Goal: Task Accomplishment & Management: Manage account settings

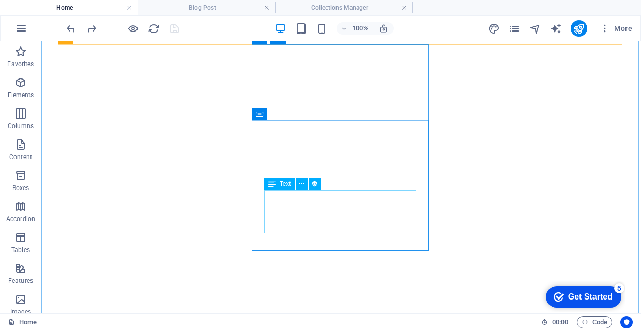
scroll to position [2066, 0]
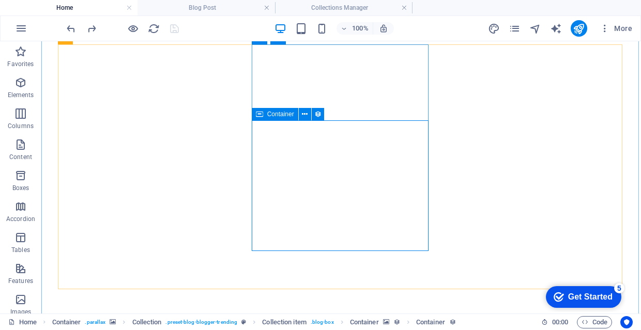
click at [265, 113] on div "Container" at bounding box center [275, 114] width 47 height 12
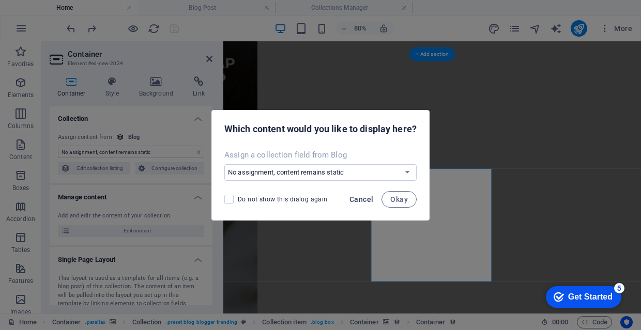
click at [366, 202] on span "Cancel" at bounding box center [361, 199] width 24 height 8
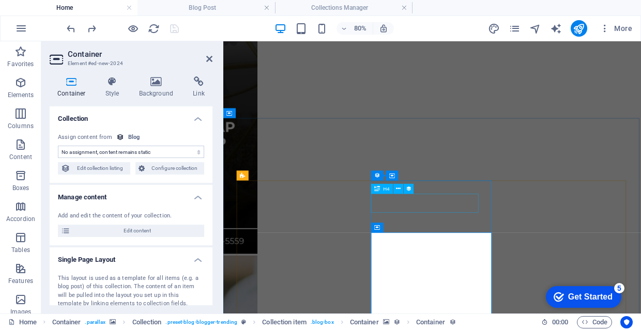
scroll to position [2027, 0]
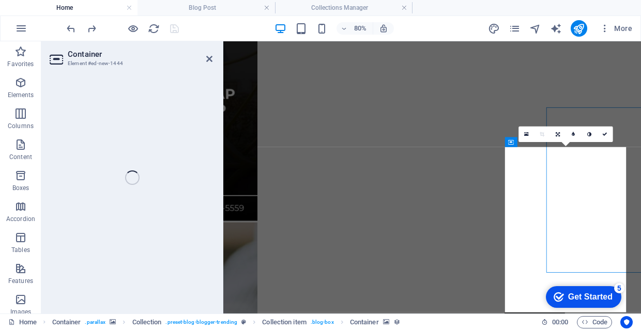
select select "px"
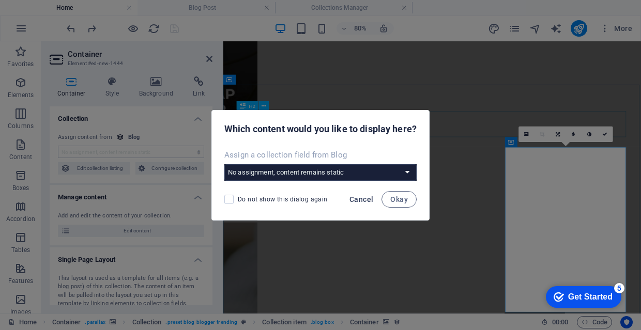
click at [359, 206] on button "Cancel" at bounding box center [361, 199] width 32 height 17
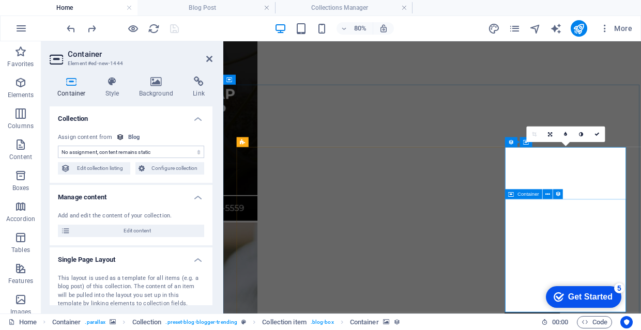
scroll to position [2054, 0]
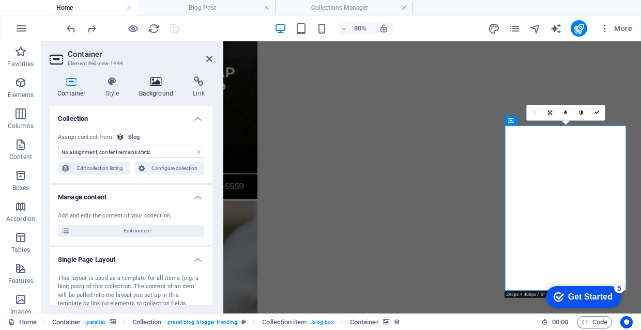
click at [155, 85] on icon at bounding box center [156, 81] width 50 height 10
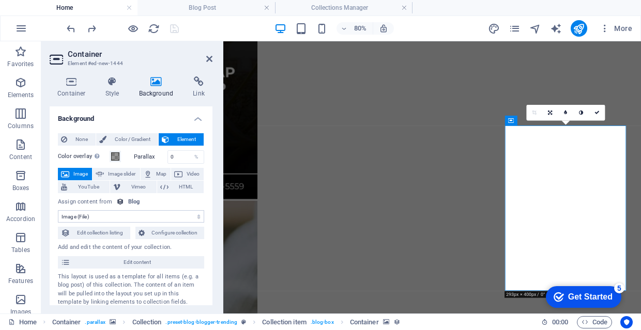
scroll to position [41, 0]
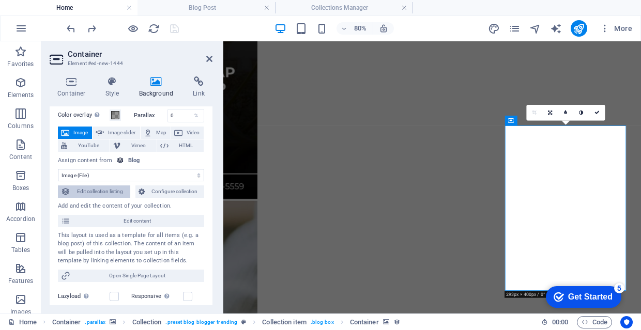
click at [127, 189] on span "Edit collection listing" at bounding box center [100, 191] width 54 height 12
select select "columns.publishing_date_DESC"
select select "columns.status"
select select "columns.publishing_date"
select select "past"
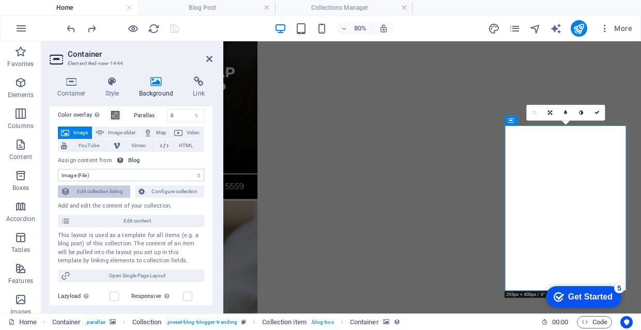
select select "columns.trending"
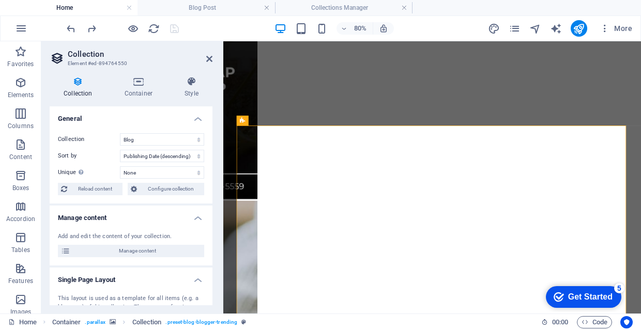
select select "image"
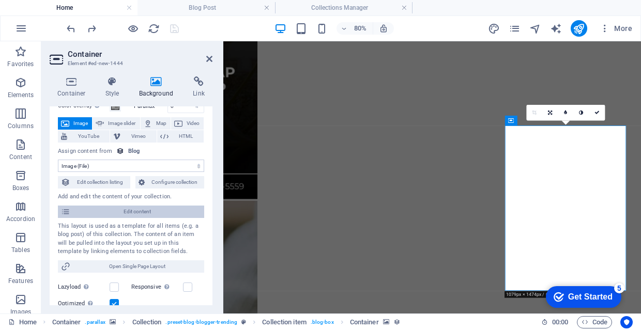
scroll to position [32, 0]
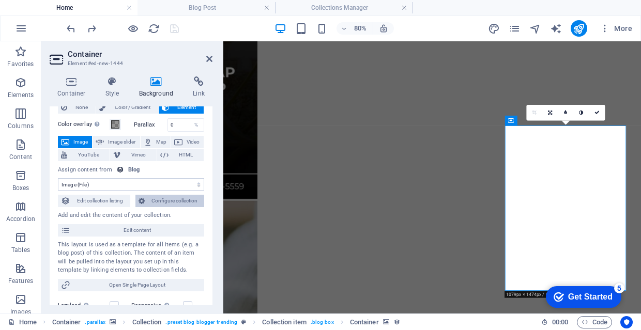
click at [167, 198] on span "Configure collection" at bounding box center [175, 201] width 54 height 12
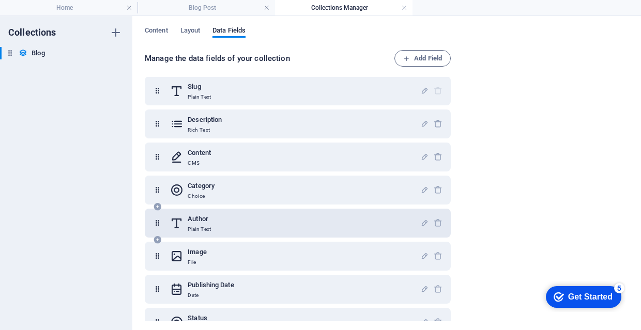
scroll to position [55, 0]
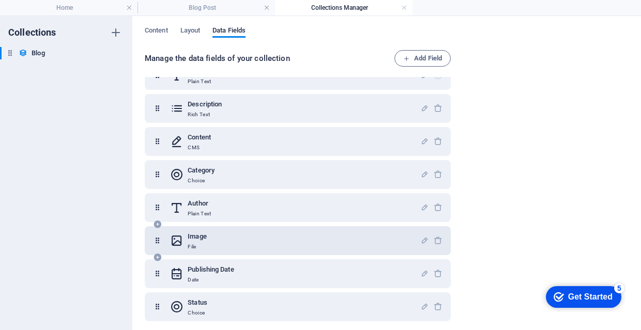
click at [213, 250] on div "Image File" at bounding box center [295, 240] width 250 height 21
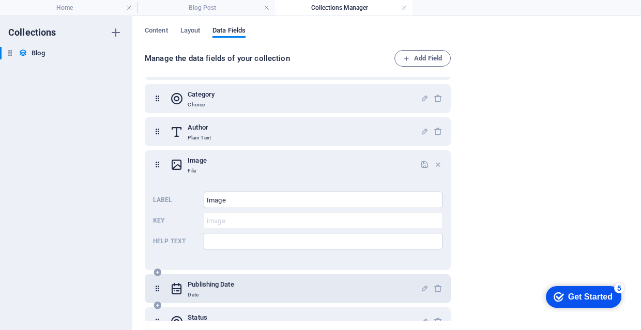
scroll to position [126, 0]
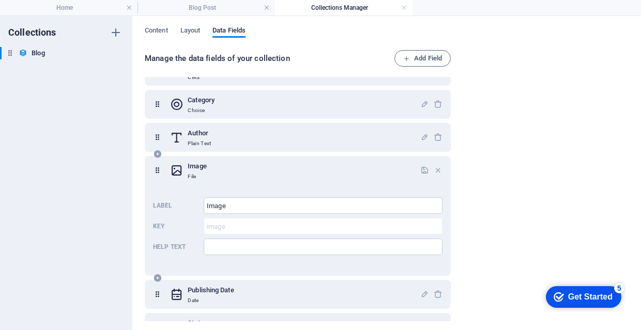
click at [331, 163] on div "Image File" at bounding box center [295, 170] width 250 height 21
click at [164, 32] on span "Content" at bounding box center [156, 31] width 23 height 14
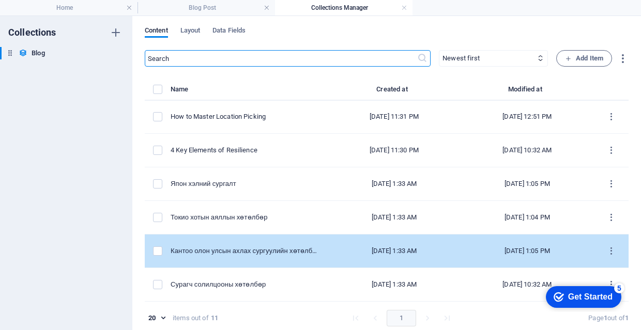
scroll to position [168, 0]
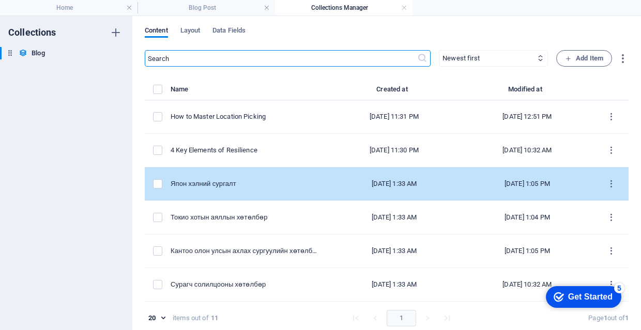
click at [272, 183] on div "Япон хэлний сургалт" at bounding box center [245, 183] width 149 height 9
select select "Япон хэлний сургалт"
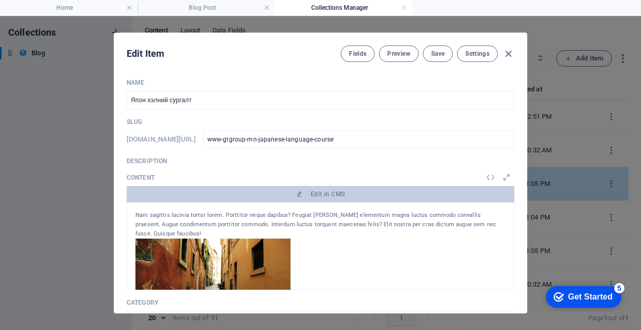
click at [272, 183] on div "​ Newest first Oldest first Last modified Name (ascending) Name (descending) Sl…" at bounding box center [387, 192] width 484 height 285
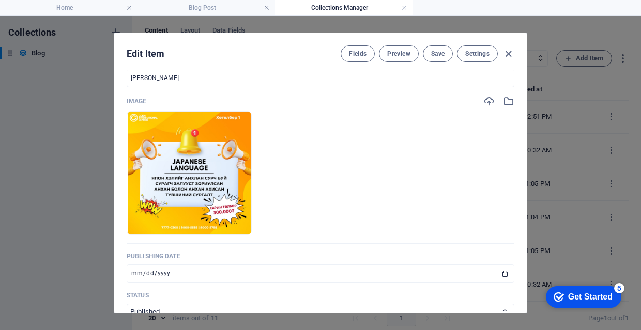
scroll to position [326, 0]
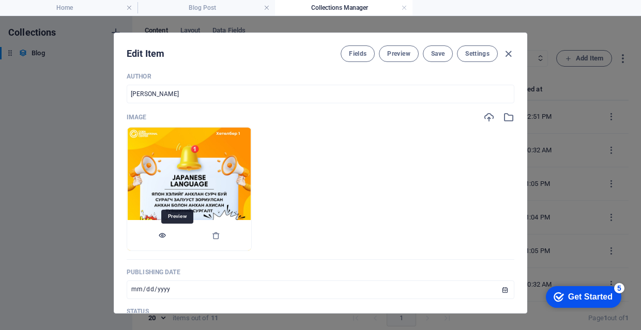
click at [166, 236] on icon "button" at bounding box center [162, 235] width 8 height 8
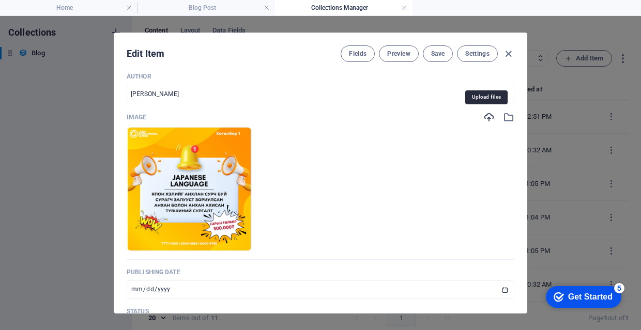
click at [486, 117] on icon "button" at bounding box center [488, 117] width 11 height 11
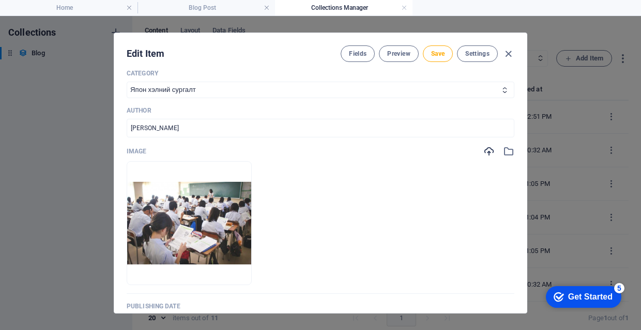
scroll to position [260, 0]
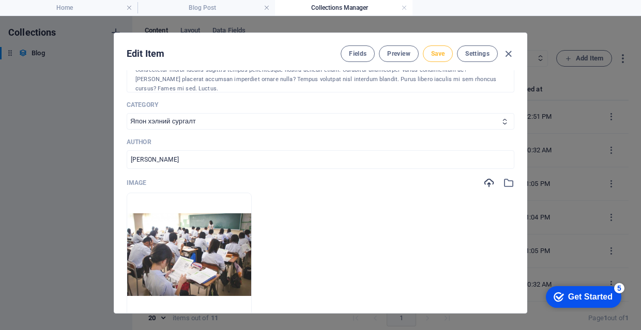
click at [427, 58] on button "Save" at bounding box center [438, 53] width 30 height 17
click at [503, 51] on icon "button" at bounding box center [508, 54] width 12 height 12
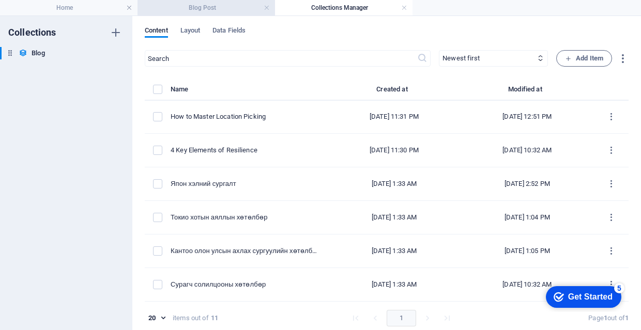
scroll to position [0, 0]
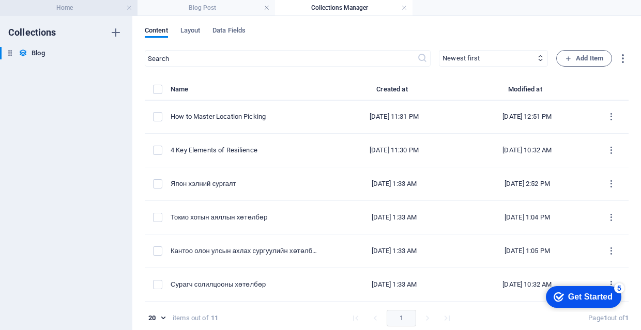
click at [78, 1] on li "Home" at bounding box center [68, 8] width 137 height 16
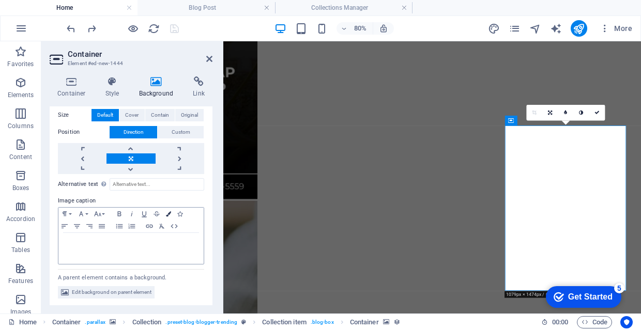
scroll to position [261, 0]
click at [152, 25] on icon "reload" at bounding box center [154, 29] width 12 height 12
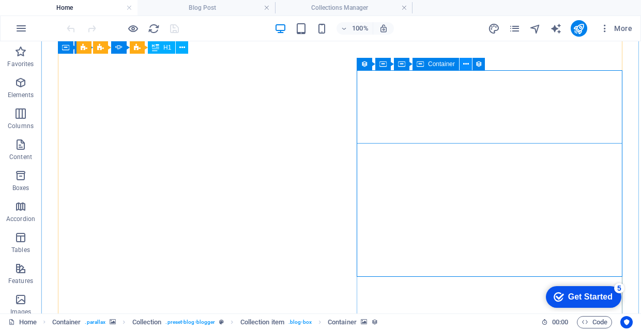
click at [460, 65] on button at bounding box center [465, 64] width 12 height 12
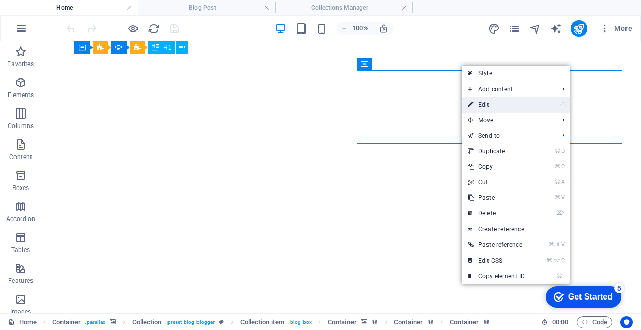
click at [485, 105] on link "⏎ Edit" at bounding box center [495, 105] width 69 height 16
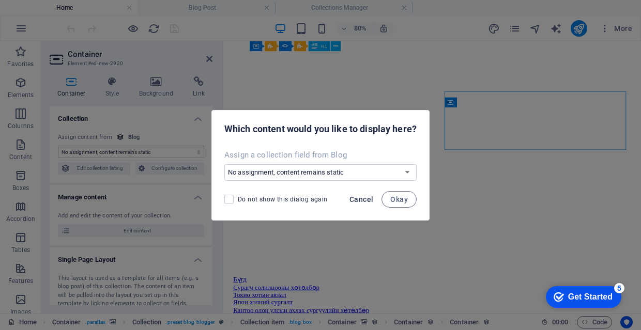
click at [365, 199] on span "Cancel" at bounding box center [361, 199] width 24 height 8
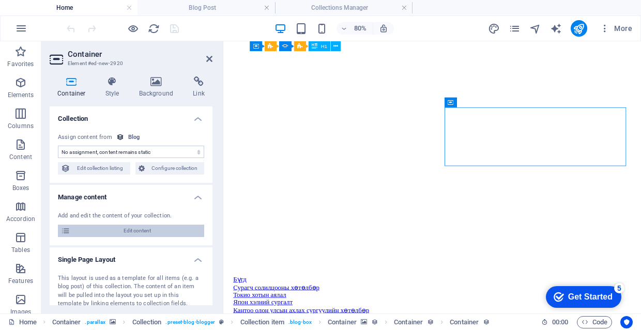
click at [156, 227] on span "Edit content" at bounding box center [137, 231] width 128 height 12
select select "Япон хэлний сургалт"
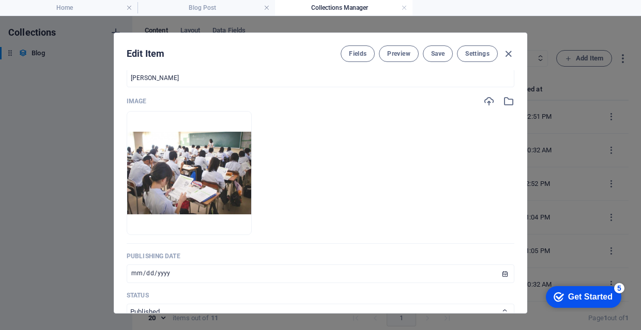
scroll to position [354, 0]
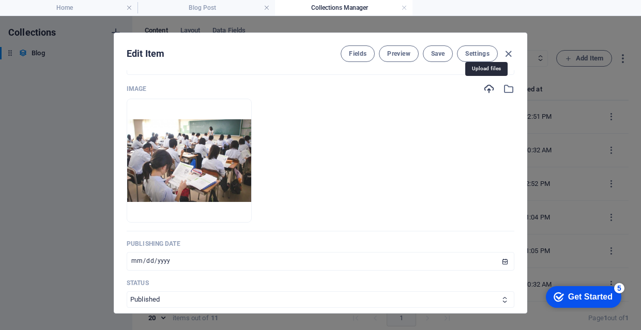
click at [484, 89] on icon "button" at bounding box center [488, 88] width 11 height 11
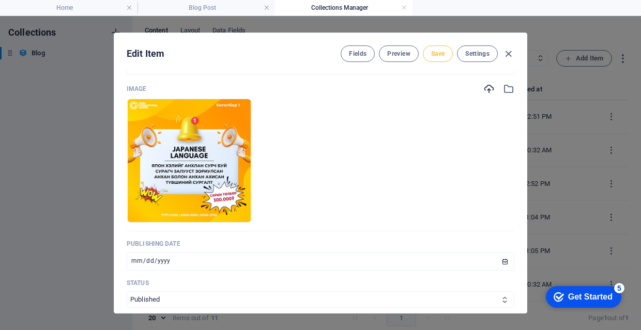
click at [444, 52] on button "Save" at bounding box center [438, 53] width 30 height 17
click at [505, 57] on icon "button" at bounding box center [508, 54] width 12 height 12
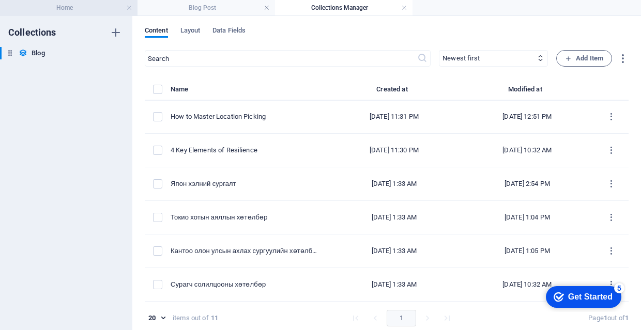
click at [106, 10] on h4 "Home" at bounding box center [68, 7] width 137 height 11
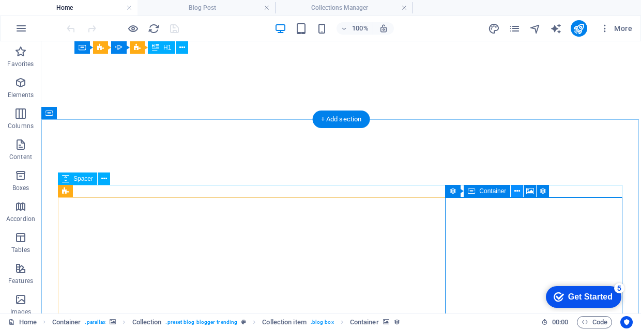
click at [515, 192] on icon at bounding box center [517, 191] width 6 height 11
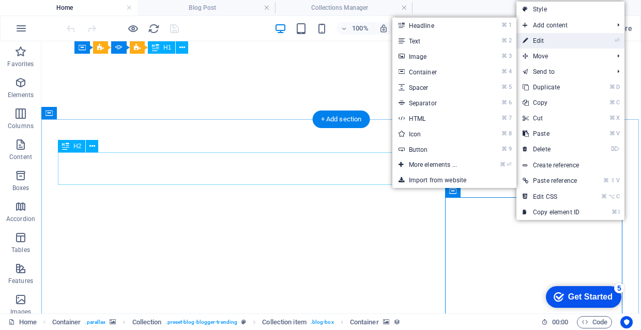
click at [552, 36] on link "⏎ Edit" at bounding box center [550, 41] width 69 height 16
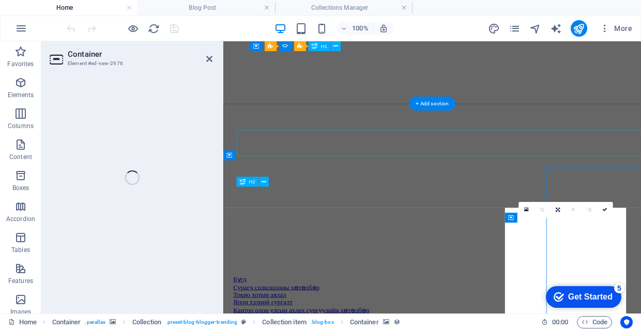
select select "px"
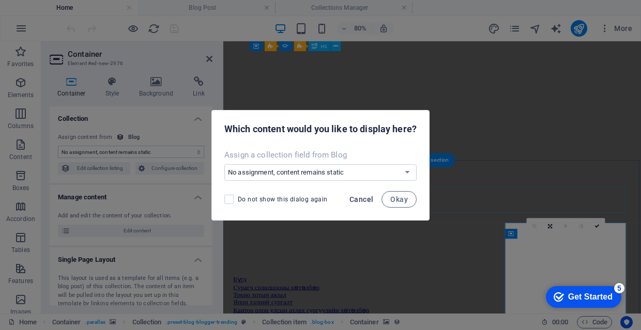
click at [371, 199] on span "Cancel" at bounding box center [361, 199] width 24 height 8
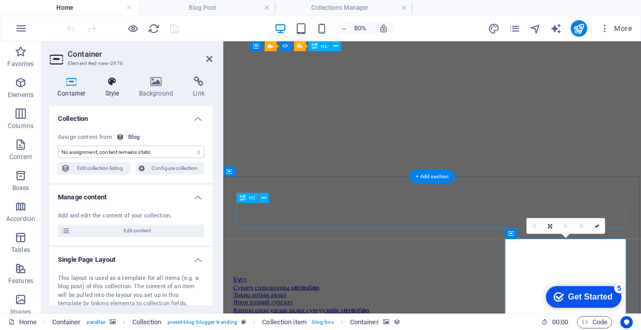
scroll to position [0, 0]
click at [144, 86] on icon at bounding box center [156, 81] width 50 height 10
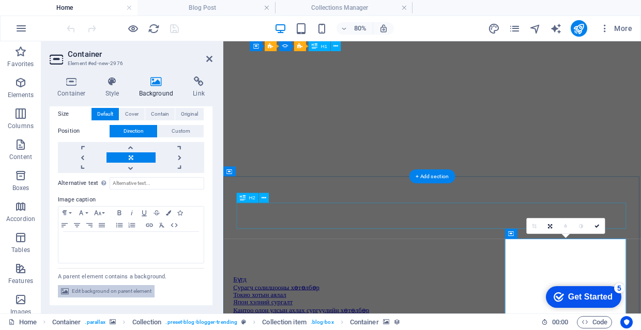
scroll to position [261, 0]
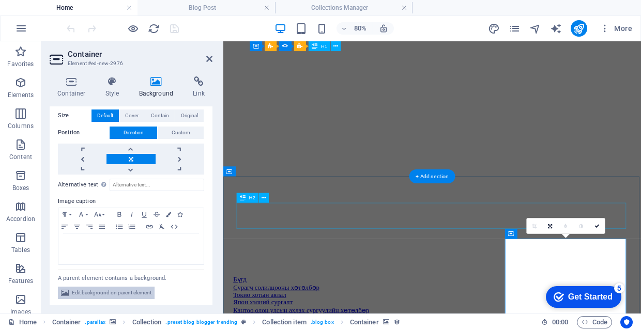
click at [116, 290] on span "Edit background on parent element" at bounding box center [112, 293] width 80 height 12
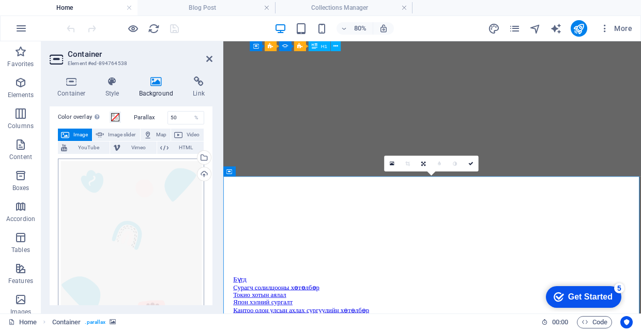
scroll to position [30, 0]
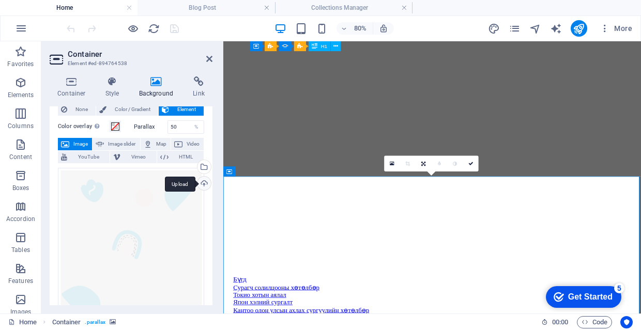
click at [202, 179] on div "Upload" at bounding box center [203, 185] width 16 height 16
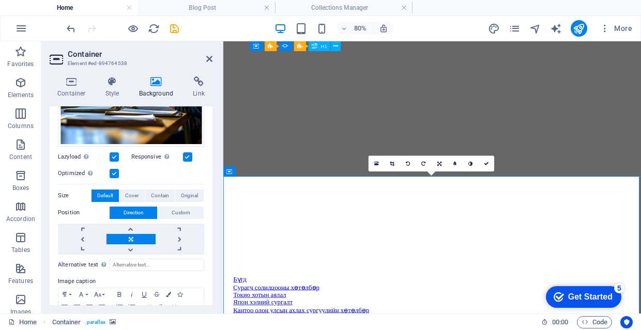
scroll to position [154, 0]
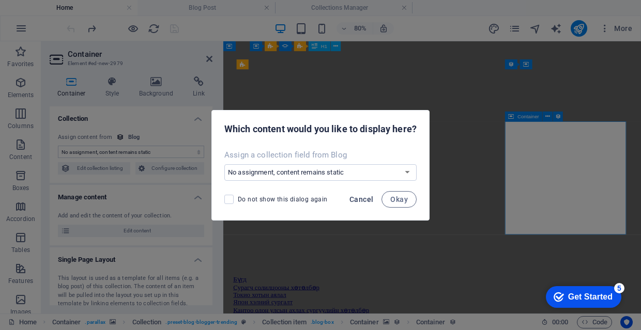
click at [368, 200] on span "Cancel" at bounding box center [361, 199] width 24 height 8
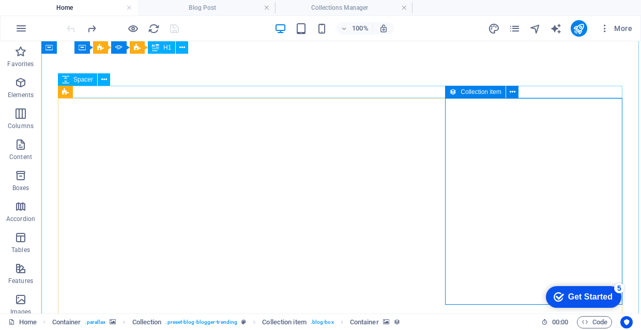
click at [450, 90] on icon at bounding box center [452, 92] width 7 height 12
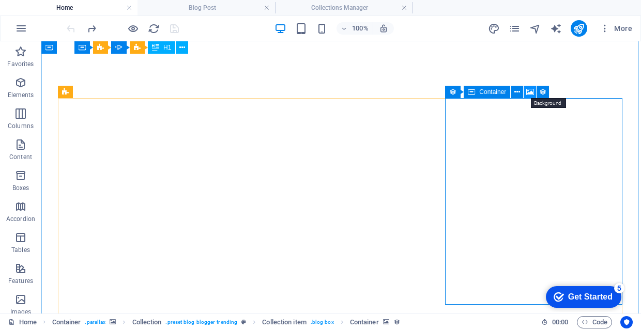
click at [531, 92] on icon at bounding box center [530, 92] width 8 height 11
select select "image"
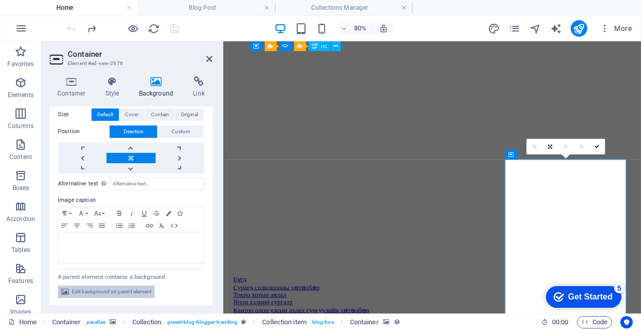
scroll to position [261, 0]
click at [136, 289] on span "Edit background on parent element" at bounding box center [112, 293] width 80 height 12
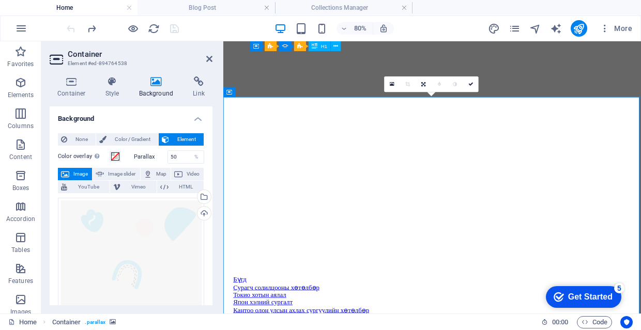
click at [157, 121] on h4 "Background" at bounding box center [131, 115] width 163 height 19
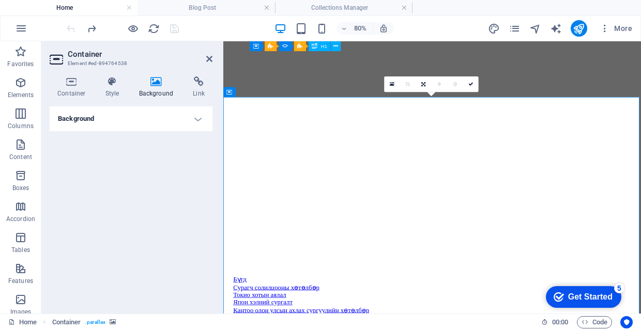
click at [157, 121] on h4 "Background" at bounding box center [131, 118] width 163 height 25
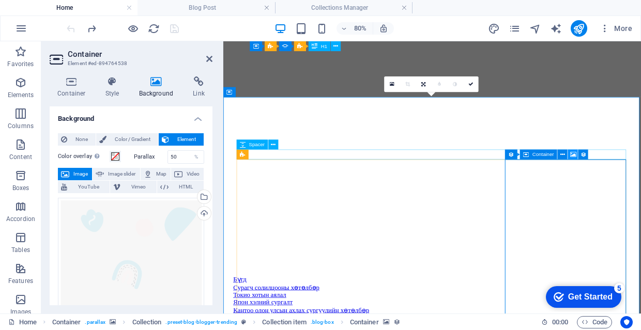
click at [570, 153] on icon at bounding box center [573, 154] width 6 height 9
select select "image"
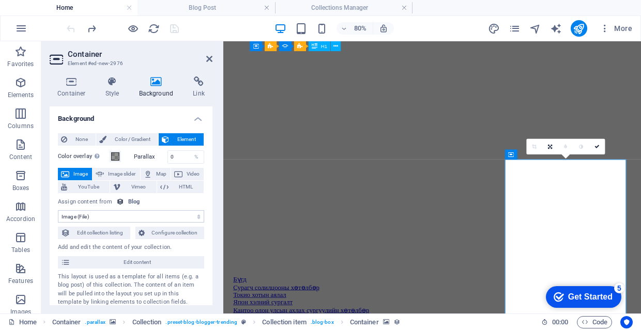
click at [129, 213] on select "No assignment, content remains static Created at (Date) Updated at (Date) Name …" at bounding box center [131, 216] width 146 height 12
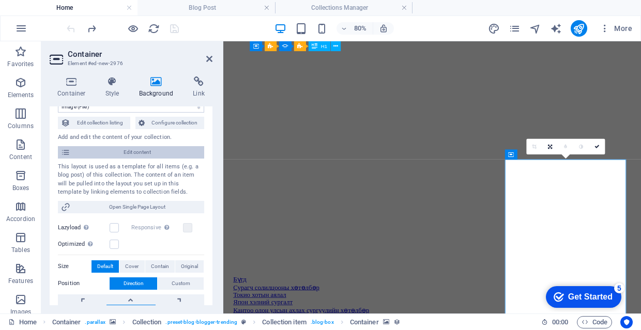
scroll to position [97, 0]
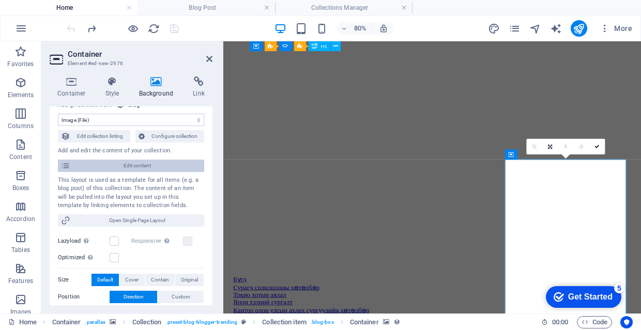
click at [177, 161] on span "Edit content" at bounding box center [137, 166] width 128 height 12
select select "Япон хэлний сургалт"
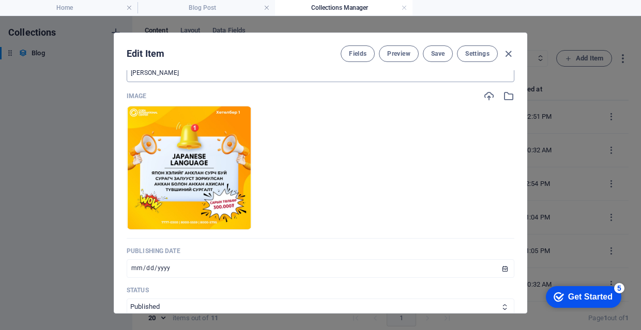
scroll to position [328, 0]
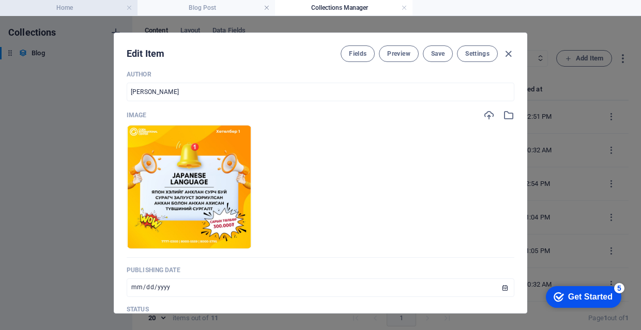
click at [105, 11] on h4 "Home" at bounding box center [68, 7] width 137 height 11
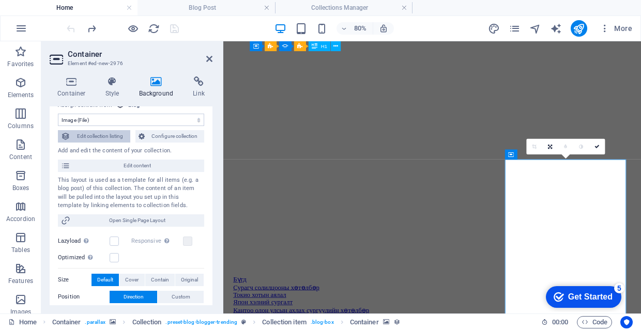
click at [120, 137] on span "Edit collection listing" at bounding box center [100, 136] width 54 height 12
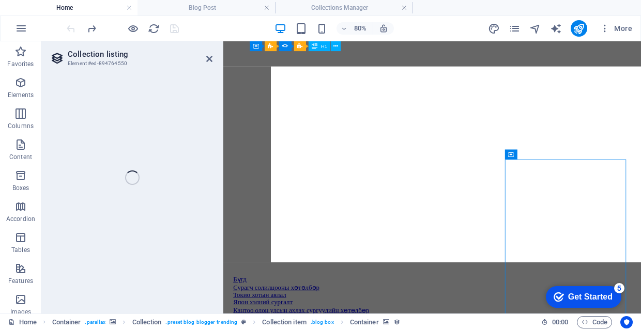
select select "columns.publishing_date_DESC"
select select "columns.status"
select select "columns.publishing_date"
select select "past"
select select "columns.trending"
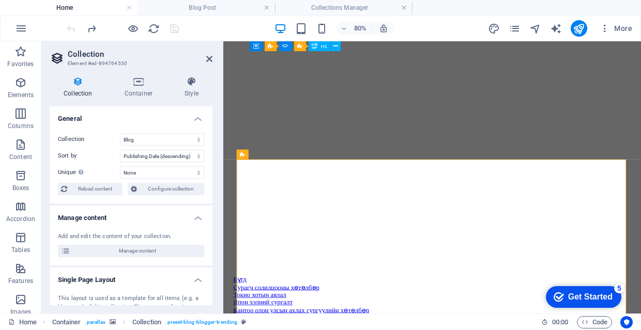
scroll to position [0, 0]
click at [137, 86] on icon at bounding box center [139, 81] width 56 height 10
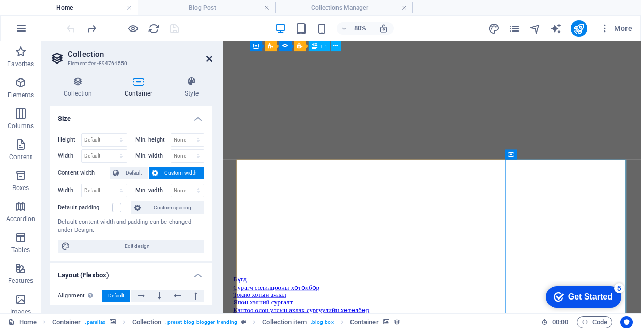
click at [209, 58] on icon at bounding box center [209, 59] width 6 height 8
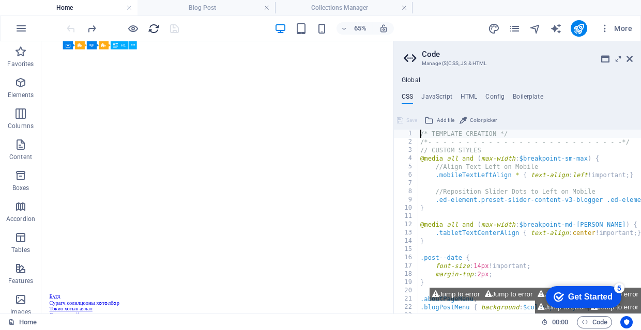
click at [153, 26] on icon "reload" at bounding box center [154, 29] width 12 height 12
click at [629, 61] on icon at bounding box center [629, 59] width 6 height 8
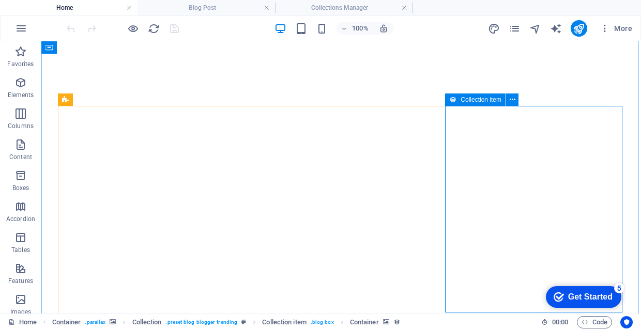
click at [486, 101] on span "Collection item" at bounding box center [480, 100] width 41 height 6
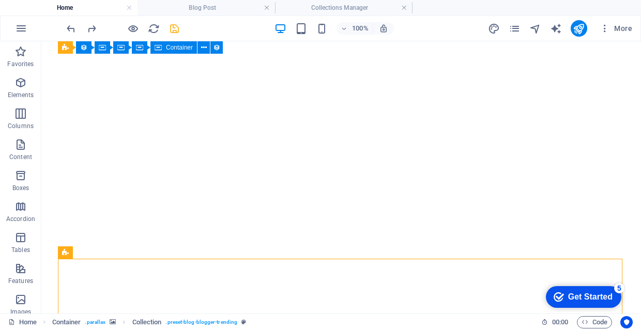
click at [174, 25] on icon "save" at bounding box center [174, 29] width 12 height 12
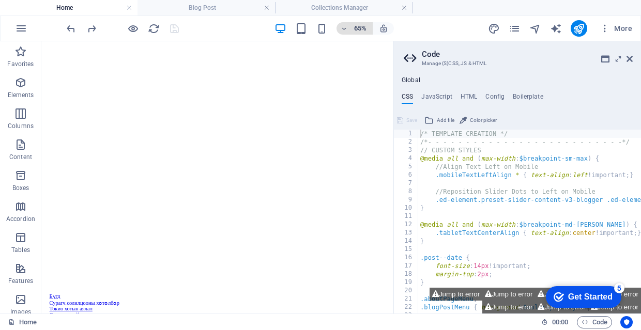
drag, startPoint x: 631, startPoint y: 59, endPoint x: 372, endPoint y: 27, distance: 261.3
click at [631, 59] on icon at bounding box center [629, 59] width 6 height 8
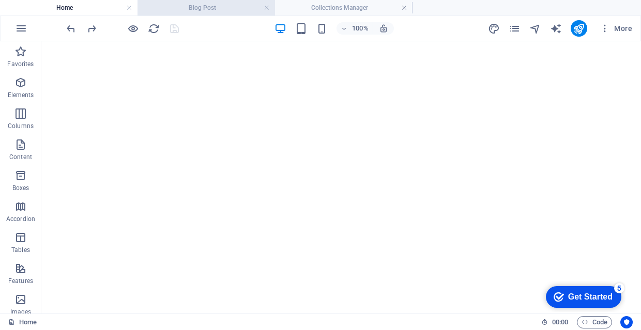
click at [237, 14] on li "Blog Post" at bounding box center [205, 8] width 137 height 16
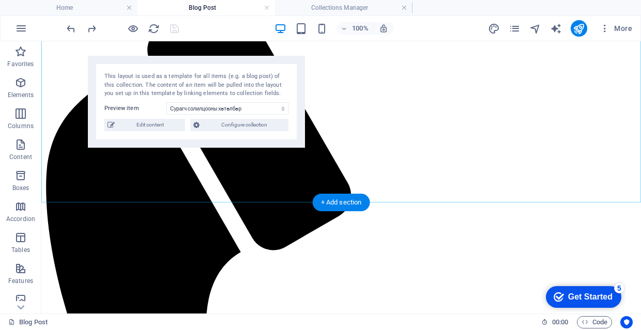
click at [224, 8] on h4 "Blog Post" at bounding box center [205, 7] width 137 height 11
click at [321, 11] on h4 "Collections Manager" at bounding box center [343, 7] width 137 height 11
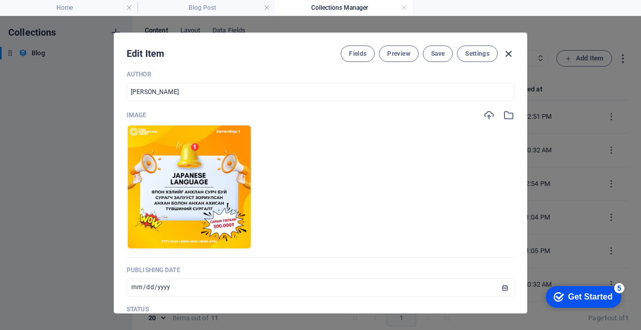
click at [506, 54] on icon "button" at bounding box center [508, 54] width 12 height 12
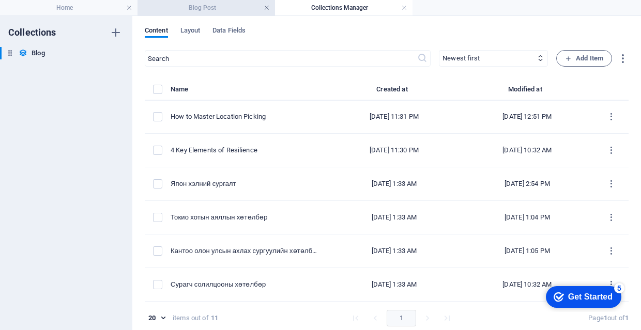
click at [265, 10] on link at bounding box center [267, 8] width 6 height 10
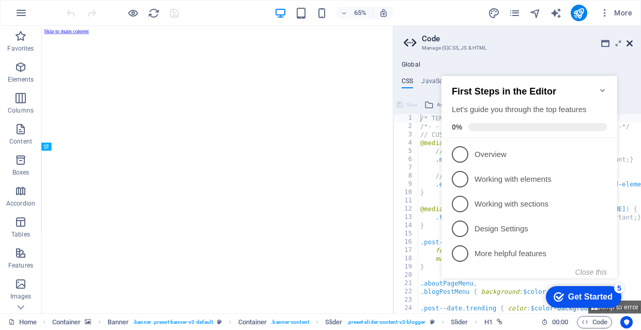
click at [631, 41] on icon at bounding box center [629, 43] width 6 height 8
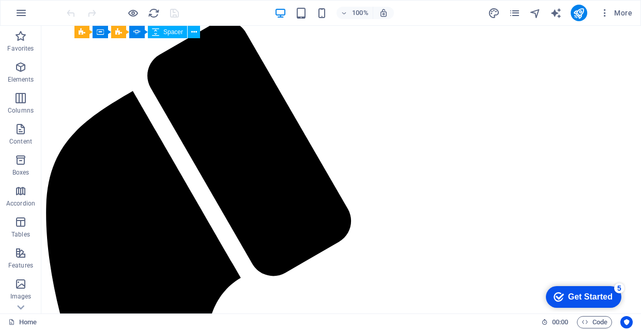
scroll to position [464, 0]
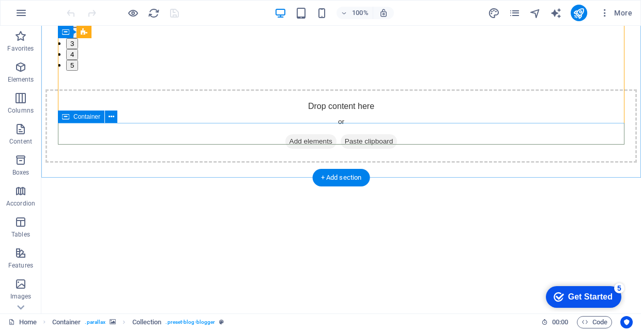
scroll to position [1529, 0]
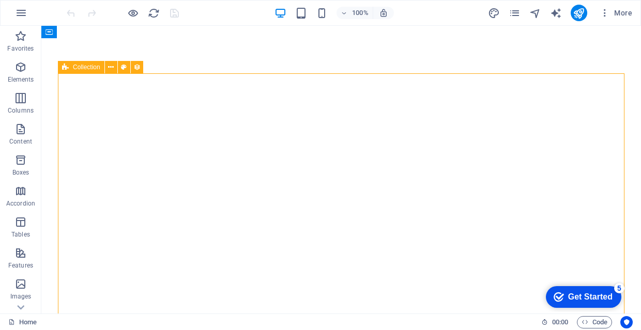
scroll to position [1980, 0]
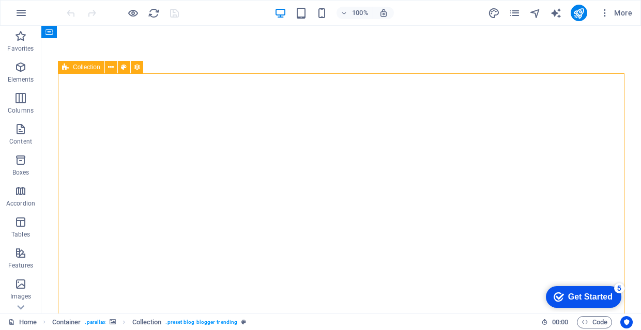
select select "columns.publishing_date_DESC"
select select "columns.status"
select select "columns.publishing_date"
select select "past"
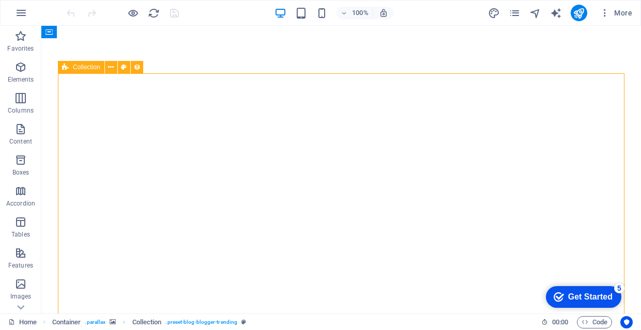
select select "columns.trending"
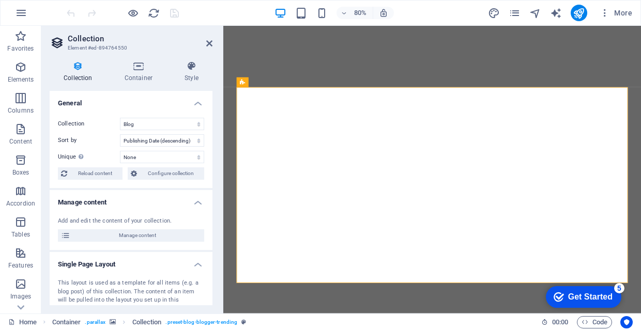
scroll to position [2063, 0]
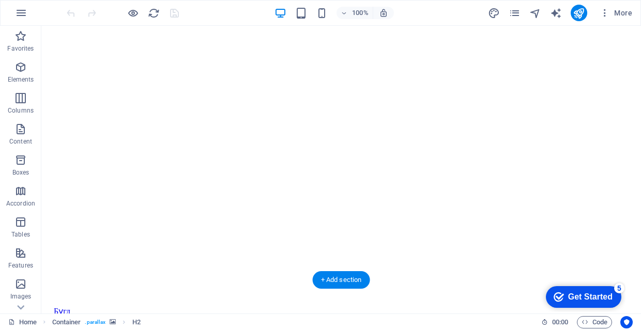
scroll to position [2066, 0]
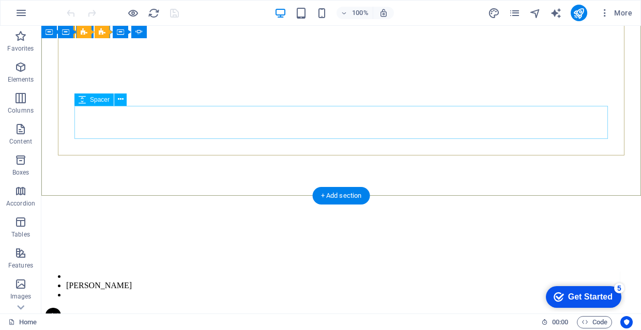
scroll to position [142, 0]
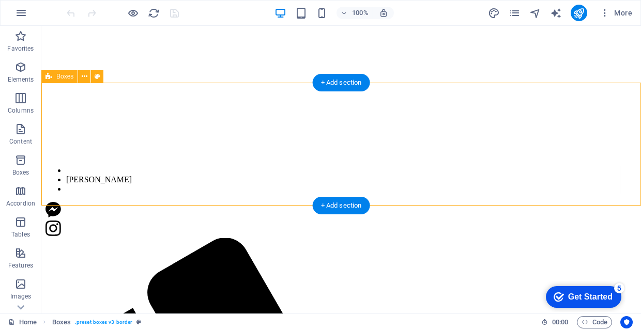
scroll to position [287, 0]
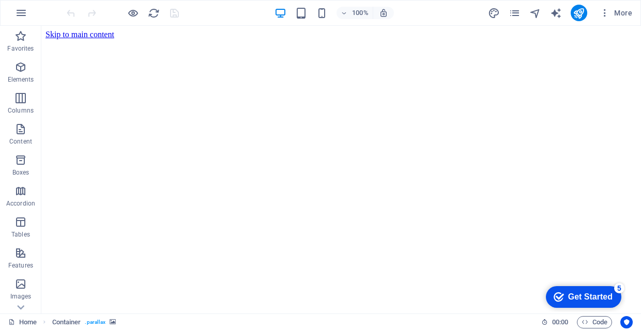
scroll to position [0, 0]
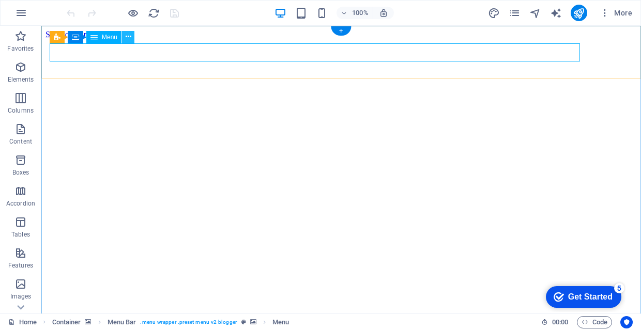
click at [128, 35] on icon at bounding box center [129, 37] width 6 height 11
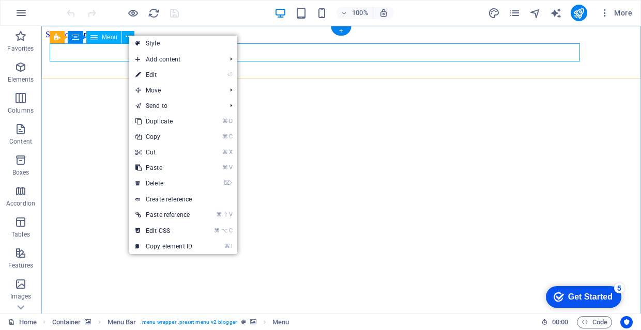
click at [111, 37] on span "Menu" at bounding box center [110, 37] width 16 height 6
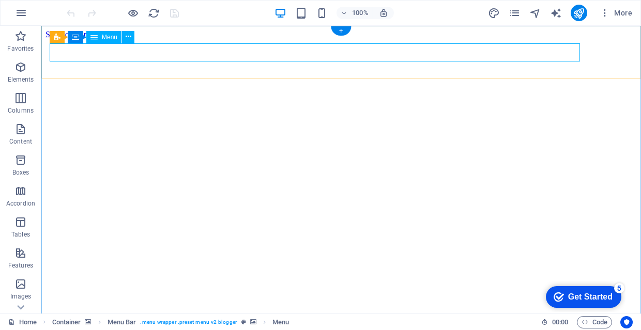
click at [111, 37] on span "Menu" at bounding box center [110, 37] width 16 height 6
select select
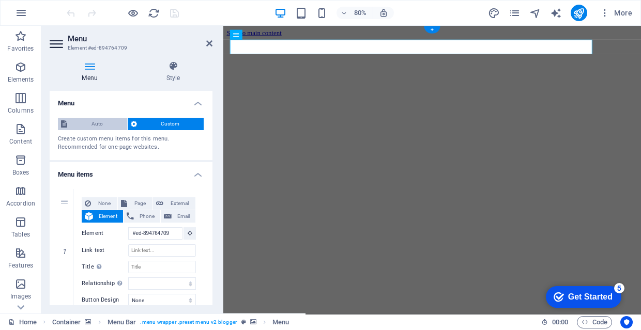
click at [109, 121] on span "Auto" at bounding box center [97, 124] width 54 height 12
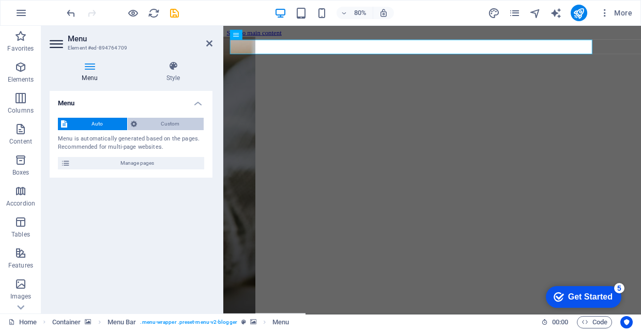
click at [184, 120] on span "Custom" at bounding box center [170, 124] width 61 height 12
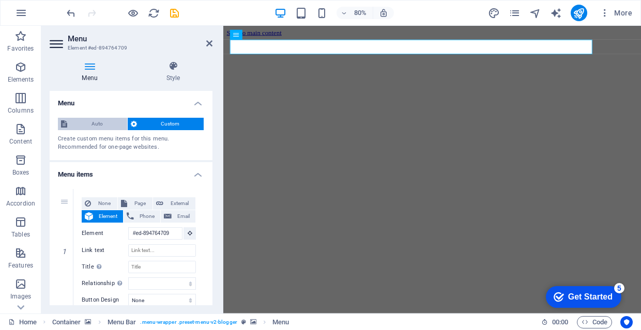
click at [116, 127] on span "Auto" at bounding box center [97, 124] width 54 height 12
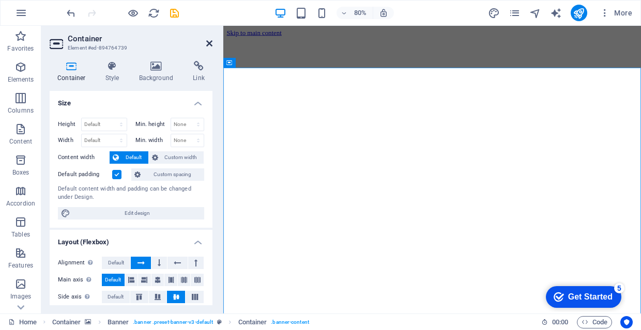
click at [207, 46] on icon at bounding box center [209, 43] width 6 height 8
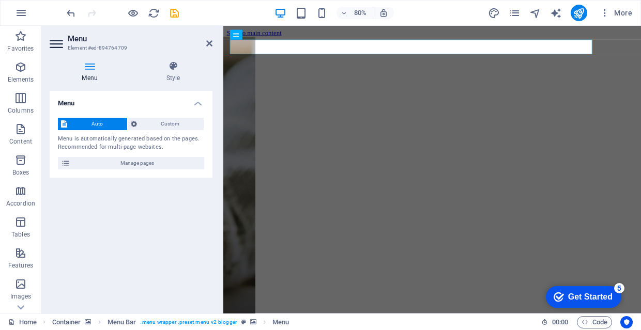
click at [194, 99] on h4 "Menu" at bounding box center [131, 100] width 163 height 19
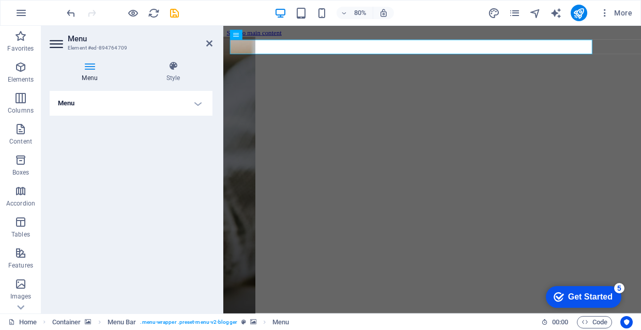
click at [194, 99] on h4 "Menu" at bounding box center [131, 103] width 163 height 25
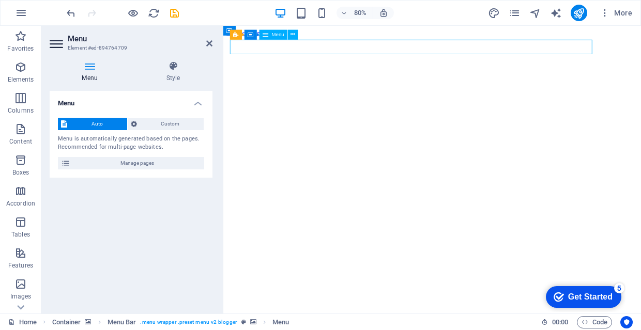
click at [143, 169] on div "Auto Custom Menu is automatically generated based on the pages. Recommended for…" at bounding box center [131, 144] width 163 height 68
click at [146, 169] on div "Auto Custom Menu is automatically generated based on the pages. Recommended for…" at bounding box center [131, 144] width 163 height 68
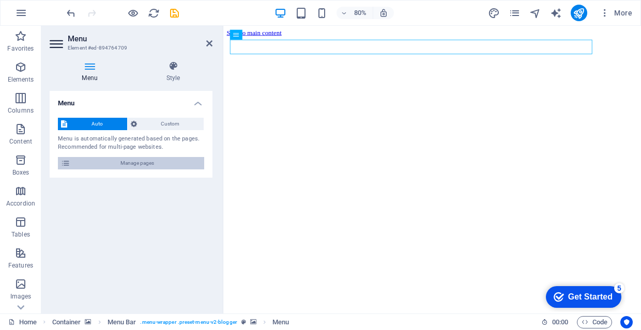
click at [160, 160] on span "Manage pages" at bounding box center [137, 163] width 128 height 12
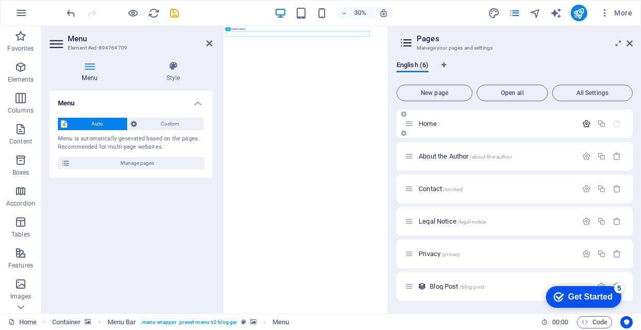
click at [584, 127] on icon "button" at bounding box center [586, 123] width 9 height 9
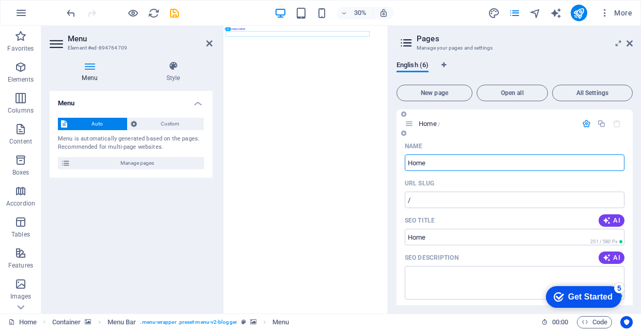
click at [507, 158] on input "Home" at bounding box center [515, 162] width 220 height 17
type input "б"
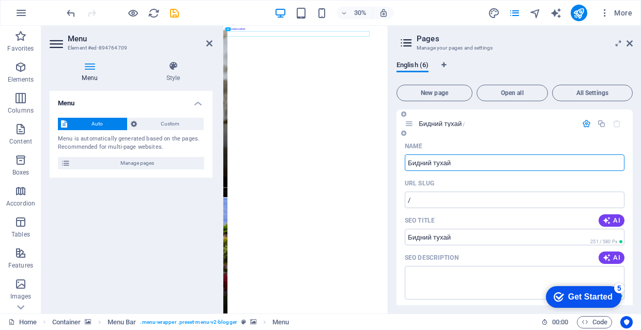
type input "Бидний тухай"
click at [550, 199] on input "/" at bounding box center [515, 200] width 220 height 17
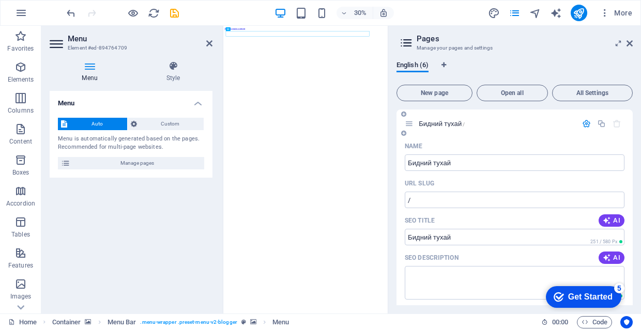
click at [545, 142] on div "Name" at bounding box center [515, 146] width 220 height 17
click at [410, 125] on icon at bounding box center [409, 123] width 9 height 9
click at [548, 69] on div "English (6)" at bounding box center [514, 71] width 236 height 20
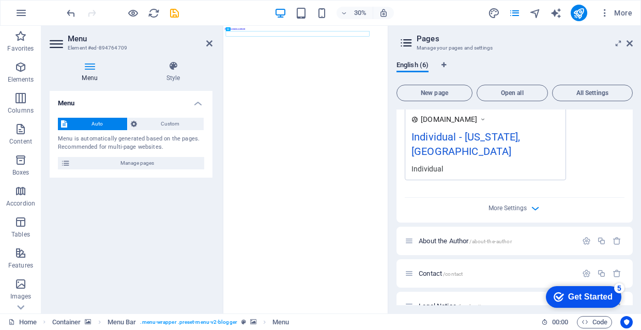
scroll to position [323, 0]
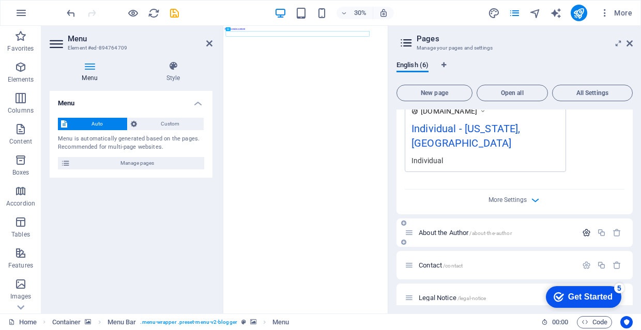
click at [582, 228] on icon "button" at bounding box center [586, 232] width 9 height 9
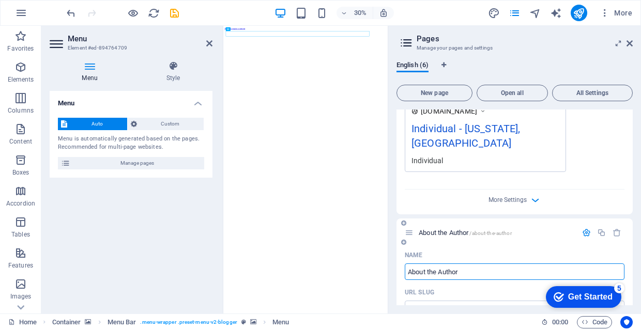
click at [502, 264] on input "About the Author" at bounding box center [515, 272] width 220 height 17
type input "т"
type input "/"
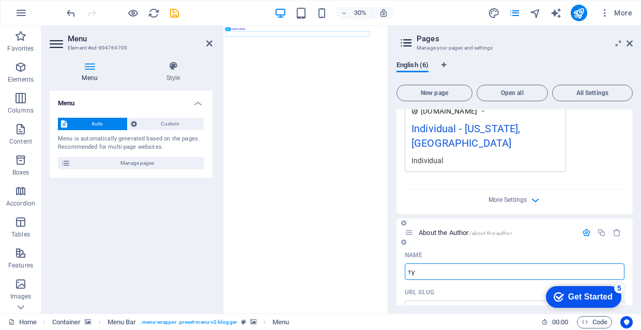
type input "тү"
type input "Бү"
type input "Б"
type input "Бүтээгд"
type input "Бүтээг"
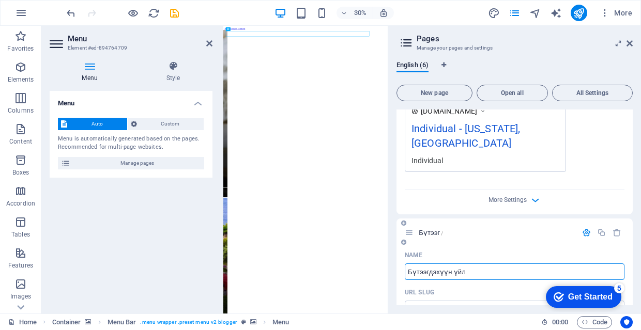
type input "Бүтээгдэхүүн үйлч"
type input "Бүтээгдэхүүн үйл"
type input "Бүтээгдэхүүн үйлчилг"
type input "Бүтээгдэхүүн үйлчил"
type input "Бүтээгдэхүүн үйлчилгээ"
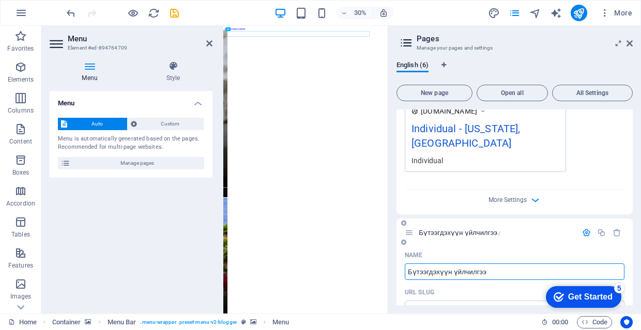
type input "Бүтээгдэхүүн үйлчилгээ"
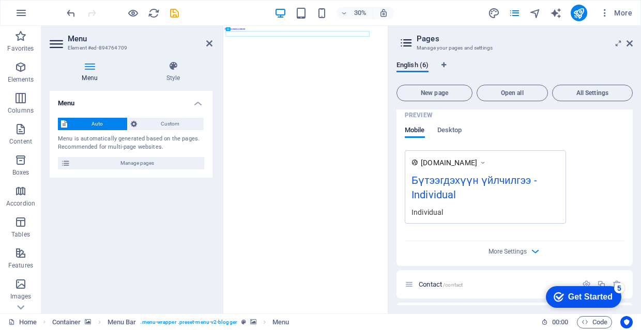
scroll to position [707, 0]
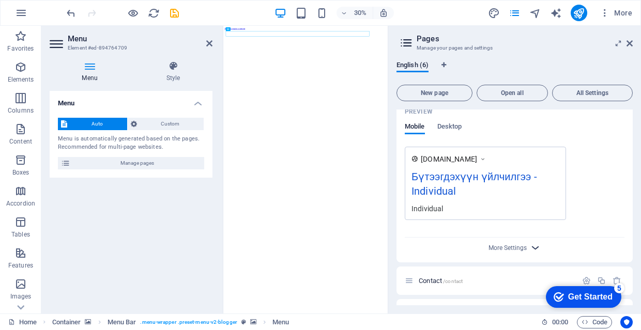
click at [529, 242] on icon "button" at bounding box center [535, 248] width 12 height 12
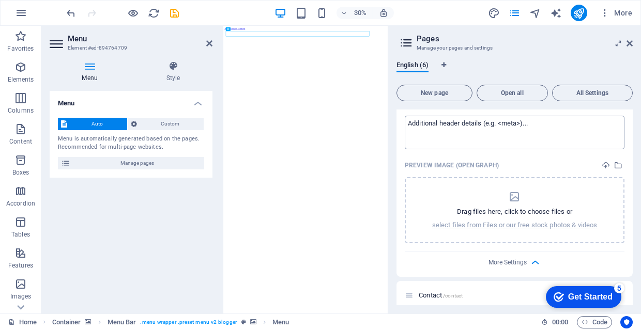
scroll to position [842, 0]
click at [520, 258] on span "More Settings" at bounding box center [507, 261] width 38 height 7
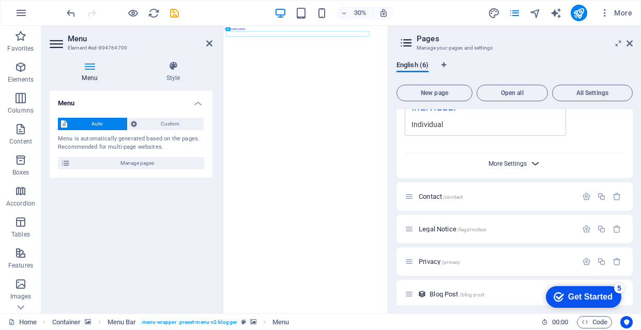
scroll to position [784, 0]
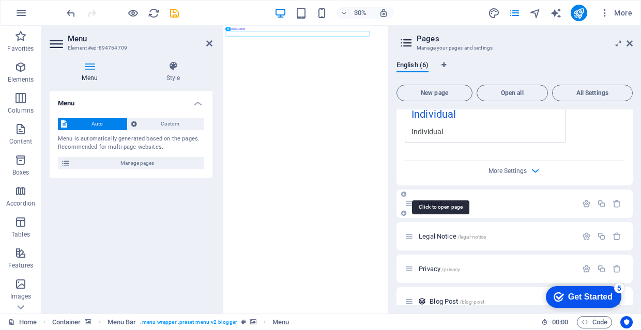
click at [439, 200] on span "Contact /contact" at bounding box center [441, 204] width 44 height 8
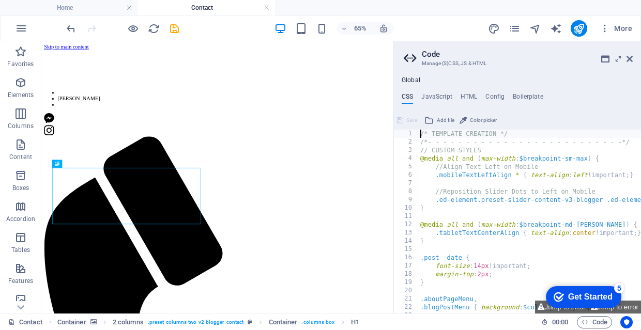
scroll to position [0, 0]
click at [631, 56] on icon at bounding box center [629, 59] width 6 height 8
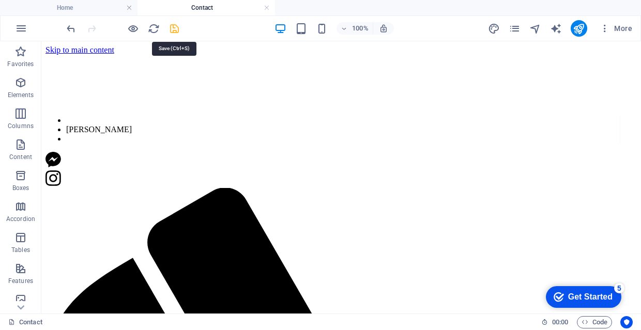
click at [175, 30] on icon "save" at bounding box center [174, 29] width 12 height 12
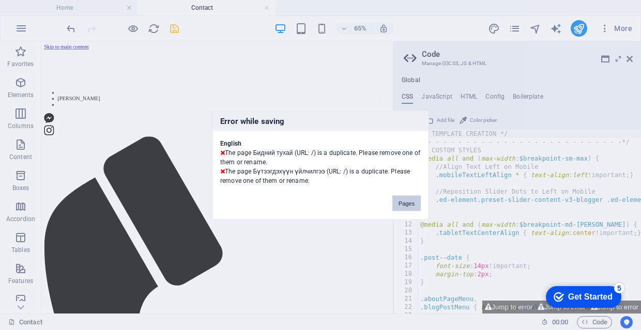
click at [404, 204] on button "Pages" at bounding box center [406, 203] width 28 height 16
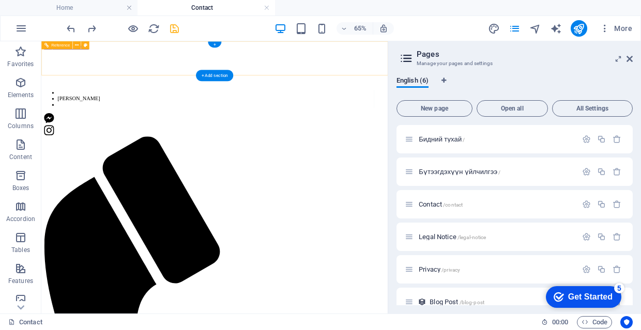
click at [111, 55] on figure at bounding box center [307, 55] width 524 height 0
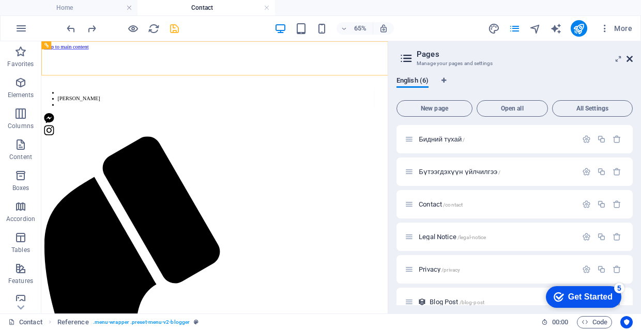
click at [631, 59] on icon at bounding box center [629, 59] width 6 height 8
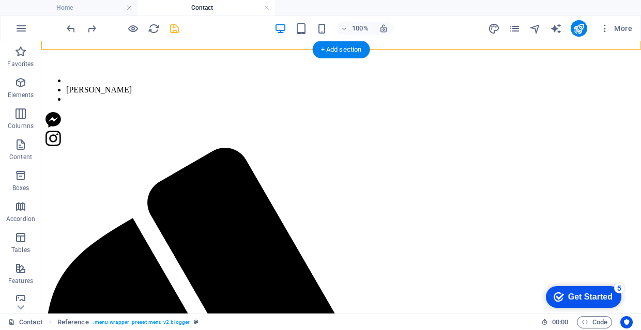
scroll to position [44, 0]
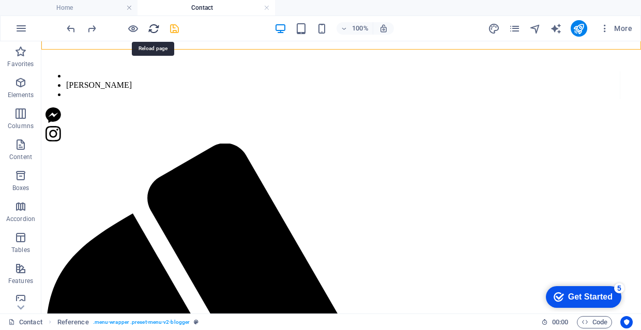
click at [157, 30] on icon "reload" at bounding box center [154, 29] width 12 height 12
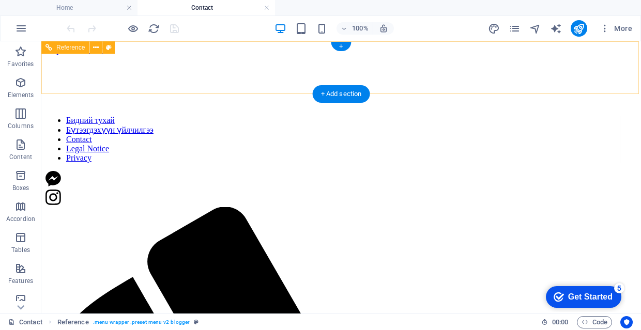
scroll to position [0, 0]
click at [351, 116] on nav "Бидний тухай Бүтээгдэхүүн үйлчилгээ Contact Legal Notice Privacy" at bounding box center [332, 139] width 575 height 47
click at [417, 116] on nav "Бидний тухай Бүтээгдэхүүн үйлчилгээ Contact Legal Notice Privacy" at bounding box center [332, 139] width 575 height 47
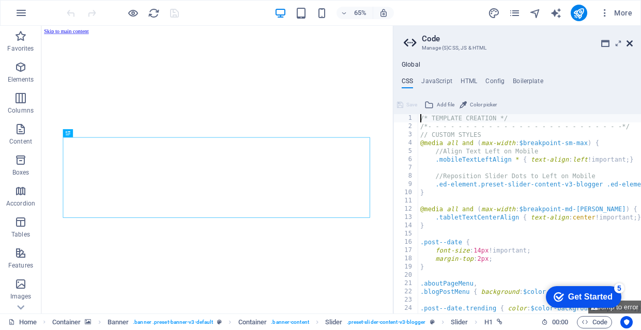
click at [629, 43] on icon at bounding box center [629, 43] width 6 height 8
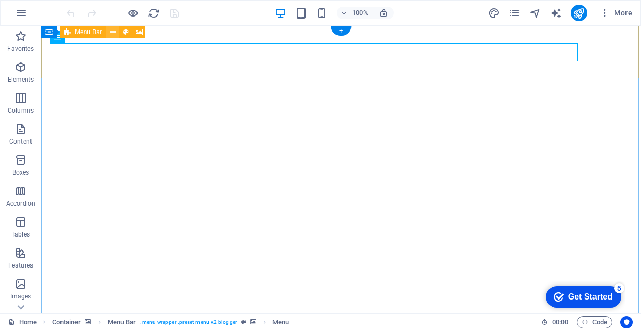
click at [112, 29] on icon at bounding box center [113, 32] width 6 height 11
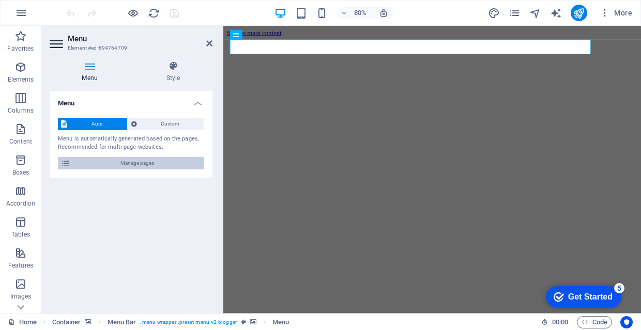
click at [164, 158] on span "Manage pages" at bounding box center [137, 163] width 128 height 12
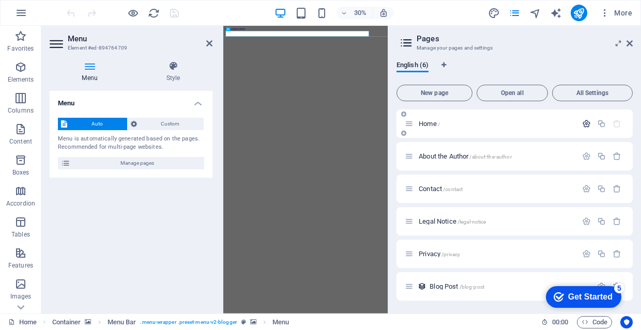
click at [582, 125] on icon "button" at bounding box center [586, 123] width 9 height 9
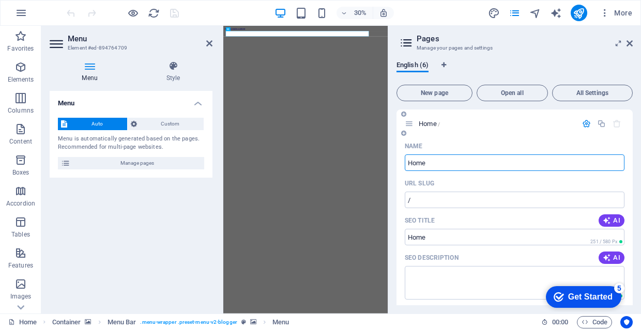
click at [501, 168] on input "Home" at bounding box center [515, 162] width 220 height 17
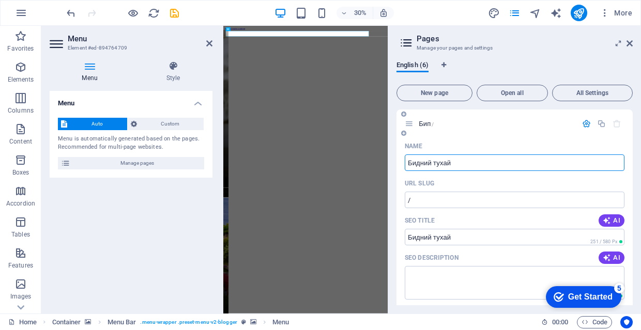
type input "Бидний тухай"
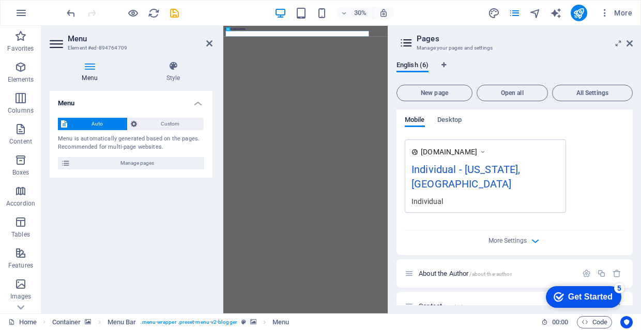
scroll to position [286, 0]
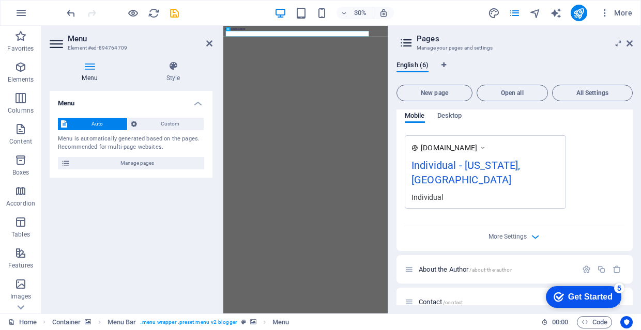
click at [456, 226] on div "More Settings" at bounding box center [515, 234] width 220 height 17
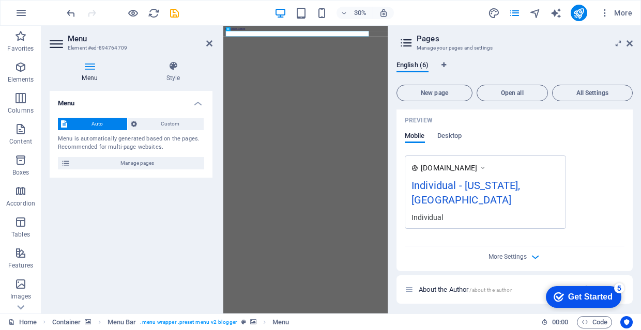
scroll to position [277, 0]
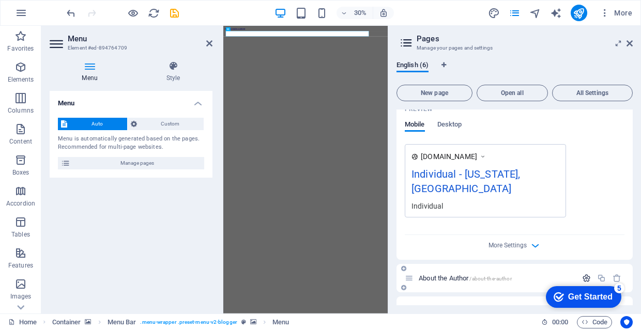
click at [579, 274] on button "button" at bounding box center [586, 278] width 15 height 9
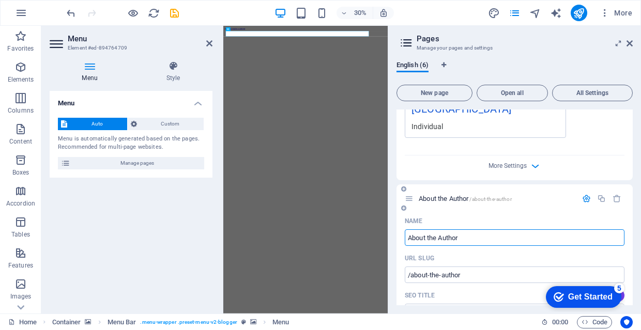
scroll to position [358, 0]
click at [501, 229] on input "About the Author" at bounding box center [515, 237] width 220 height 17
type input "Б"
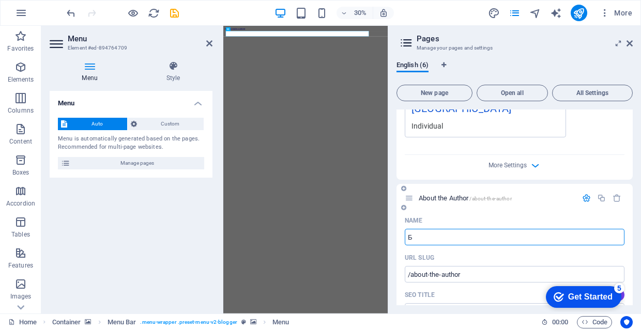
type input "/"
type input "Б"
type input "Бүтэ"
type input "Бүт"
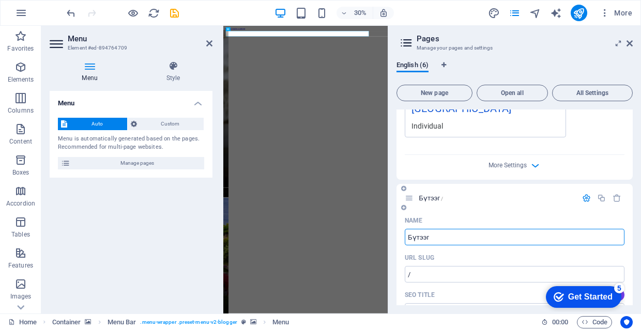
type input "Бүтээг"
type input "Бүтээгдэхүүн үйлч"
type input "Бүтээгдэхүүн үйл"
type input "Бүтээгдэхүүн үйлчилгээ"
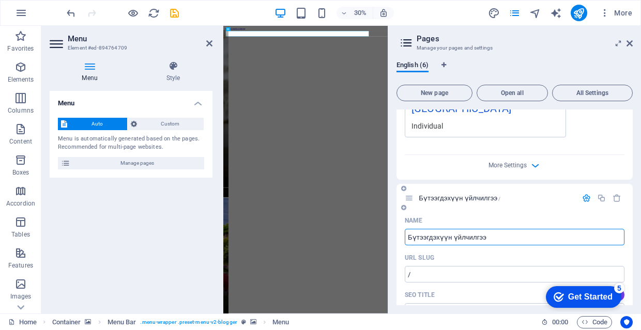
type input "Бүтээгдэхүүн үйлчилгээ"
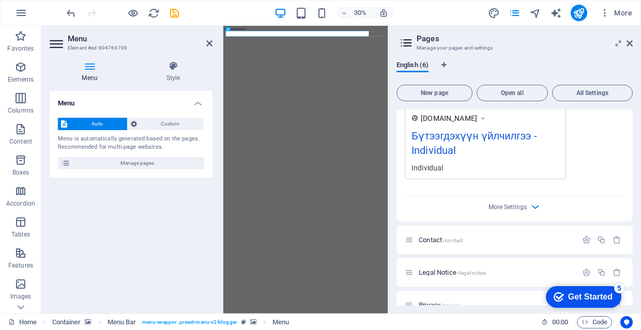
scroll to position [752, 0]
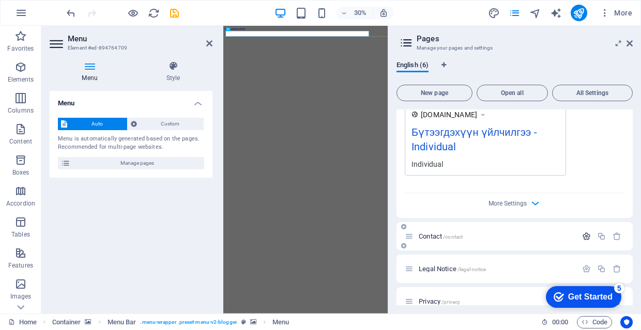
click at [582, 232] on icon "button" at bounding box center [586, 236] width 9 height 9
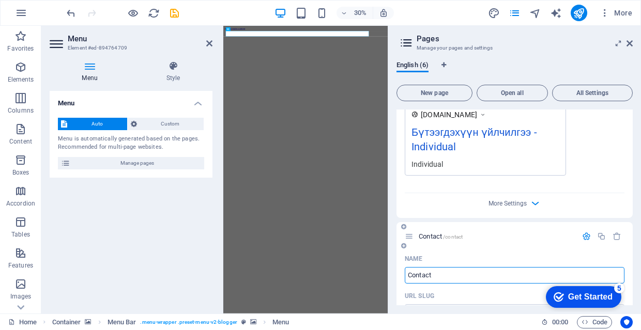
click at [506, 267] on input "Contact" at bounding box center [515, 275] width 220 height 17
type input "ш"
type input "/"
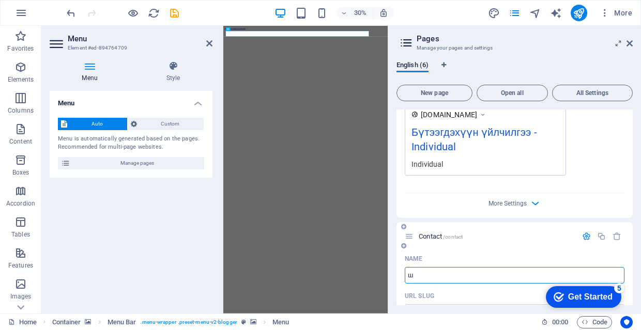
type input "ш"
type input "Шинэ"
type input "Шинэ төм"
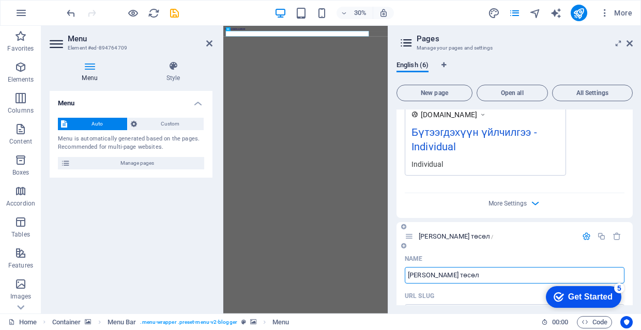
type input "Шинэ төсөл"
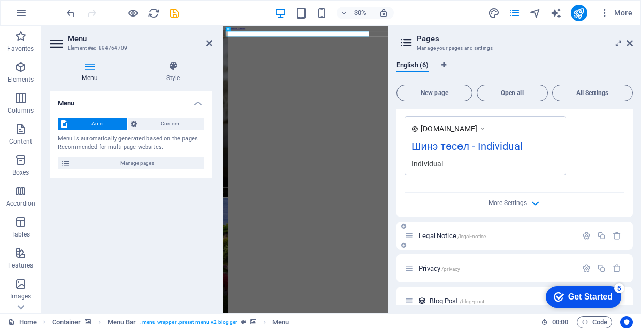
scroll to position [1169, 0]
click at [587, 232] on icon "button" at bounding box center [586, 236] width 9 height 9
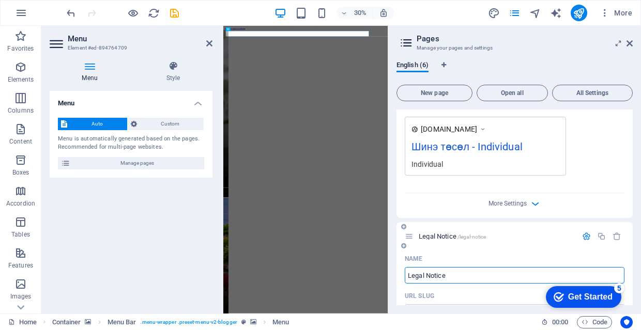
click at [500, 267] on input "Legal Notice" at bounding box center [515, 275] width 220 height 17
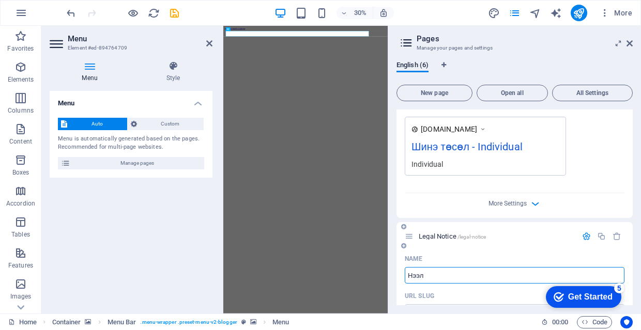
type input "Нээл"
type input "/"
type input "Нээл"
type input "[PERSON_NAME]"
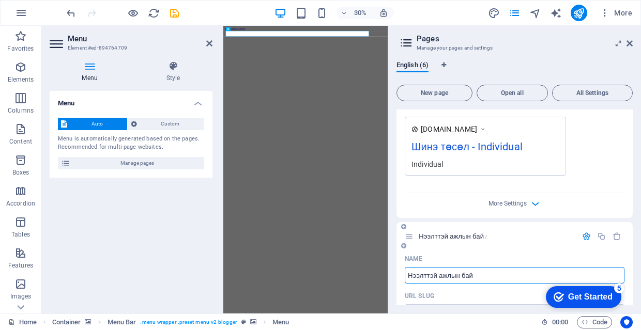
type input "Нээлттэй ажлын байр"
type input "Нээлттэй ажлын бай"
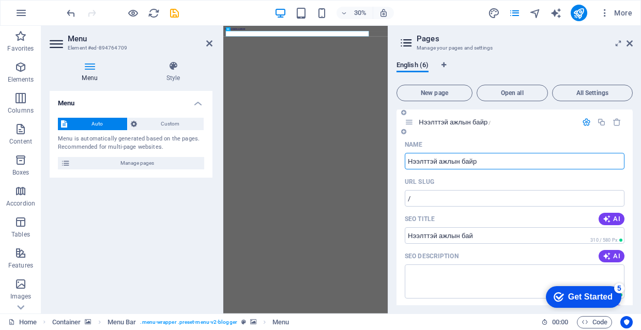
type input "Нээлттэй ажлын байр"
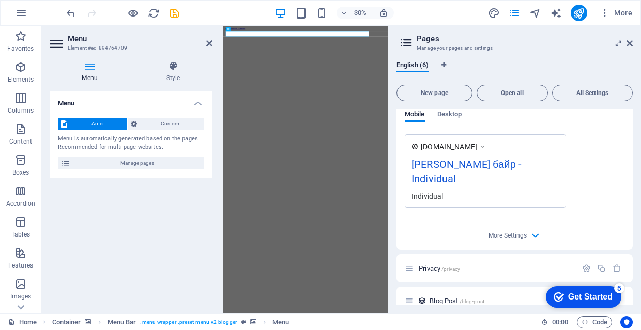
scroll to position [1569, 0]
click at [412, 265] on icon at bounding box center [409, 269] width 9 height 9
click at [584, 265] on icon "button" at bounding box center [586, 269] width 9 height 9
click at [452, 300] on input "Privacy" at bounding box center [515, 308] width 220 height 17
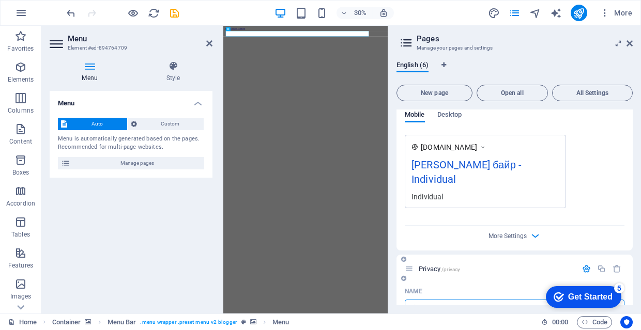
click at [452, 300] on input "Privacy" at bounding box center [515, 308] width 220 height 17
type input "Хо"
type input "/"
type input "Х"
type input "Холбоо ба"
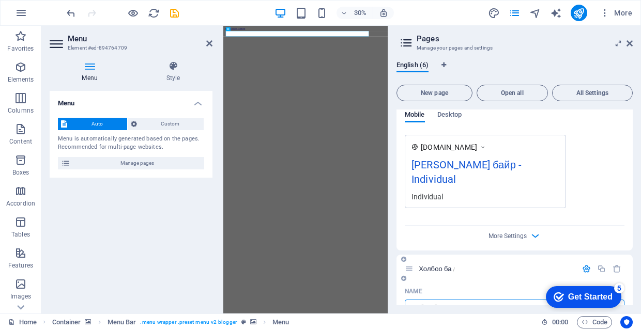
type input "Холбоо ба"
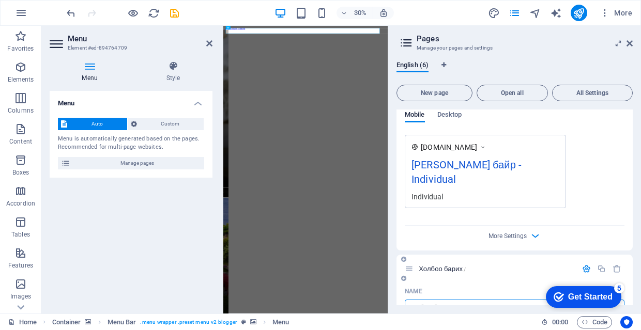
type input "Холбоо барих"
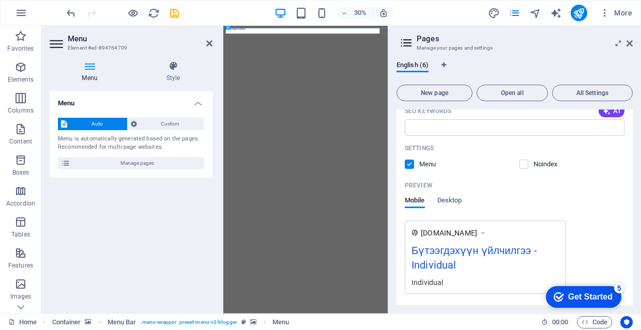
scroll to position [677, 0]
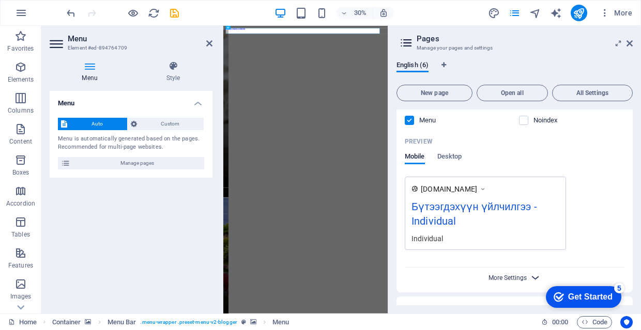
click at [515, 274] on span "More Settings" at bounding box center [507, 277] width 38 height 7
click at [453, 150] on span "Desktop" at bounding box center [449, 157] width 25 height 14
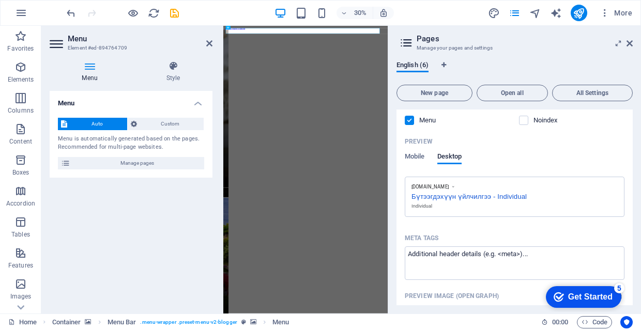
scroll to position [717, 0]
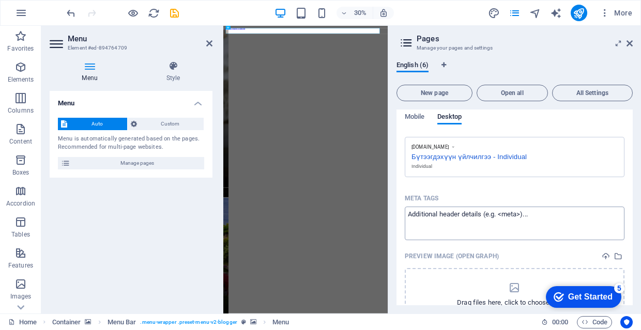
click at [532, 207] on textarea "Meta tags ​" at bounding box center [515, 224] width 220 height 34
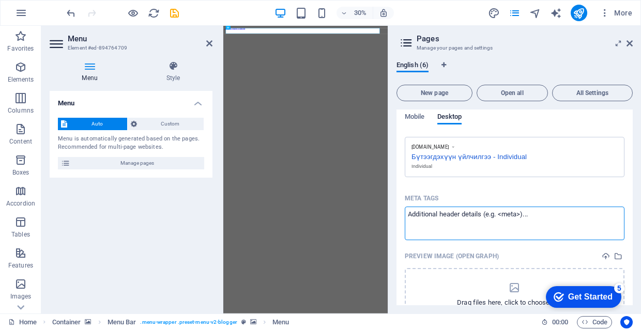
click at [533, 207] on textarea "Meta tags ​" at bounding box center [515, 224] width 220 height 34
click at [568, 207] on textarea "Meta tags ​" at bounding box center [515, 224] width 220 height 34
type textarea "я"
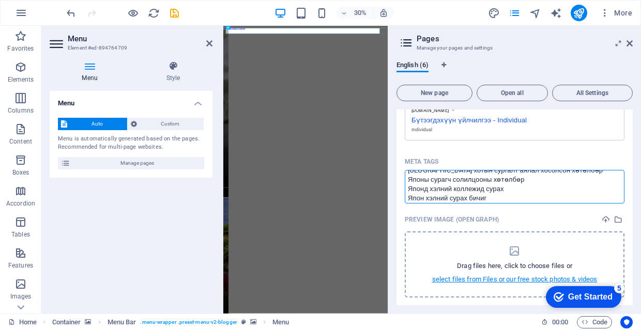
scroll to position [753, 0]
click at [571, 182] on textarea "Япон хэлний танхимын сургалт Токио хотын аяллын хөтөлбөр Токио хотын сургалт ая…" at bounding box center [515, 188] width 220 height 34
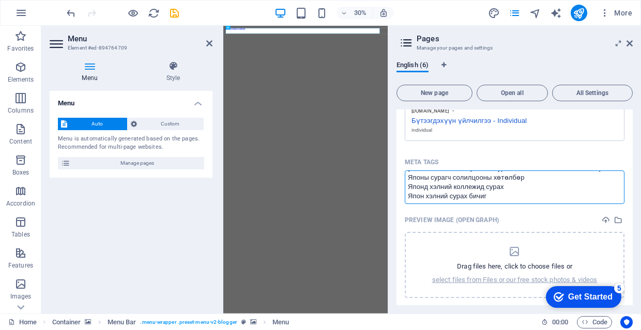
type textarea "Япон хэлний танхимын сургалт Токио хотын аяллын хөтөлбөр Токио хотын сургалт ая…"
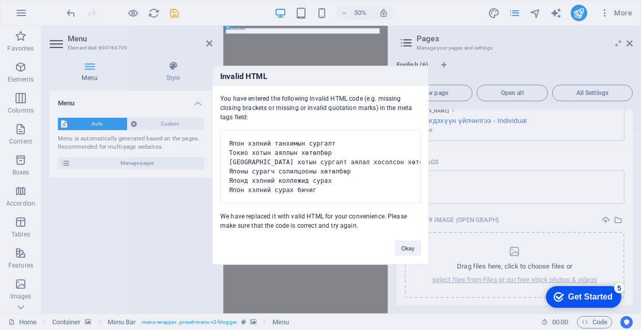
click at [512, 138] on body "Individual Home Favorites Elements Columns Content Boxes Accordion Tables Featu…" at bounding box center [320, 165] width 641 height 330
type textarea "Япон хэлний танхимын сургалт Токио хотын аяллын хөтөлбөр Токио хотын сургалт ая…"
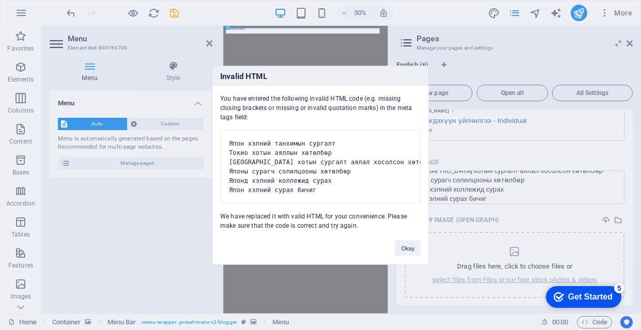
click at [317, 141] on pre "Япон хэлний танхимын сургалт Токио хотын аяллын хөтөлбөр Токио хотын сургалт ая…" at bounding box center [320, 166] width 200 height 73
click at [315, 138] on pre "Япон хэлний танхимын сургалт Токио хотын аяллын хөтөлбөр Токио хотын сургалт ая…" at bounding box center [320, 166] width 200 height 73
click at [407, 251] on button "Okay" at bounding box center [408, 248] width 26 height 16
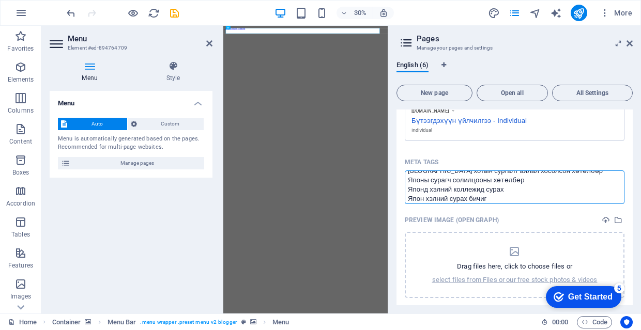
click at [497, 182] on textarea "Япон хэлний танхимын сургалт Токио хотын аяллын хөтөлбөр Токио хотын сургалт ая…" at bounding box center [515, 188] width 220 height 34
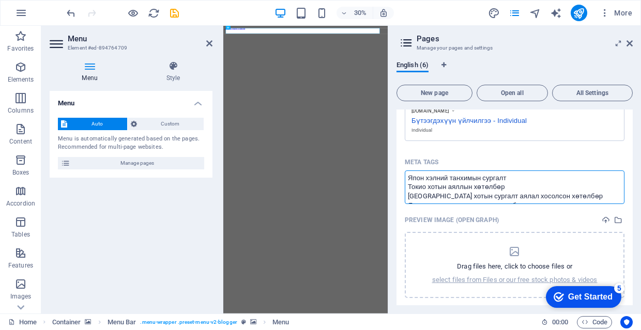
scroll to position [0, 0]
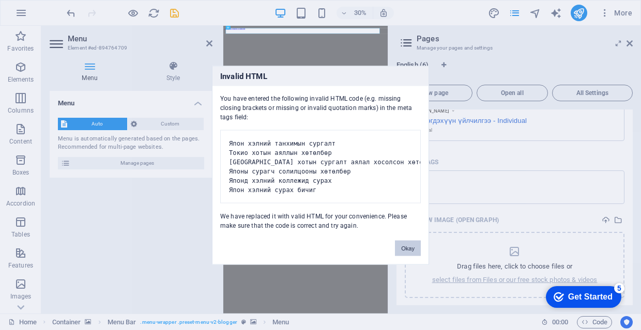
click at [407, 64] on body "Individual Home Favorites Elements Columns Content Boxes Accordion Tables Featu…" at bounding box center [320, 165] width 641 height 330
click at [617, 42] on div "Invalid HTML You have entered the following invalid HTML code (e.g. missing clo…" at bounding box center [320, 165] width 641 height 330
click at [399, 249] on button "Okay" at bounding box center [408, 248] width 26 height 16
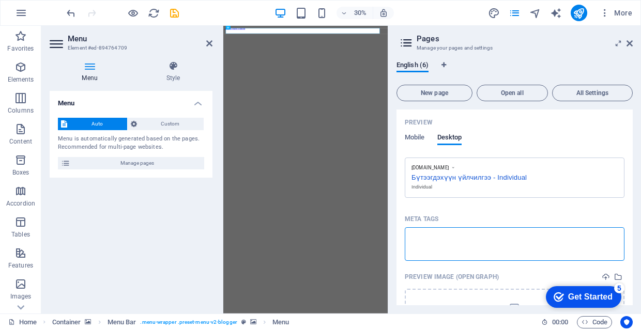
scroll to position [698, 0]
click at [450, 227] on textarea "Meta tags ​" at bounding box center [515, 243] width 220 height 34
click at [436, 226] on textarea "Meta tags ​" at bounding box center [515, 243] width 220 height 34
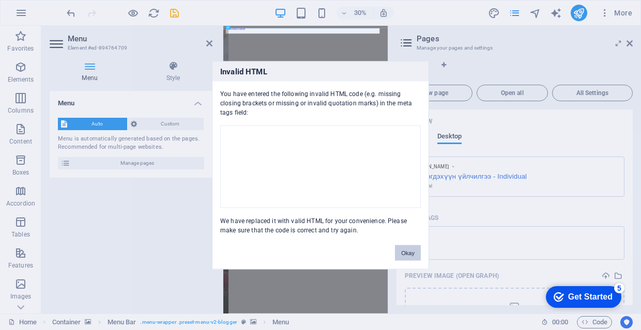
click at [422, 122] on body "Individual Home Favorites Elements Columns Content Boxes Accordion Tables Featu…" at bounding box center [320, 165] width 641 height 330
click at [409, 253] on button "Okay" at bounding box center [408, 253] width 26 height 16
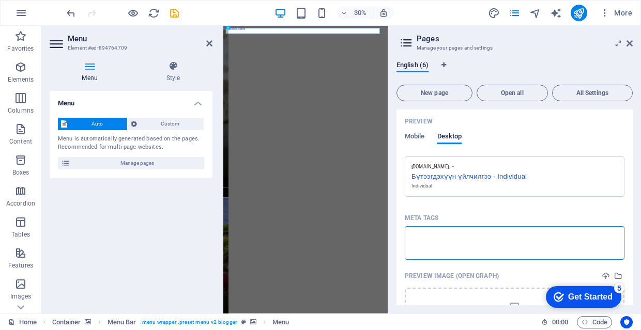
click at [439, 230] on textarea "Meta tags ​" at bounding box center [515, 243] width 220 height 34
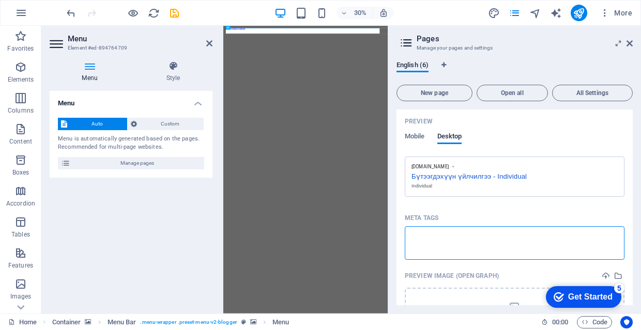
scroll to position [0, 0]
click at [515, 226] on textarea "Meta tags ​" at bounding box center [515, 243] width 220 height 34
click at [531, 226] on textarea "Meta tags ​" at bounding box center [515, 243] width 220 height 34
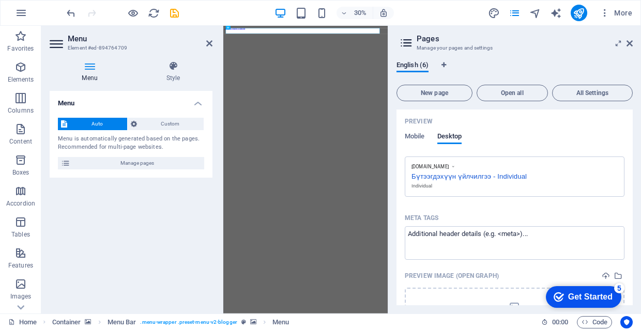
click at [565, 188] on div "Name Бүтээгдэхүүн үйлчилгээ ​ URL SLUG / ​ SEO Title AI Бүтээгдэхүүн үйлчилгээ …" at bounding box center [514, 129] width 236 height 515
click at [424, 130] on span "Mobile" at bounding box center [415, 137] width 20 height 14
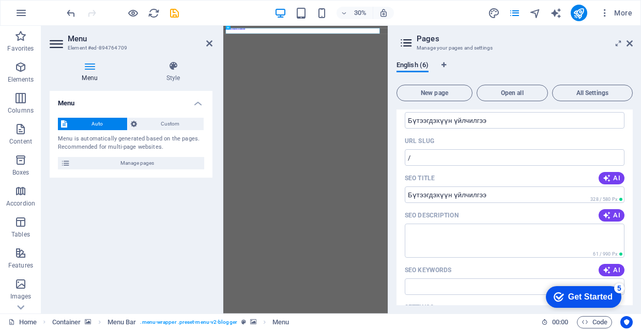
scroll to position [203, 0]
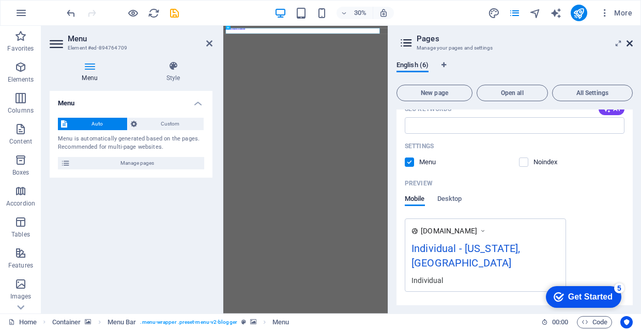
click at [631, 43] on icon at bounding box center [629, 43] width 6 height 8
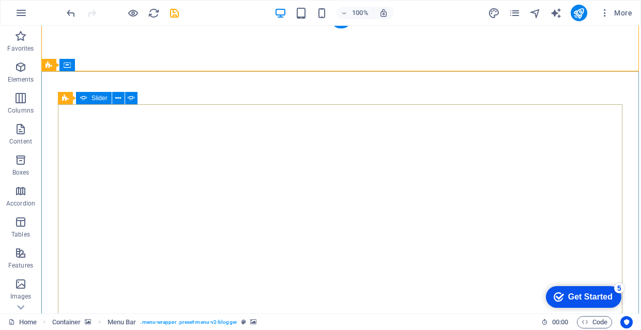
scroll to position [0, 0]
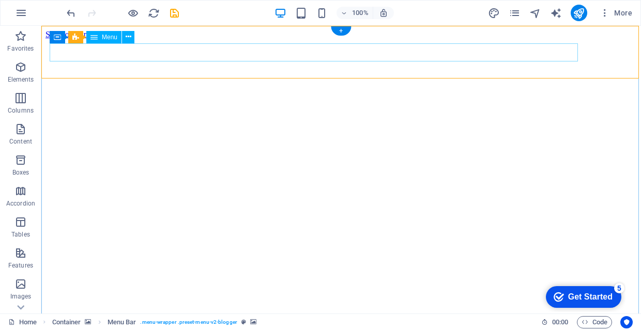
click at [129, 38] on icon at bounding box center [129, 37] width 6 height 11
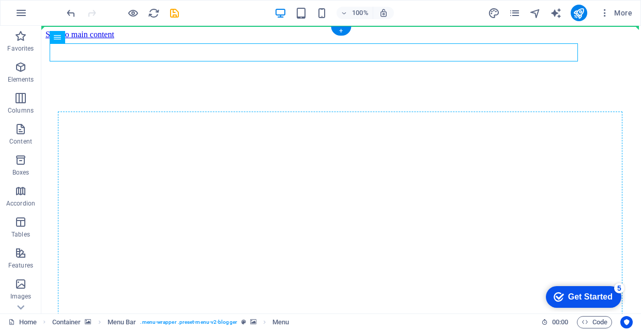
drag, startPoint x: 338, startPoint y: 53, endPoint x: 327, endPoint y: 114, distance: 62.0
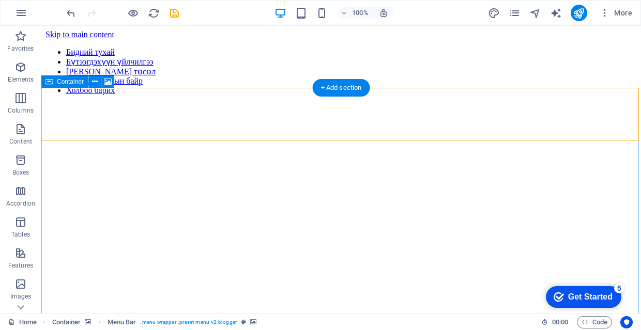
click at [55, 81] on div "Container" at bounding box center [64, 81] width 47 height 12
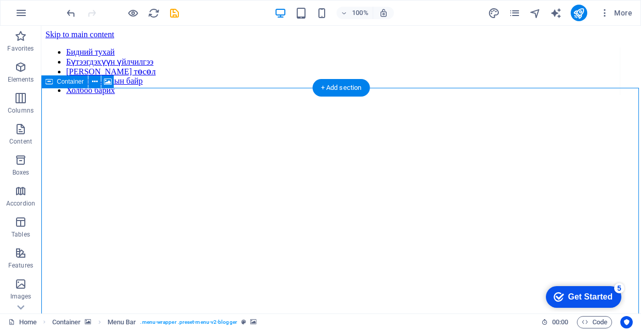
click at [55, 81] on div "Container" at bounding box center [64, 81] width 47 height 12
select select "vh"
select select "header"
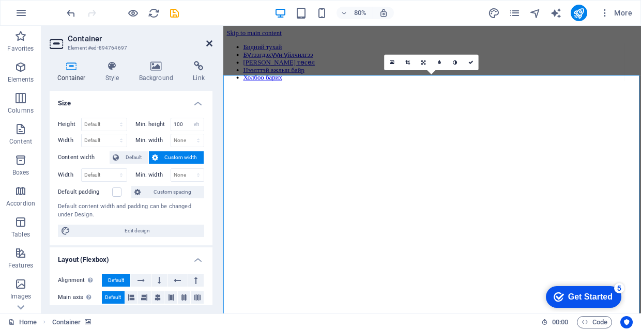
click at [210, 47] on icon at bounding box center [209, 43] width 6 height 8
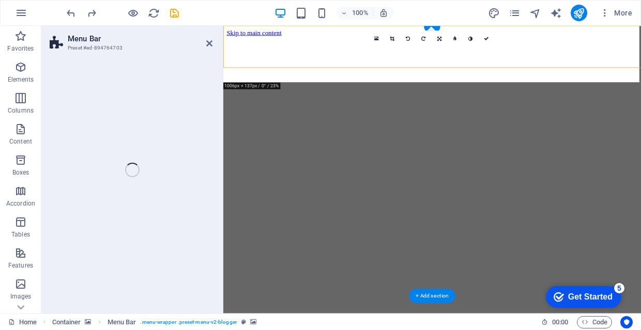
select select "%"
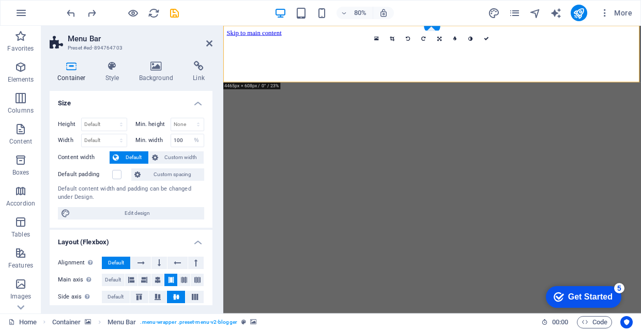
drag, startPoint x: 513, startPoint y: 63, endPoint x: 359, endPoint y: 72, distance: 154.3
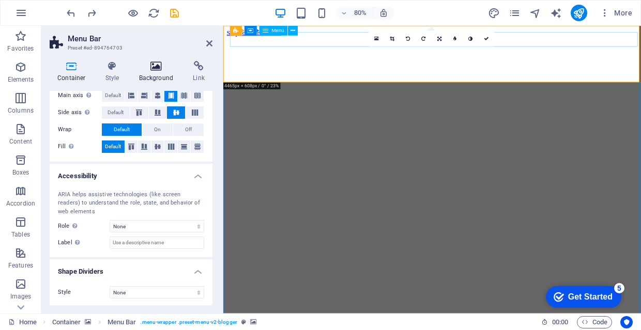
click at [161, 67] on icon at bounding box center [156, 66] width 50 height 10
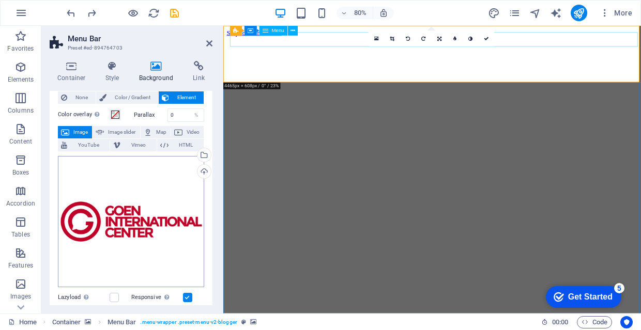
scroll to position [27, 0]
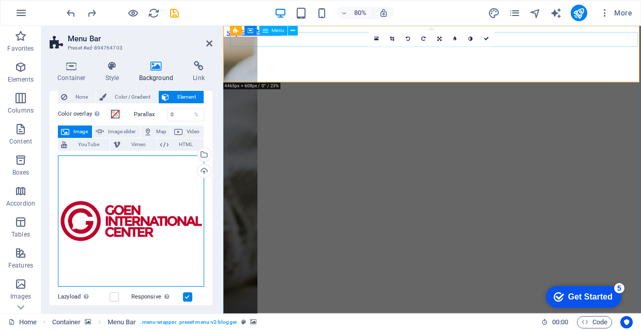
click at [152, 231] on div "Drag files here, click to choose files or select files from Files or our free s…" at bounding box center [131, 221] width 146 height 131
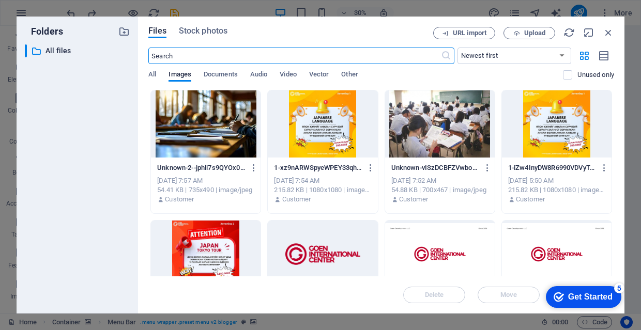
scroll to position [79, 0]
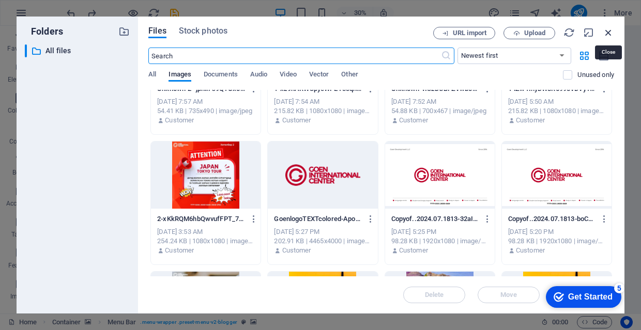
click at [610, 34] on icon "button" at bounding box center [607, 32] width 11 height 11
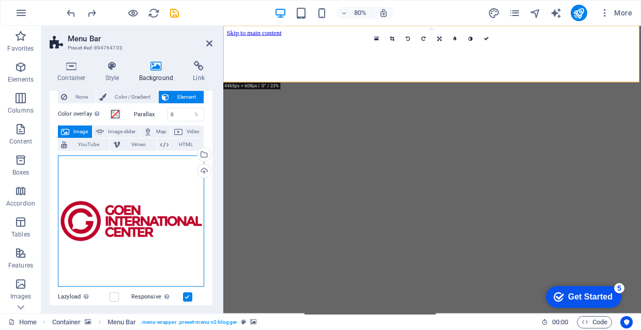
click at [165, 199] on div "Drag files here, click to choose files or select files from Files or our free s…" at bounding box center [131, 221] width 146 height 131
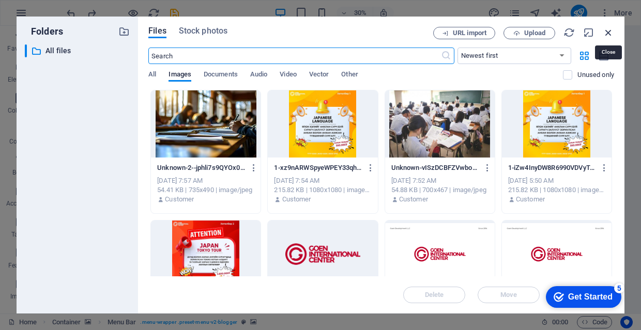
click at [605, 33] on icon "button" at bounding box center [607, 32] width 11 height 11
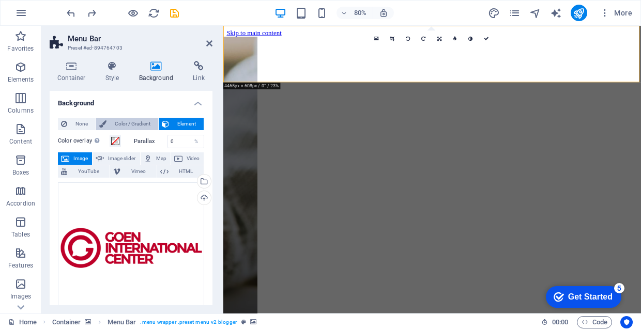
scroll to position [0, 0]
click at [89, 72] on h4 "Container" at bounding box center [74, 72] width 48 height 22
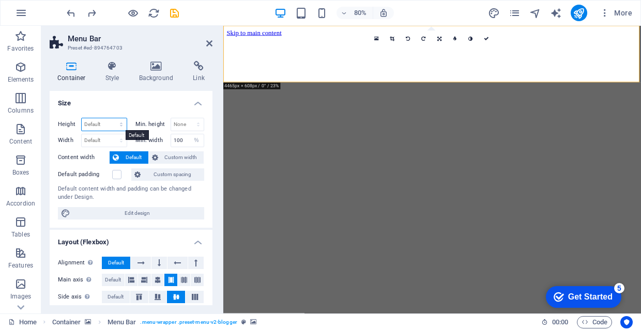
select select "px"
click at [103, 126] on input "137" at bounding box center [104, 124] width 45 height 12
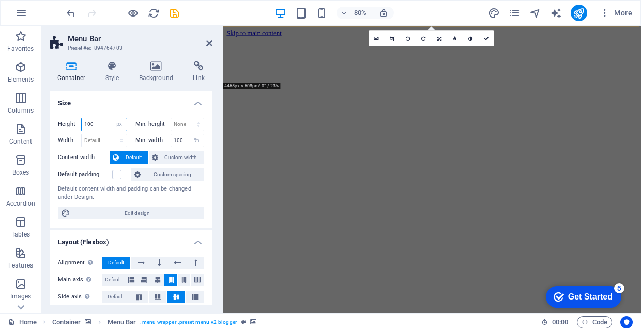
type input "100"
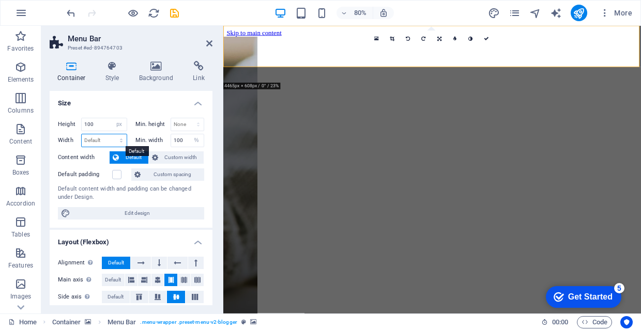
select select "px"
click at [101, 141] on input "1006" at bounding box center [104, 140] width 45 height 12
click at [99, 139] on input "1006" at bounding box center [104, 140] width 45 height 12
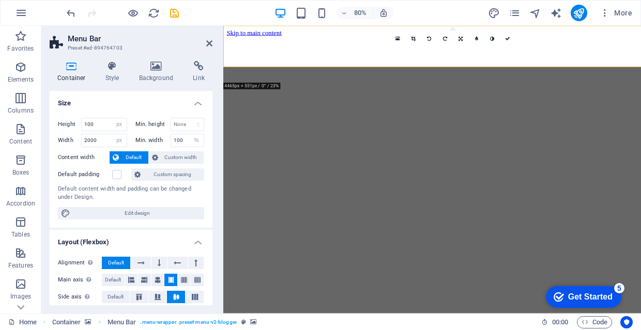
type input "1006"
select select "DISABLED_OPTION_VALUE"
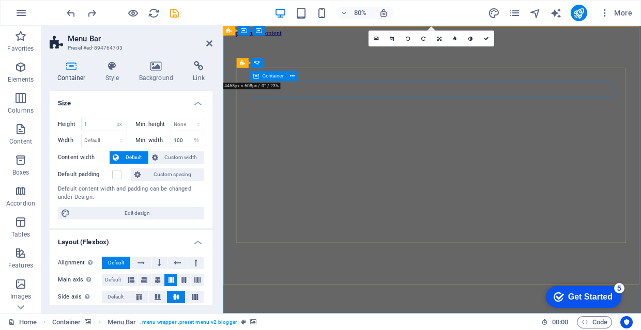
type input "137"
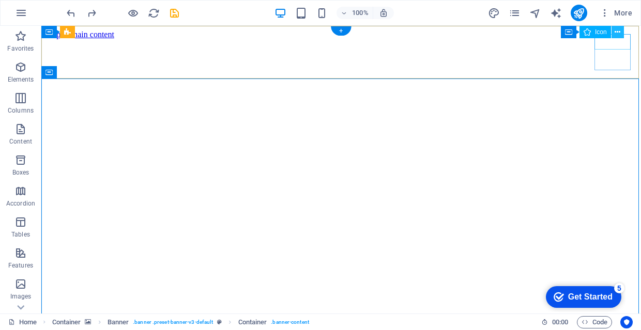
click at [613, 35] on button at bounding box center [617, 32] width 12 height 12
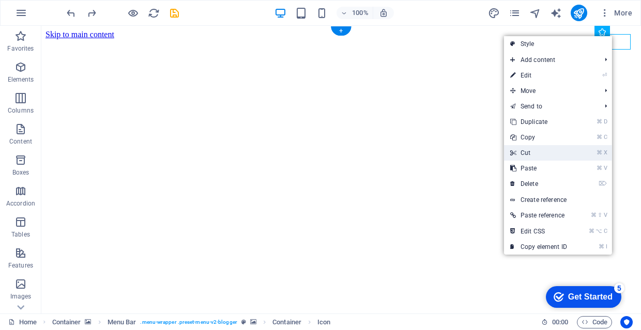
click at [551, 160] on link "⌘ X Cut" at bounding box center [538, 153] width 69 height 16
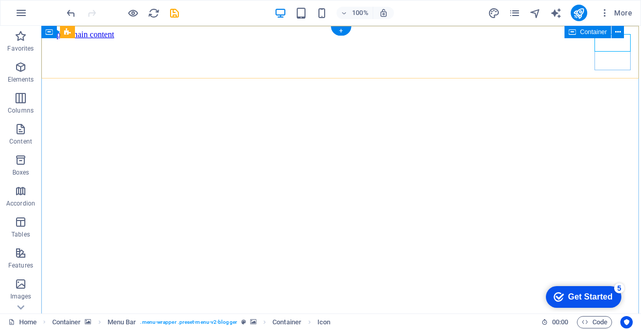
click at [616, 34] on icon at bounding box center [617, 32] width 6 height 11
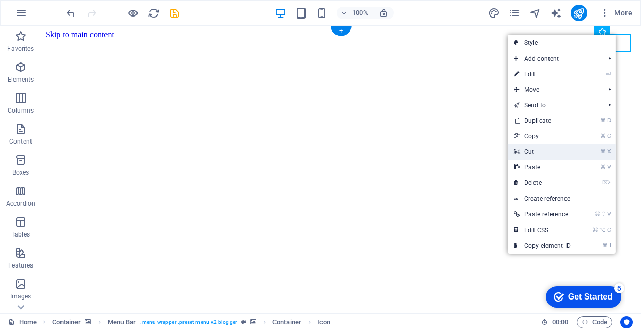
click at [559, 151] on link "⌘ X Cut" at bounding box center [541, 152] width 69 height 16
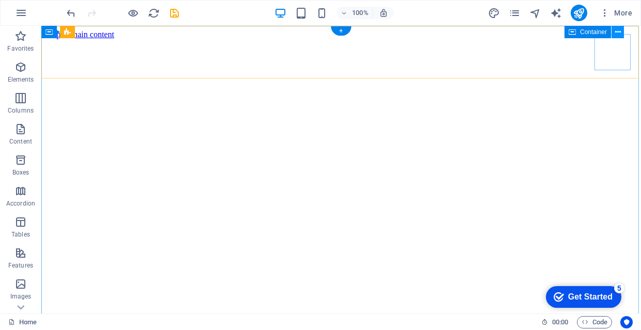
click at [617, 33] on icon at bounding box center [618, 32] width 6 height 11
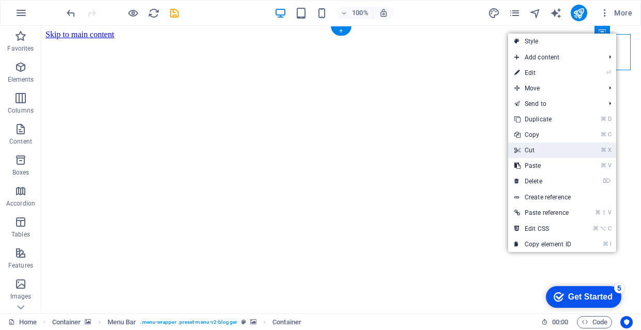
click at [563, 151] on link "⌘ X Cut" at bounding box center [542, 151] width 69 height 16
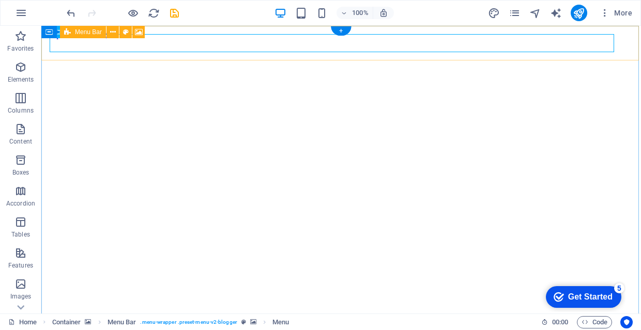
click at [91, 30] on span "Menu Bar" at bounding box center [88, 32] width 27 height 6
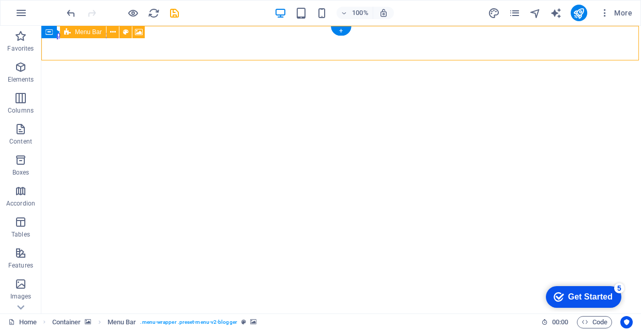
click at [91, 30] on span "Menu Bar" at bounding box center [88, 32] width 27 height 6
select select "%"
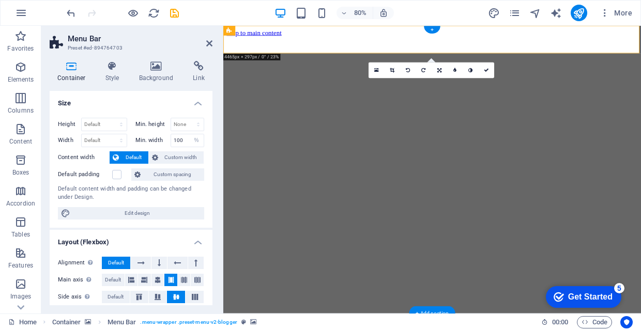
scroll to position [50, 0]
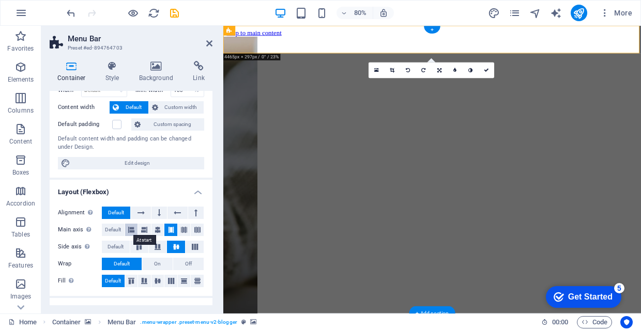
click at [135, 233] on button at bounding box center [131, 230] width 13 height 12
click at [145, 226] on icon at bounding box center [144, 230] width 6 height 12
click at [158, 228] on icon at bounding box center [157, 230] width 6 height 12
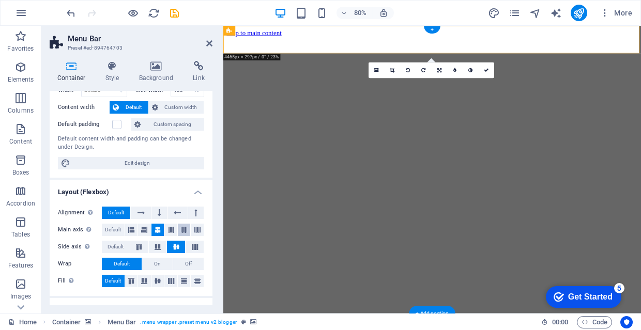
click at [178, 228] on button at bounding box center [184, 230] width 13 height 12
click at [194, 227] on icon at bounding box center [197, 230] width 6 height 12
click at [168, 228] on icon at bounding box center [171, 230] width 6 height 12
click at [194, 244] on icon at bounding box center [195, 247] width 12 height 6
click at [181, 231] on icon at bounding box center [184, 230] width 6 height 12
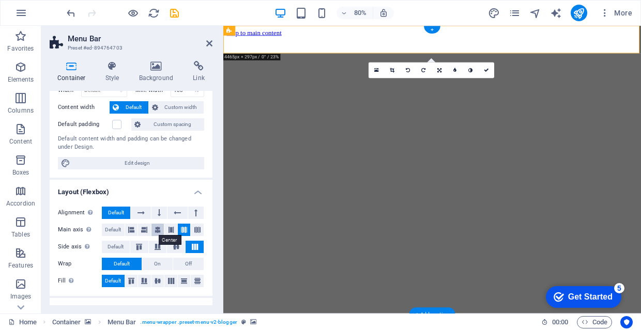
click at [157, 232] on icon at bounding box center [157, 230] width 6 height 12
click at [187, 231] on button at bounding box center [184, 230] width 13 height 12
click at [191, 231] on button at bounding box center [197, 230] width 13 height 12
click at [176, 246] on icon at bounding box center [176, 247] width 12 height 6
click at [161, 247] on icon at bounding box center [157, 247] width 12 height 6
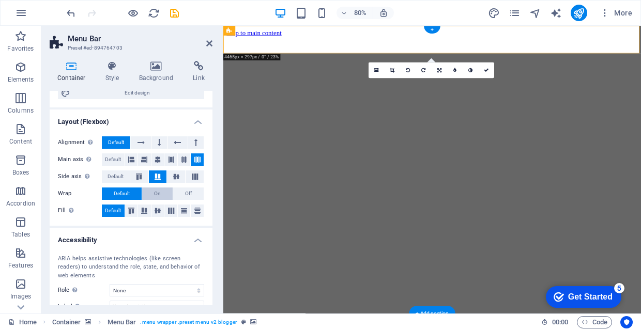
scroll to position [126, 0]
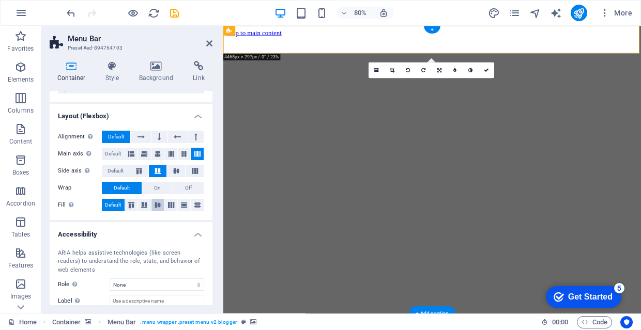
click at [152, 202] on icon at bounding box center [157, 205] width 12 height 6
click at [145, 202] on icon at bounding box center [144, 205] width 12 height 6
click at [113, 206] on span "Default" at bounding box center [113, 205] width 16 height 12
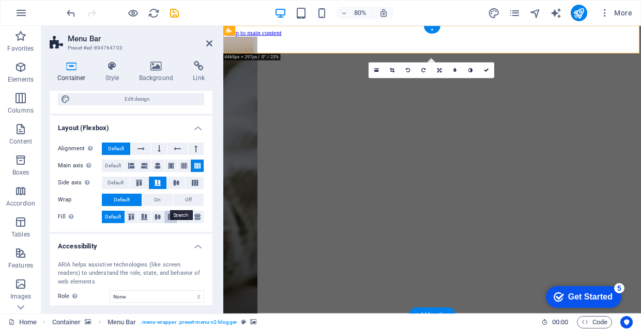
scroll to position [108, 0]
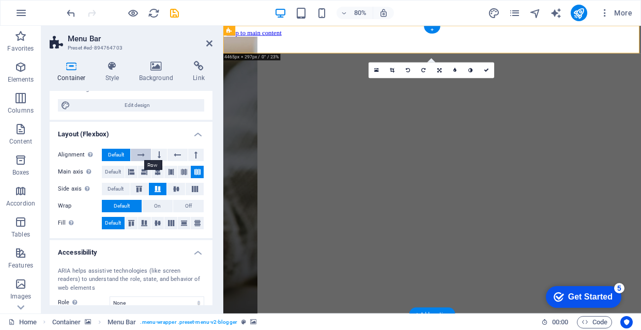
click at [146, 154] on button at bounding box center [141, 155] width 20 height 12
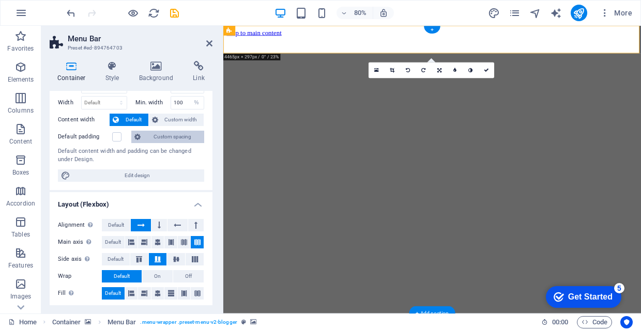
scroll to position [27, 0]
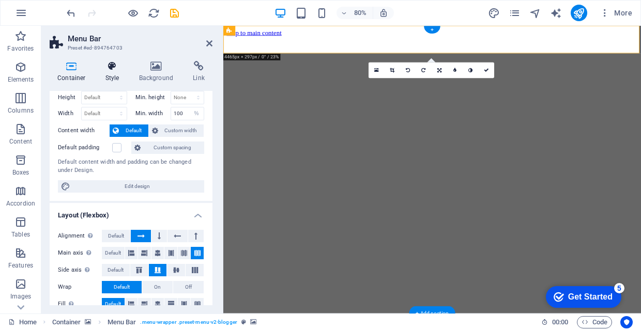
click at [117, 75] on h4 "Style" at bounding box center [115, 72] width 34 height 22
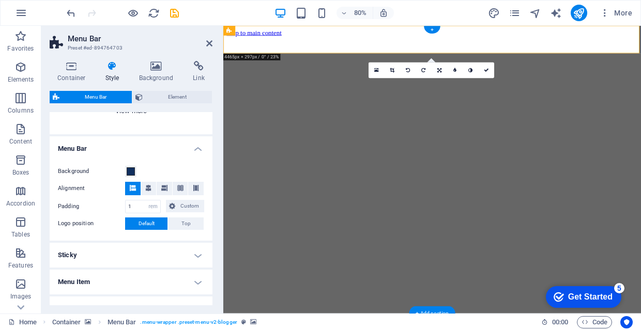
scroll to position [153, 0]
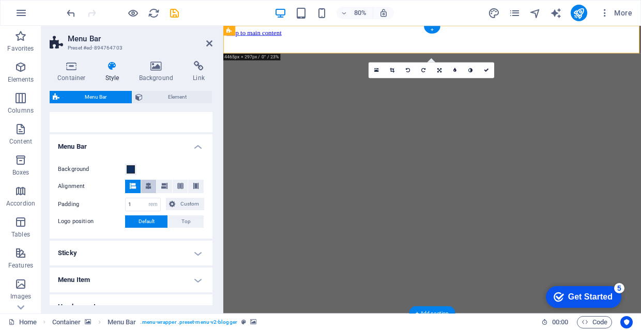
click at [144, 189] on button at bounding box center [149, 186] width 16 height 13
click at [162, 189] on span at bounding box center [164, 186] width 6 height 13
click at [181, 186] on icon at bounding box center [180, 186] width 6 height 6
click at [197, 187] on button at bounding box center [196, 186] width 16 height 13
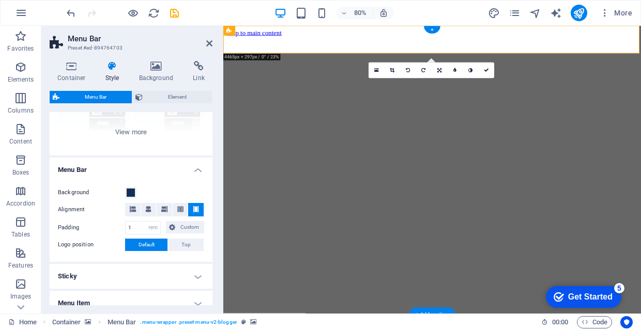
scroll to position [127, 0]
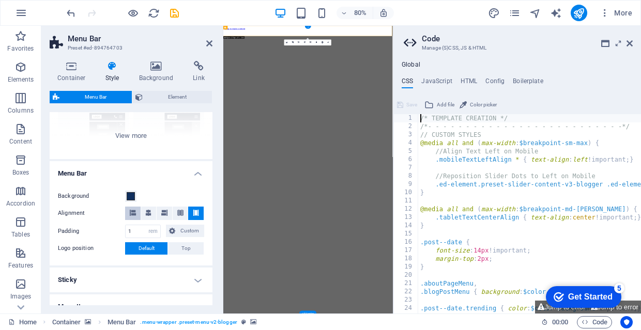
click at [130, 211] on icon at bounding box center [133, 213] width 6 height 6
click at [630, 42] on icon at bounding box center [629, 43] width 6 height 8
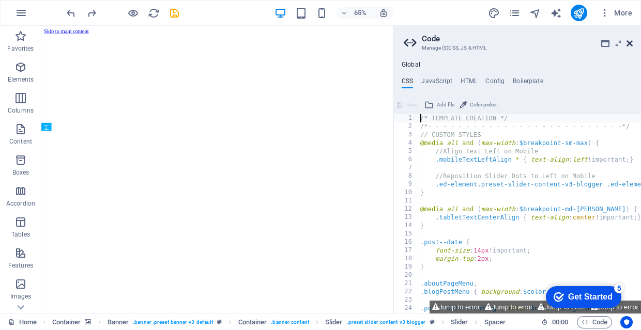
click at [628, 44] on icon at bounding box center [629, 43] width 6 height 8
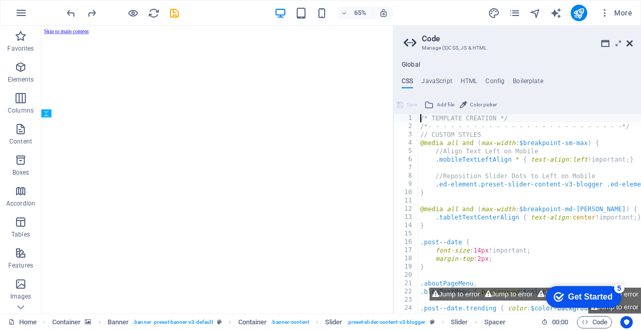
click at [628, 44] on icon at bounding box center [629, 43] width 6 height 8
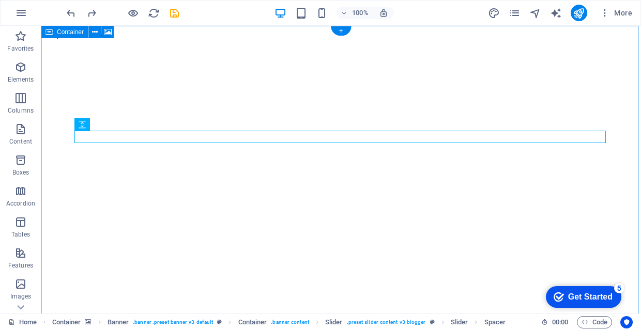
click at [52, 34] on icon at bounding box center [48, 32] width 7 height 12
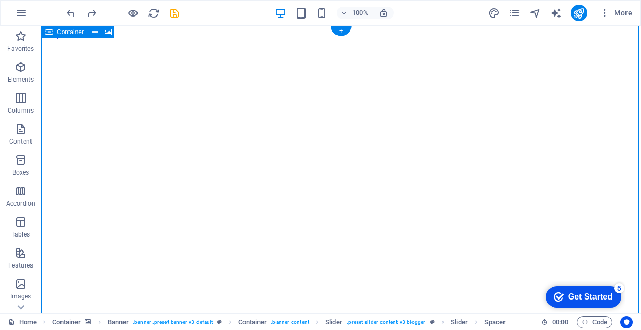
click at [52, 34] on icon at bounding box center [48, 32] width 7 height 12
select select "vh"
select select "header"
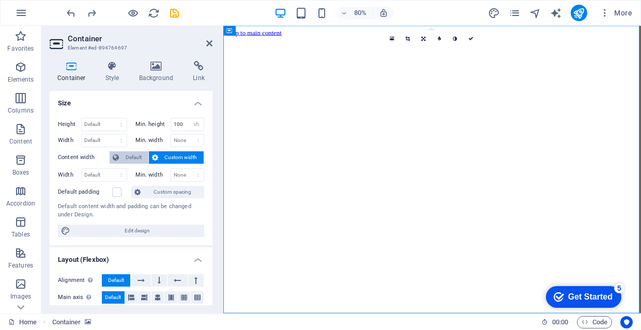
scroll to position [0, 0]
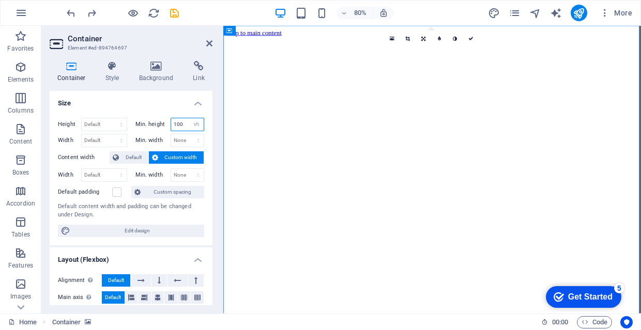
click at [184, 123] on input "100" at bounding box center [187, 124] width 33 height 12
type input "1"
type input "100"
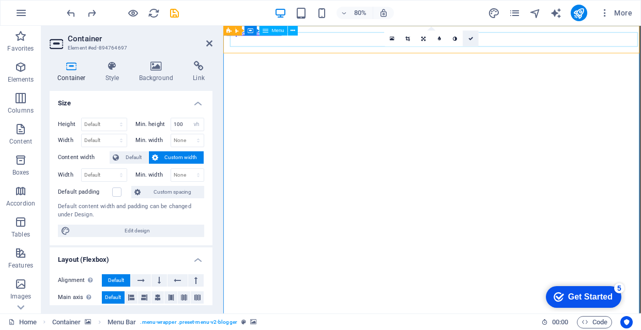
click at [473, 34] on link at bounding box center [470, 39] width 16 height 16
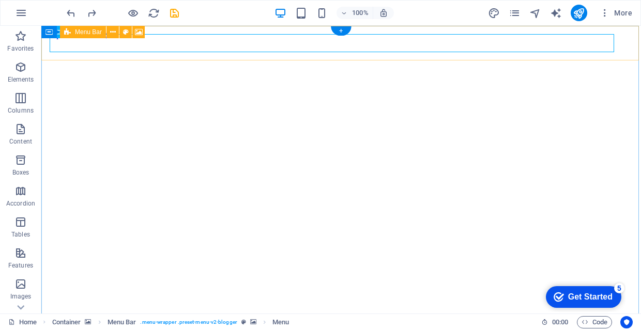
click at [97, 32] on span "Menu Bar" at bounding box center [88, 32] width 27 height 6
select select "rem"
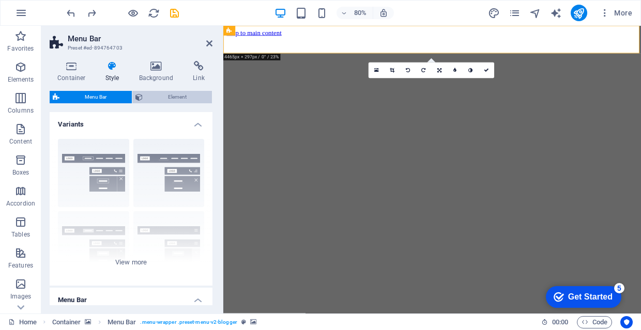
click at [179, 96] on span "Element" at bounding box center [177, 97] width 63 height 12
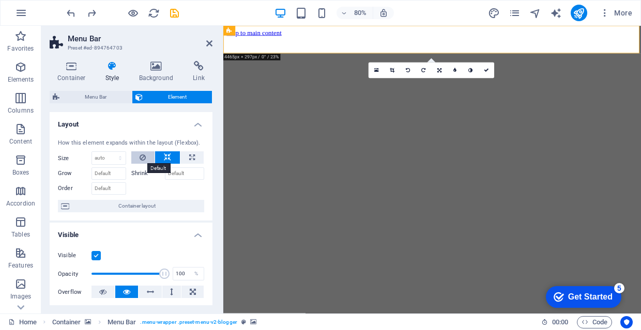
click at [146, 159] on button at bounding box center [143, 157] width 24 height 12
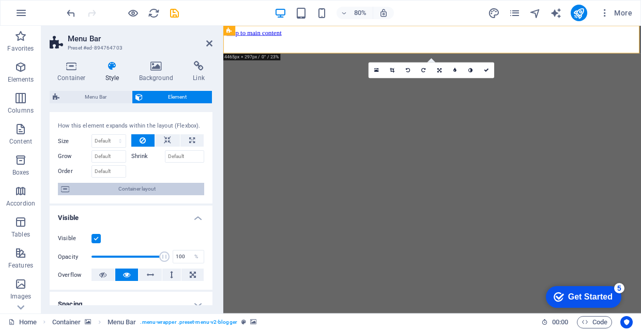
click at [159, 187] on span "Container layout" at bounding box center [136, 189] width 129 height 12
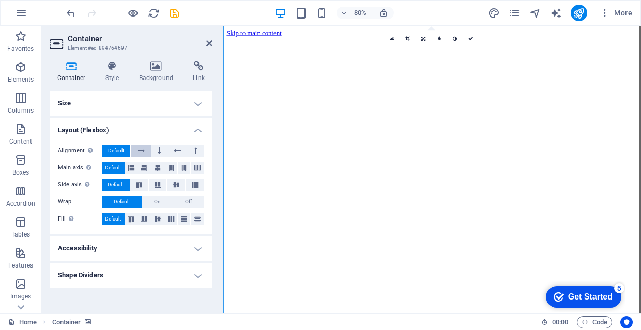
click at [146, 151] on button at bounding box center [141, 151] width 20 height 12
click at [126, 150] on button "Default" at bounding box center [116, 151] width 28 height 12
drag, startPoint x: 469, startPoint y: 37, endPoint x: 406, endPoint y: 27, distance: 63.7
click at [469, 37] on icon at bounding box center [470, 38] width 5 height 5
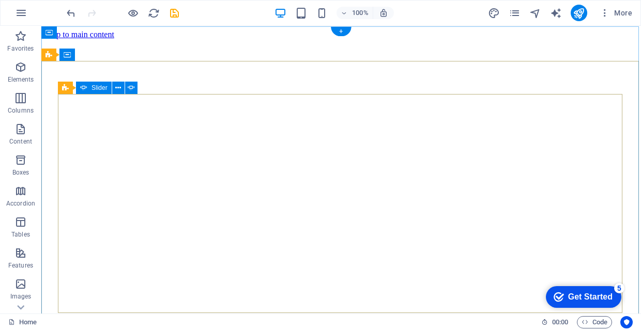
scroll to position [0, 0]
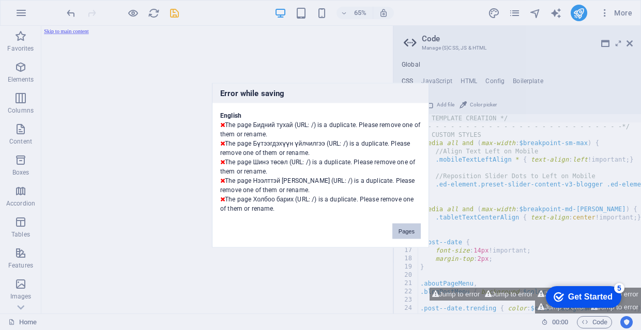
click at [404, 231] on button "Pages" at bounding box center [406, 231] width 28 height 16
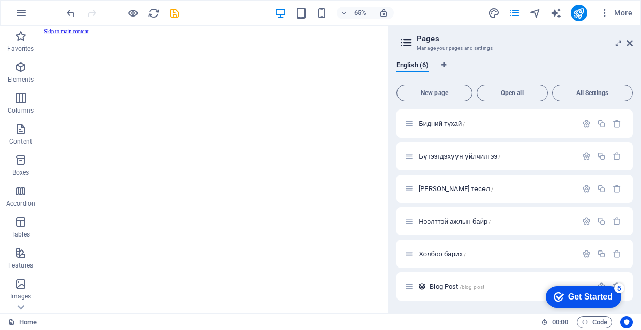
click at [441, 65] on div "English (6)" at bounding box center [514, 71] width 236 height 20
click at [444, 65] on icon "Language Tabs" at bounding box center [443, 65] width 5 height 6
select select "41"
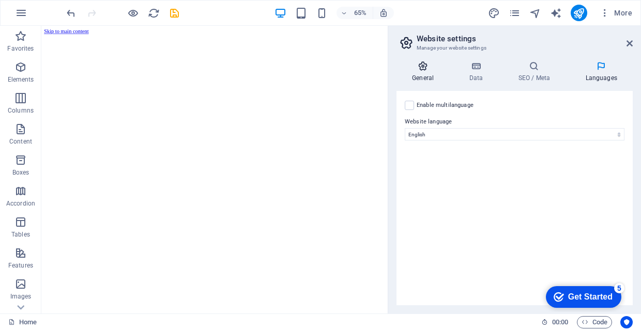
click at [425, 74] on h4 "General" at bounding box center [424, 72] width 57 height 22
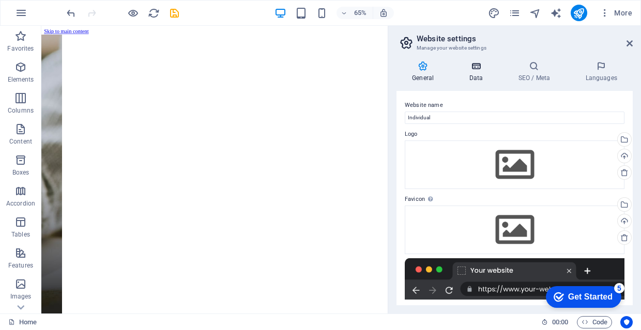
click at [478, 76] on h4 "Data" at bounding box center [477, 72] width 49 height 22
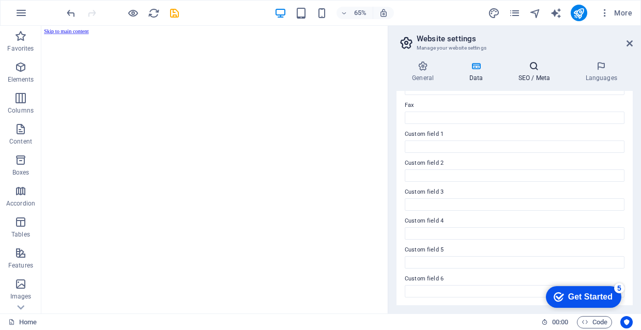
scroll to position [281, 0]
click at [526, 74] on h4 "SEO / Meta" at bounding box center [535, 72] width 67 height 22
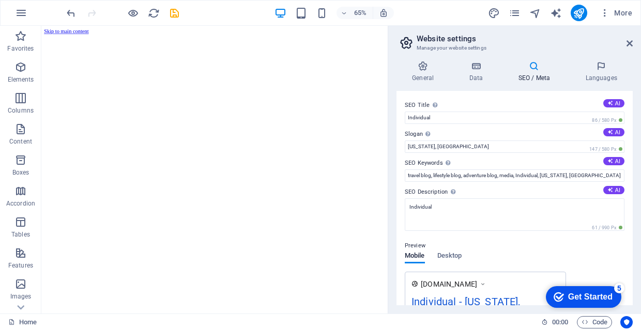
click at [624, 45] on header "Website settings Manage your website settings" at bounding box center [515, 39] width 234 height 27
click at [631, 44] on icon at bounding box center [629, 43] width 6 height 8
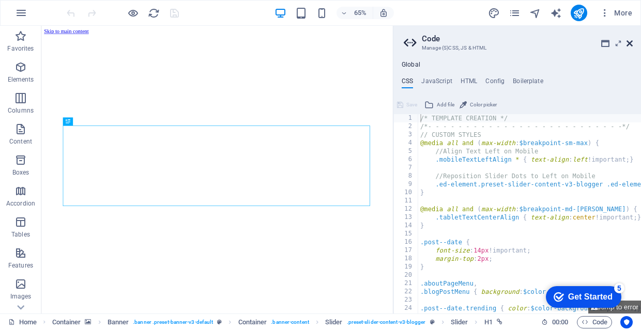
click at [629, 43] on icon at bounding box center [629, 43] width 6 height 8
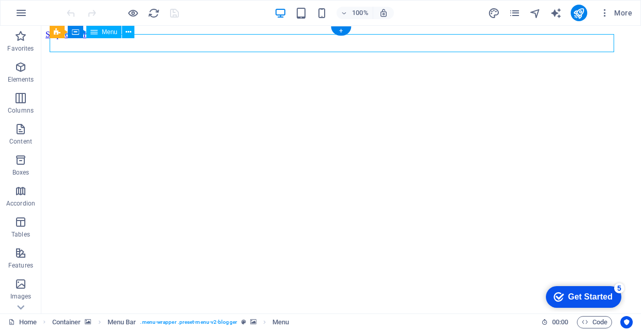
drag, startPoint x: 500, startPoint y: 45, endPoint x: 468, endPoint y: 45, distance: 31.5
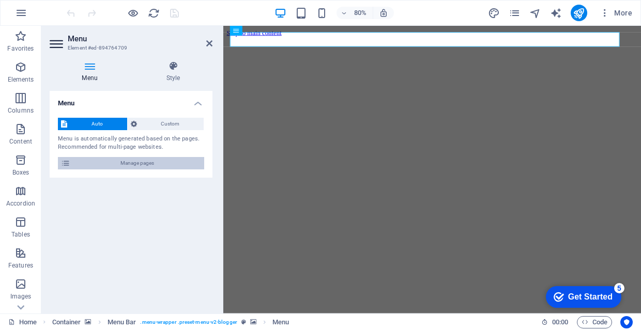
click at [193, 157] on span "Manage pages" at bounding box center [137, 163] width 128 height 12
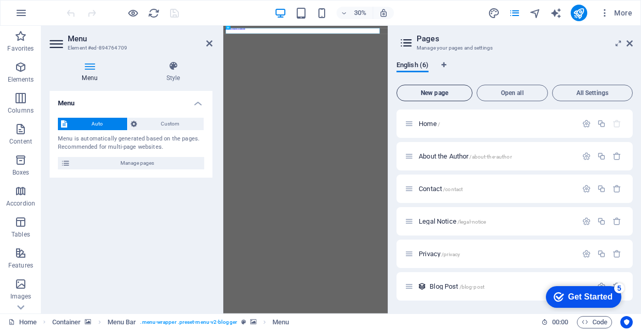
click at [438, 96] on span "New page" at bounding box center [434, 93] width 67 height 6
click at [509, 91] on span "Open all" at bounding box center [512, 93] width 62 height 6
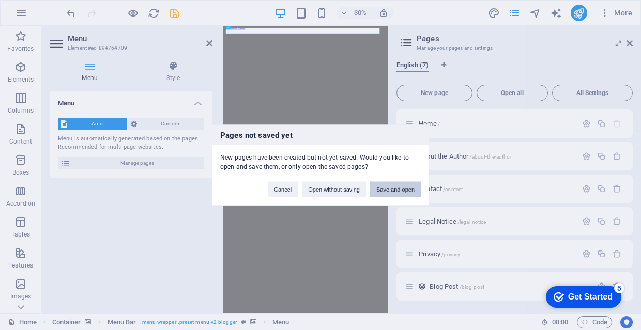
click at [392, 188] on button "Save and open" at bounding box center [395, 189] width 51 height 16
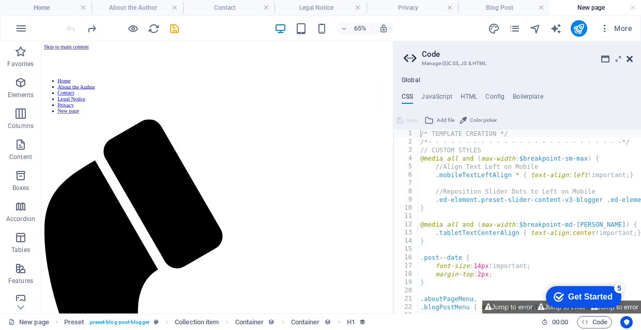
click at [627, 60] on icon at bounding box center [629, 59] width 6 height 8
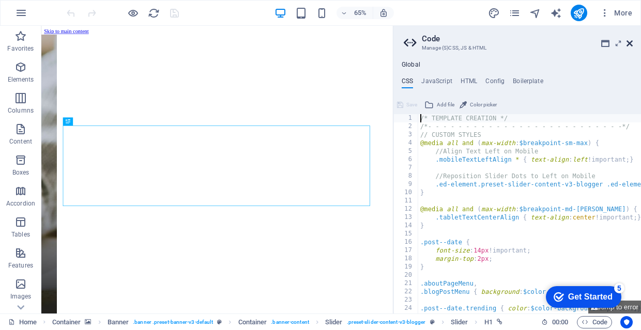
click at [629, 45] on icon at bounding box center [629, 43] width 6 height 8
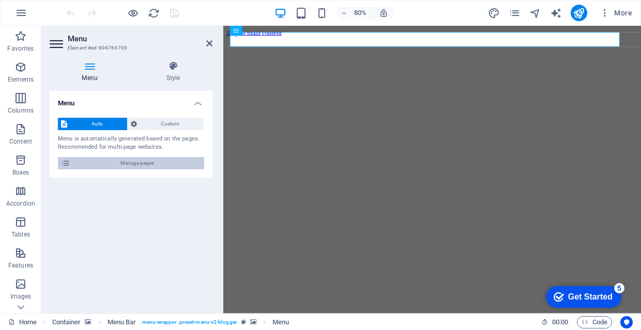
click at [135, 164] on span "Manage pages" at bounding box center [137, 163] width 128 height 12
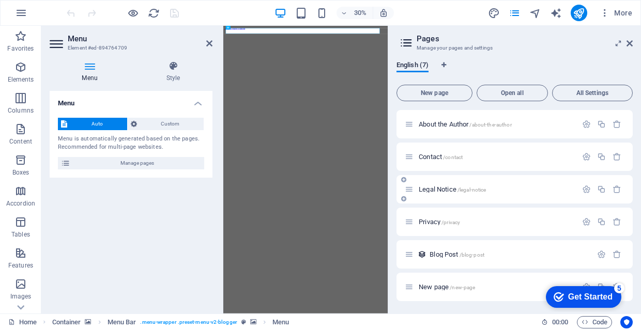
scroll to position [32, 0]
click at [596, 91] on span "All Settings" at bounding box center [591, 93] width 71 height 6
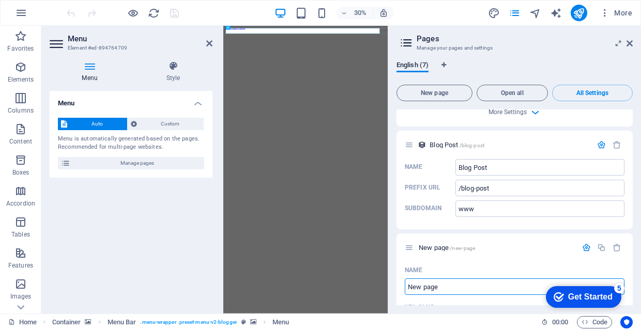
scroll to position [2101, 0]
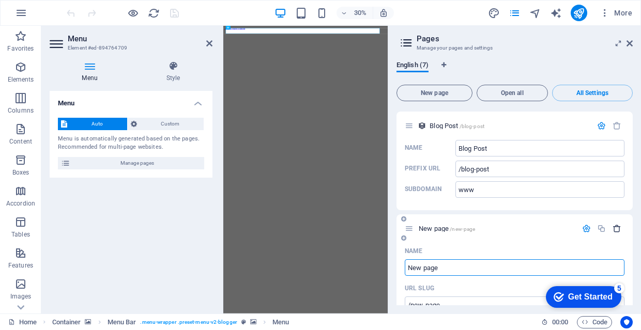
click at [616, 224] on icon "button" at bounding box center [616, 228] width 9 height 9
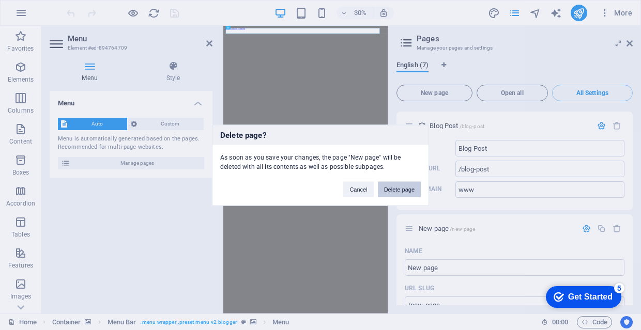
click at [406, 194] on button "Delete page" at bounding box center [399, 189] width 43 height 16
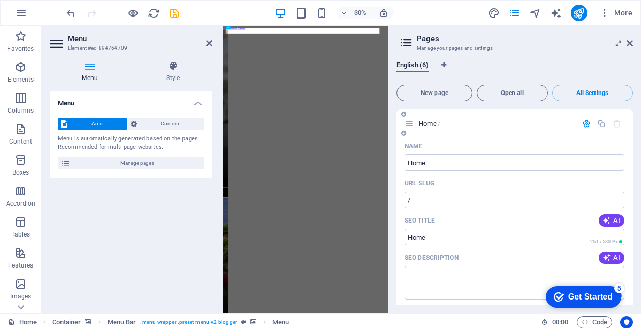
scroll to position [0, 0]
click at [411, 127] on icon at bounding box center [409, 123] width 9 height 9
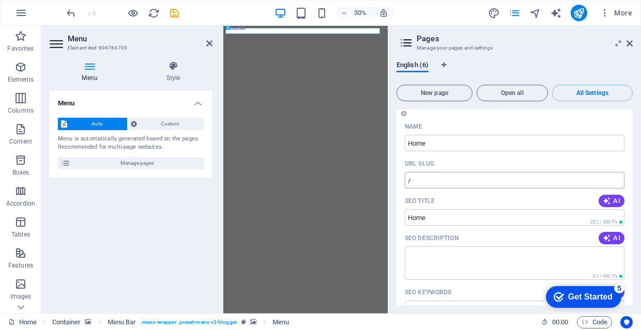
scroll to position [19, 0]
click at [481, 184] on input "/" at bounding box center [515, 181] width 220 height 17
click at [442, 185] on input "/" at bounding box center [515, 181] width 220 height 17
click at [461, 145] on input "Home" at bounding box center [515, 143] width 220 height 17
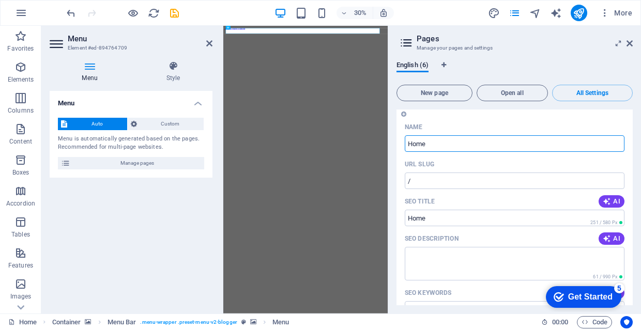
click at [461, 145] on input "Home" at bounding box center [515, 143] width 220 height 17
type input "D"
type input "/d"
type input "/"
type input "D"
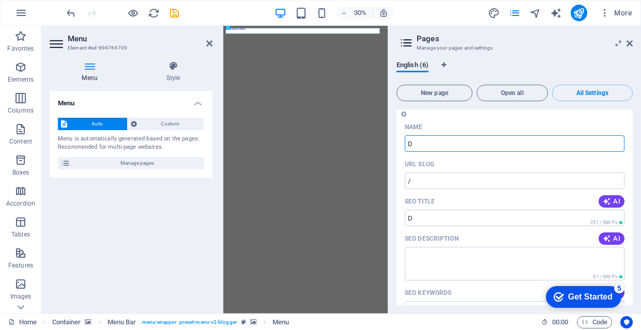
type input "/d"
type input "/"
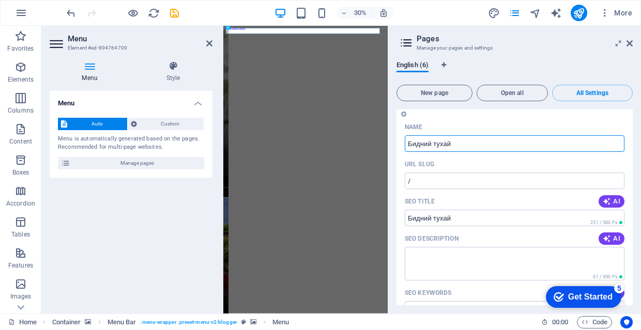
type input "Бидний тухай"
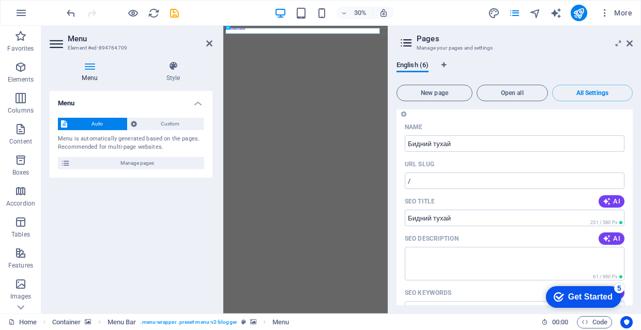
click at [574, 166] on div "URL SLUG" at bounding box center [515, 164] width 220 height 17
click at [490, 180] on input "/" at bounding box center [515, 181] width 220 height 17
type input "/"
click at [493, 110] on div "Бидний тухай /" at bounding box center [491, 105] width 172 height 12
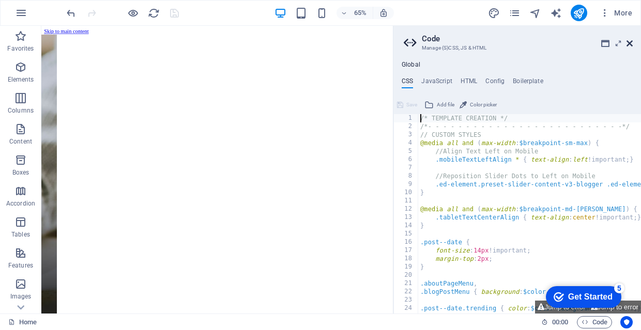
click at [629, 42] on icon at bounding box center [629, 43] width 6 height 8
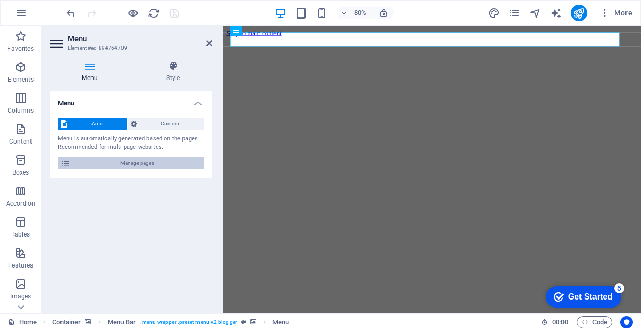
click at [162, 163] on span "Manage pages" at bounding box center [137, 163] width 128 height 12
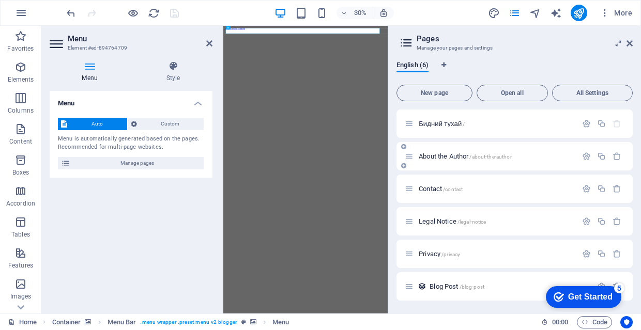
click at [441, 154] on span "About the Author /about-the-author" at bounding box center [465, 156] width 93 height 8
click at [441, 154] on div "About the Author /about-the-author" at bounding box center [514, 156] width 236 height 28
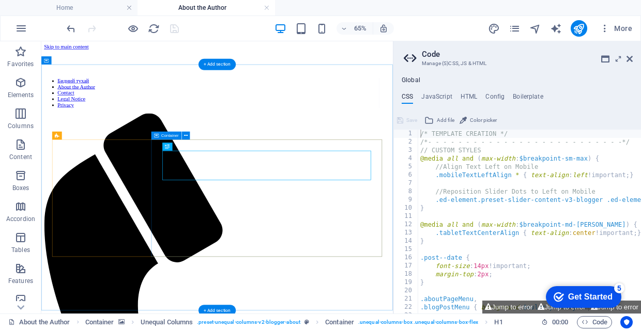
scroll to position [0, 0]
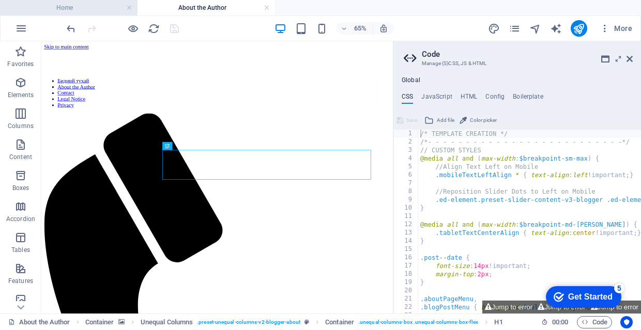
click at [106, 10] on h4 "Home" at bounding box center [68, 7] width 137 height 11
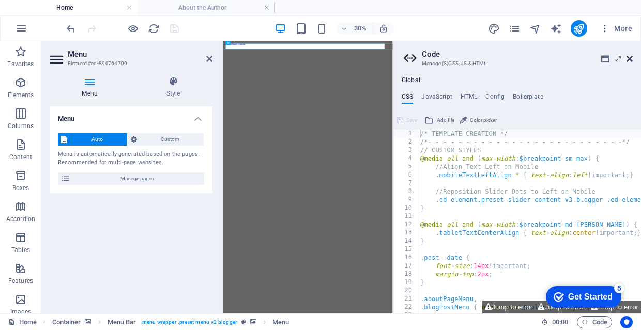
click at [631, 61] on icon at bounding box center [629, 59] width 6 height 8
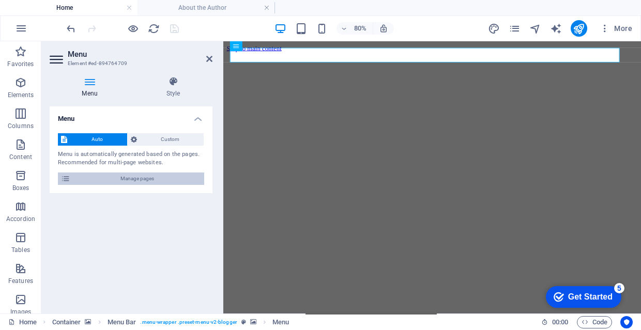
click at [169, 177] on span "Manage pages" at bounding box center [137, 179] width 128 height 12
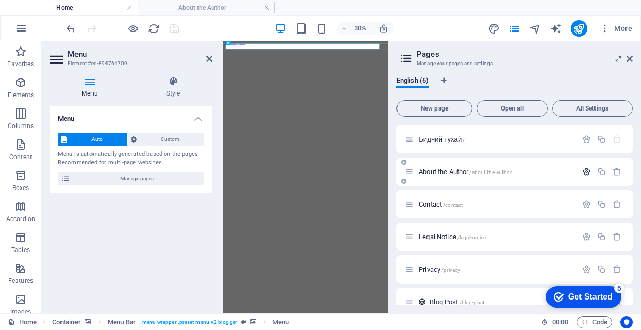
click at [587, 175] on icon "button" at bounding box center [586, 171] width 9 height 9
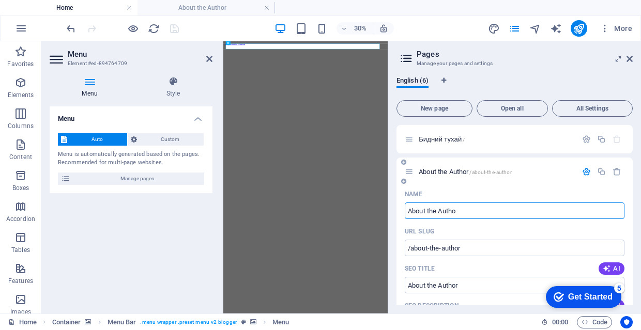
type input "About the Autho"
type input "/about-the-autho"
type input "About the Autho"
type input "A"
type input "/"
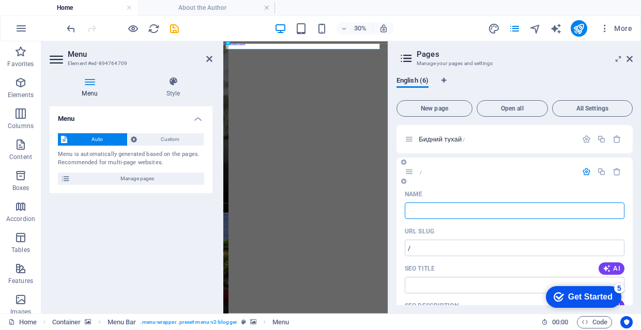
click at [466, 206] on input "Name" at bounding box center [515, 211] width 220 height 17
type input "d"
type input "/d"
type input "d"
click at [532, 78] on div "English (6)" at bounding box center [514, 86] width 236 height 20
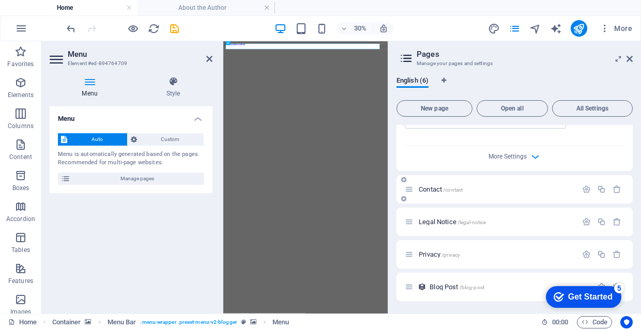
click at [434, 190] on span "Contact /contact" at bounding box center [441, 189] width 44 height 8
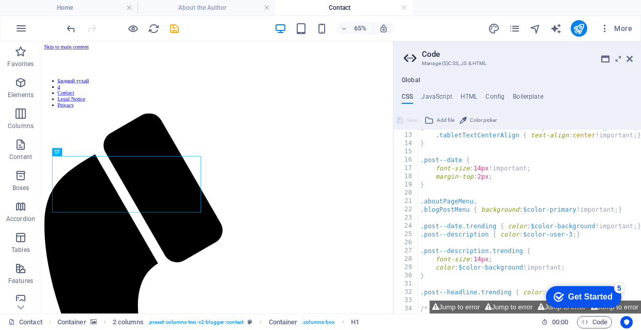
scroll to position [169, 0]
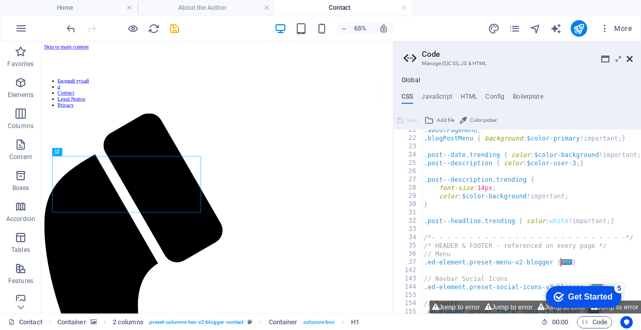
click at [630, 59] on icon at bounding box center [629, 59] width 6 height 8
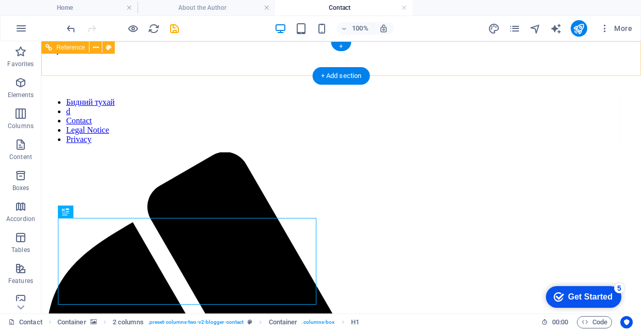
click at [452, 98] on nav "Бидний тухай d Contact Legal Notice Privacy" at bounding box center [332, 121] width 575 height 47
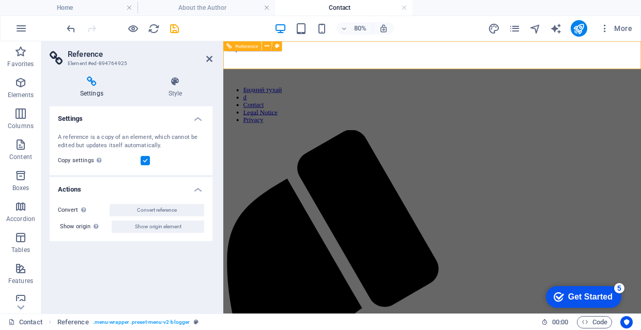
click at [476, 98] on nav "Бидний тухай d Contact Legal Notice Privacy" at bounding box center [475, 121] width 497 height 47
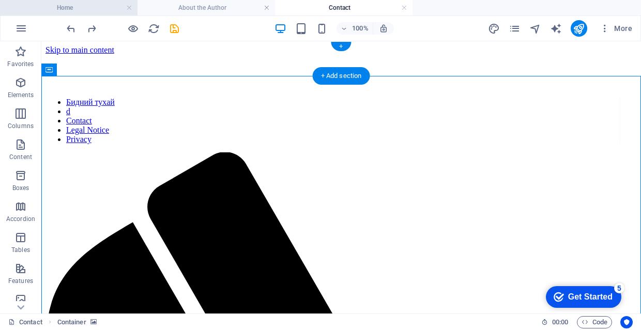
click at [99, 13] on h4 "Home" at bounding box center [68, 7] width 137 height 11
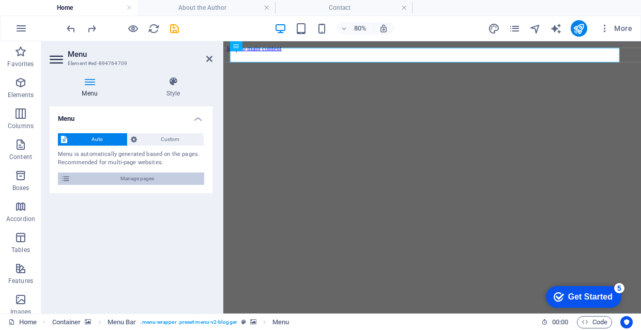
click at [171, 175] on span "Manage pages" at bounding box center [137, 179] width 128 height 12
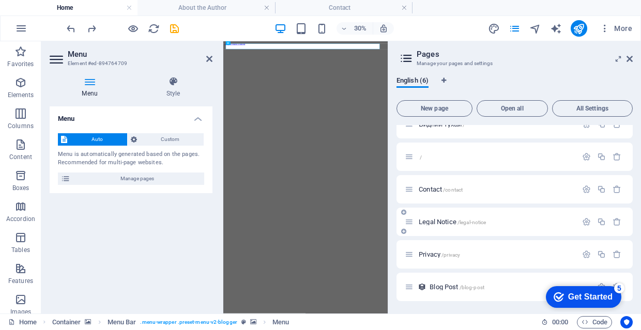
scroll to position [15, 0]
click at [443, 223] on span "Legal Notice /legal-notice" at bounding box center [452, 222] width 67 height 8
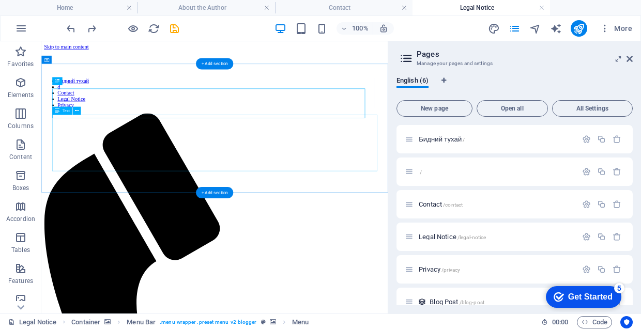
scroll to position [0, 0]
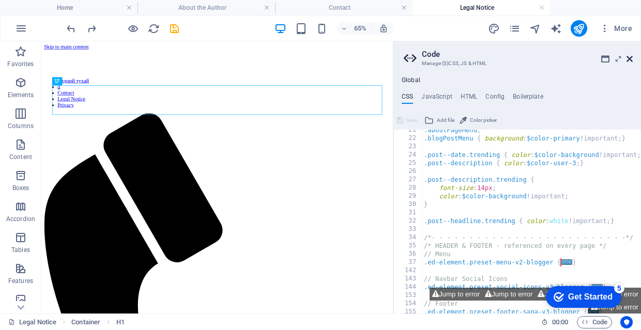
click at [627, 58] on icon at bounding box center [629, 59] width 6 height 8
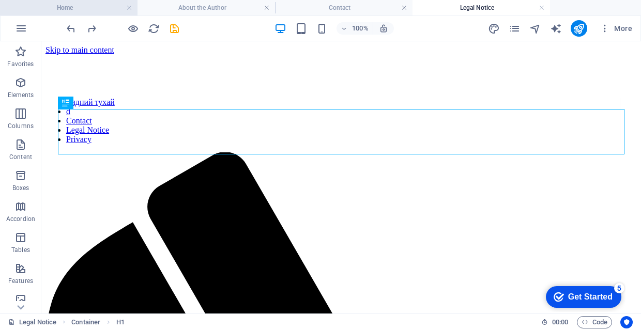
click at [75, 6] on h4 "Home" at bounding box center [68, 7] width 137 height 11
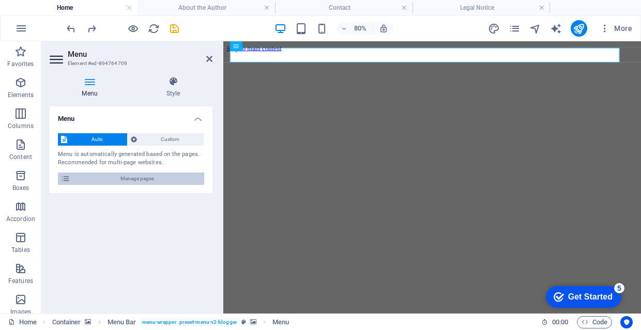
click at [134, 181] on span "Manage pages" at bounding box center [137, 179] width 128 height 12
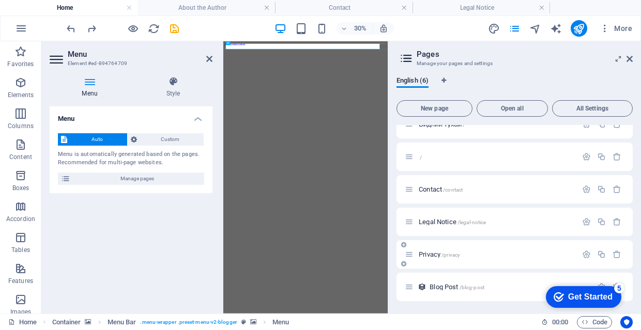
scroll to position [15, 0]
click at [427, 255] on span "Privacy /privacy" at bounding box center [439, 255] width 41 height 8
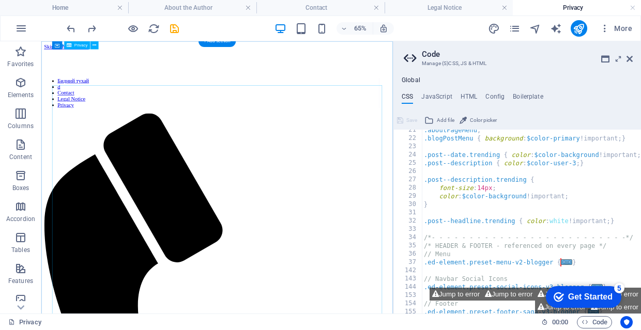
scroll to position [0, 0]
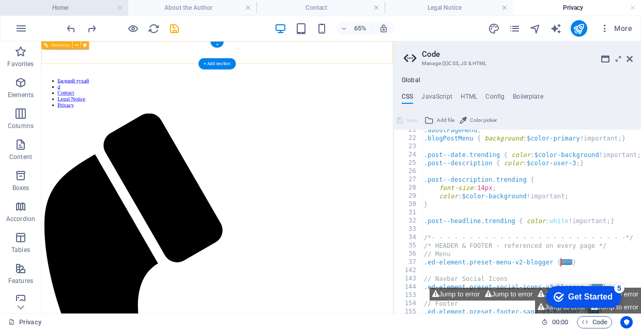
click at [93, 6] on h4 "Home" at bounding box center [64, 7] width 128 height 11
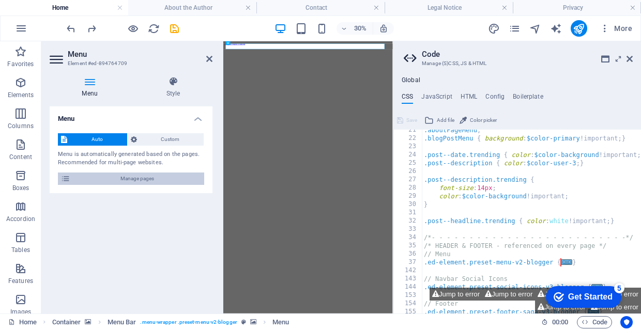
click at [102, 178] on span "Manage pages" at bounding box center [137, 179] width 128 height 12
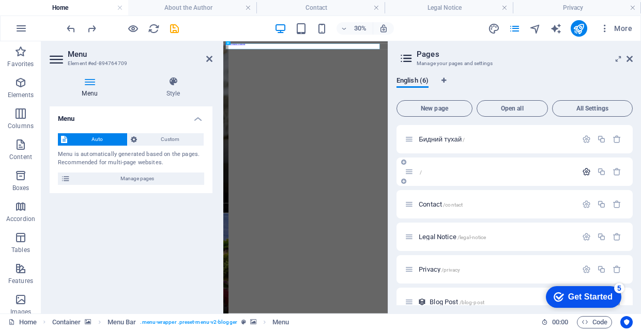
click at [583, 172] on icon "button" at bounding box center [586, 171] width 9 height 9
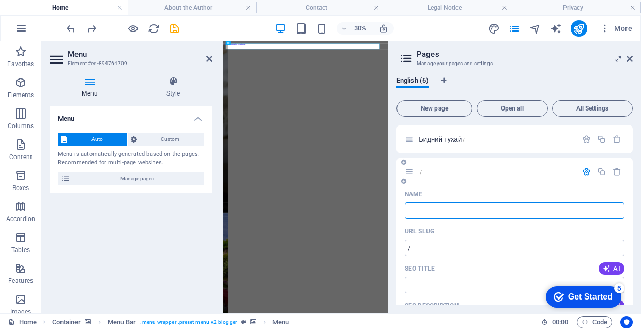
click at [502, 209] on input "Name" at bounding box center [515, 211] width 220 height 17
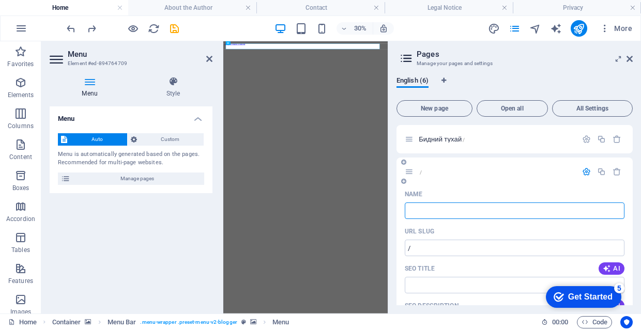
click at [419, 171] on span "/" at bounding box center [420, 172] width 3 height 8
click at [409, 172] on icon at bounding box center [409, 171] width 9 height 9
click at [431, 211] on input "Name" at bounding box center [515, 211] width 220 height 17
click at [436, 208] on input "Name" at bounding box center [515, 211] width 220 height 17
type input "d"
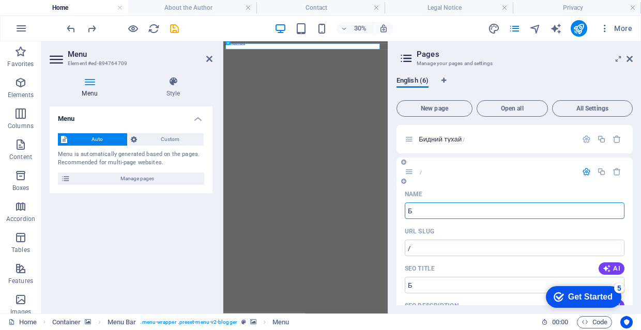
type input "Бү"
type input "Б"
type input "Бүтэ"
type input "Бүт"
type input "Бүтээгд"
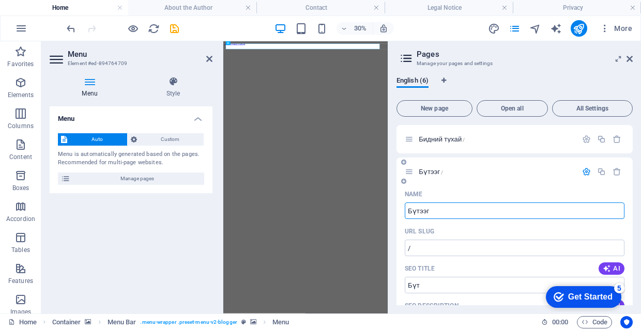
type input "Бүтээг"
type input "Бүтээгдэхүүн"
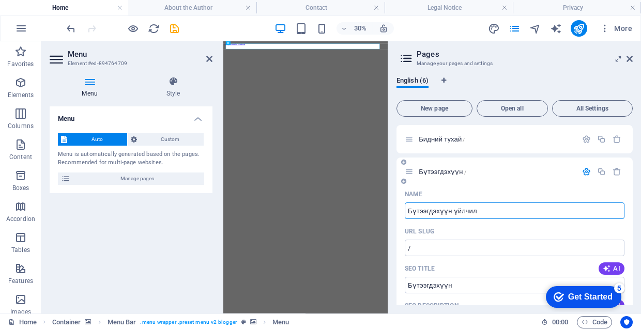
type input "Бүтээгдэхүүн үйлчилг"
type input "Бүтээгдэхүүн үйлчил"
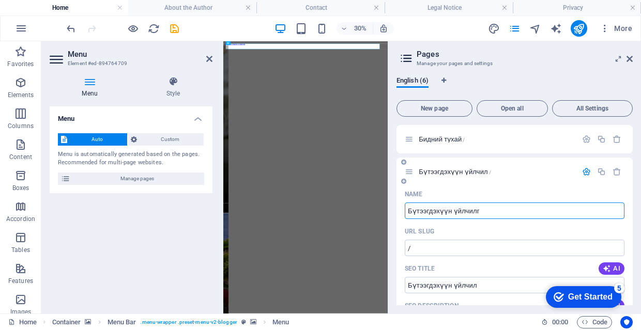
type input "Бүтээгдэхүүн үйлчилгэ"
type input "Бүтээгдэхүүн үйлчилг"
type input "Бүтээгдэхүүн үйлчилгээ"
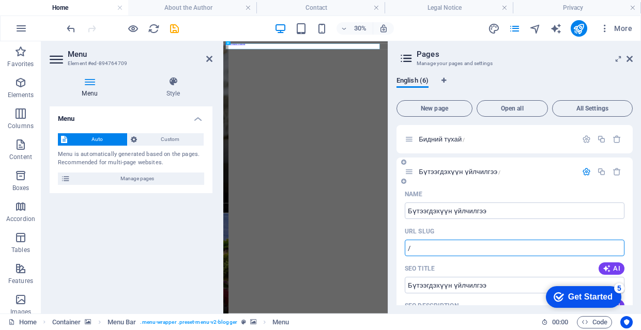
click at [462, 256] on input "/" at bounding box center [515, 248] width 220 height 17
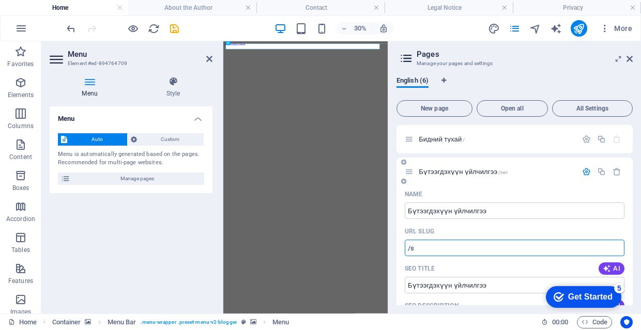
type input "/"
type input "v"
paste input "text"
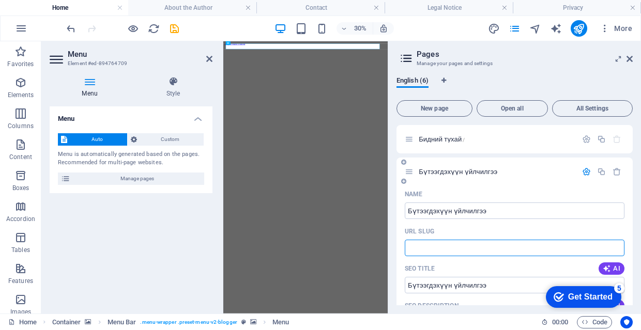
drag, startPoint x: 453, startPoint y: 252, endPoint x: 480, endPoint y: 248, distance: 27.7
click at [480, 248] on input "URL SLUG" at bounding box center [515, 248] width 220 height 17
paste input "text"
click at [439, 246] on input "gtgroupmn/services" at bounding box center [515, 248] width 220 height 17
click at [432, 247] on input "gtgroupmn/services" at bounding box center [515, 248] width 220 height 17
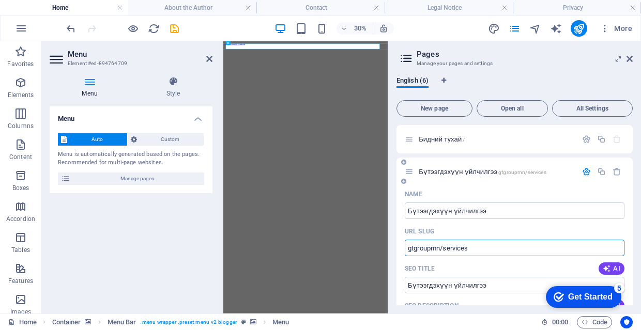
click at [439, 247] on input "gtgroupmn/services" at bounding box center [515, 248] width 220 height 17
click at [440, 247] on input "gtgroupmn/services" at bounding box center [515, 248] width 220 height 17
type input "gtgroup/services"
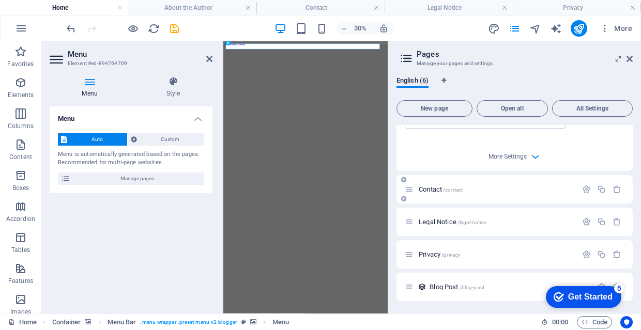
scroll to position [414, 0]
click at [582, 188] on icon "button" at bounding box center [586, 189] width 9 height 9
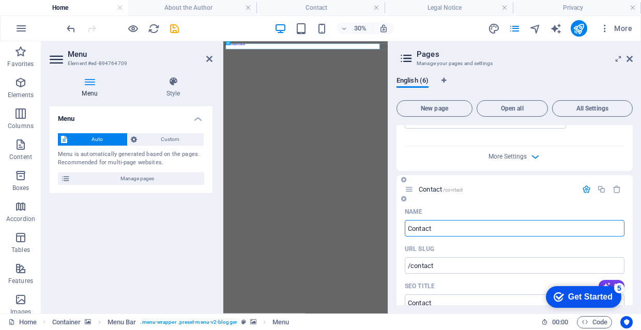
click at [481, 230] on input "Contact" at bounding box center [515, 228] width 220 height 17
type input "/"
type input "I"
type input "/i"
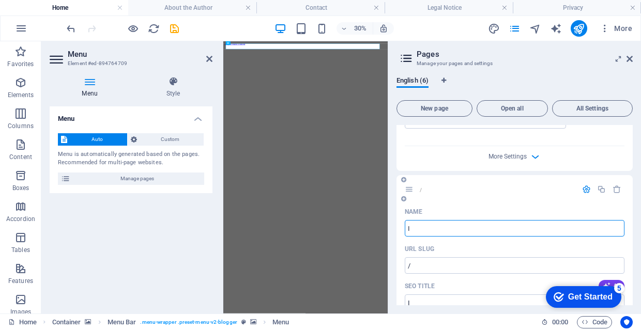
type input "I"
type input "/"
type input "Ши"
type input "Ш"
type input "Шин"
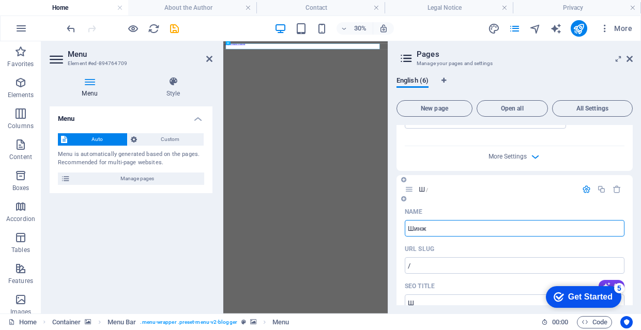
type input "Шинж"
type input "Шинэ"
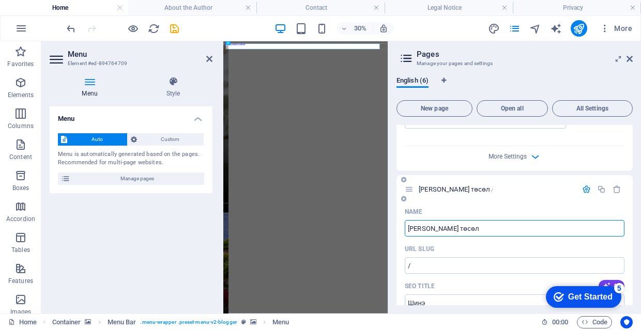
type input "[PERSON_NAME] төсөл"
click at [539, 251] on div "URL SLUG" at bounding box center [515, 249] width 220 height 17
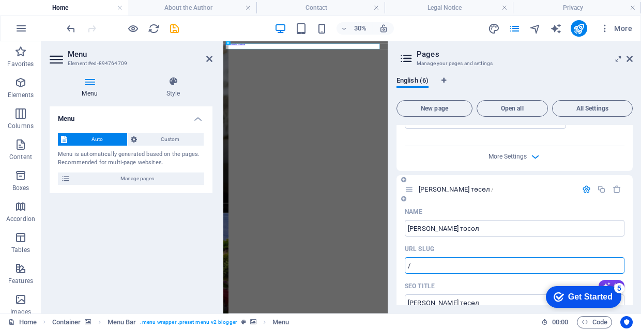
click at [521, 267] on input "/" at bounding box center [515, 265] width 220 height 17
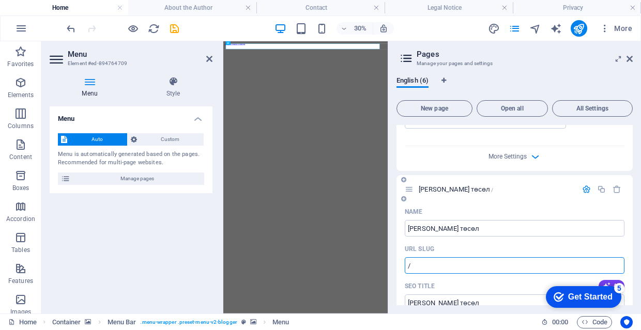
click at [408, 264] on input "/" at bounding box center [515, 265] width 220 height 17
click at [469, 269] on input "gtgroup/" at bounding box center [515, 265] width 220 height 17
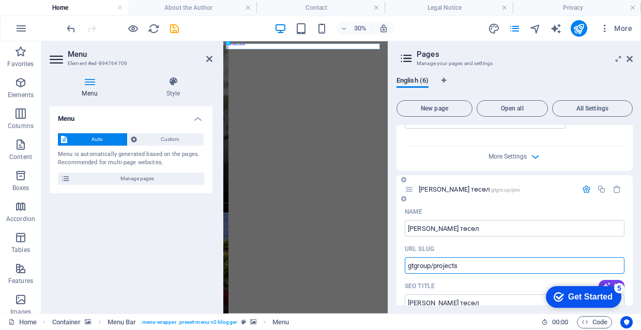
type input "gtgroup/projects"
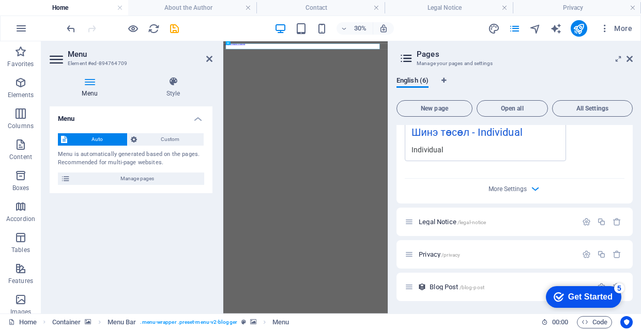
scroll to position [800, 0]
click at [579, 221] on button "button" at bounding box center [586, 222] width 15 height 9
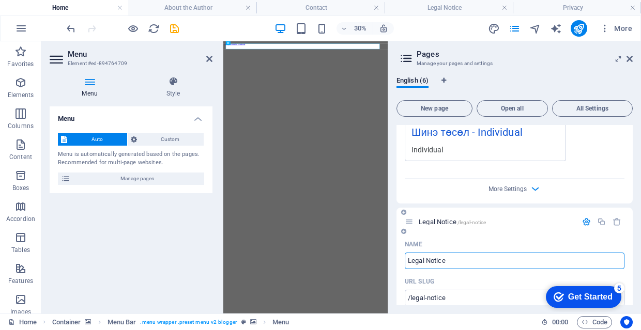
click at [484, 261] on input "Legal Notice" at bounding box center [515, 261] width 220 height 17
type input "/"
type input "y"
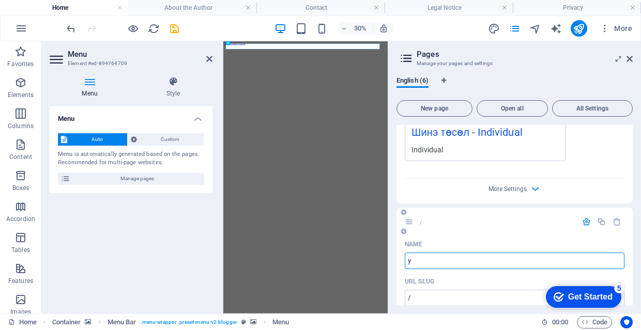
type input "/y"
type input "y"
type input "/"
type input "нээлттэй"
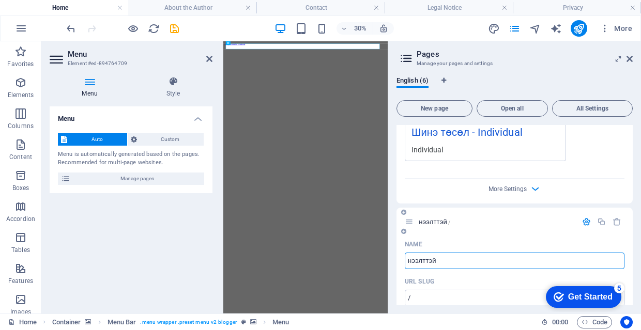
type input "нээлттэй"
click at [410, 262] on input "нээлттэй" at bounding box center [515, 261] width 220 height 17
click at [408, 261] on input "нээлттэй" at bounding box center [515, 261] width 220 height 17
click at [413, 264] on input "нээлттэй" at bounding box center [515, 261] width 220 height 17
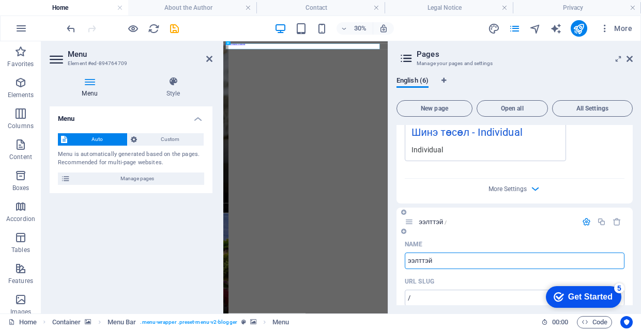
type input "ээлттэй"
type input "Нээлттэй"
click at [460, 260] on input "Нээлттэй" at bounding box center [515, 261] width 220 height 17
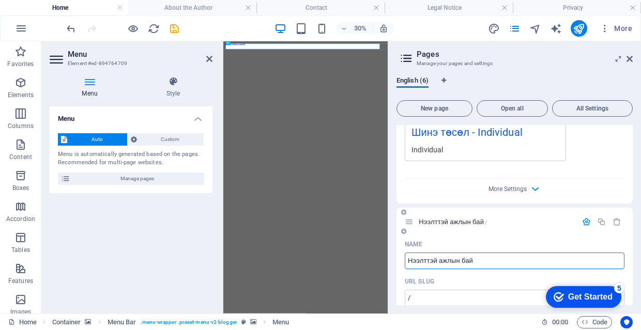
type input "Нээлттэй ажлын байр"
type input "Нээлттэй ажлын бай"
type input "Нээлттэй ажлын байрр"
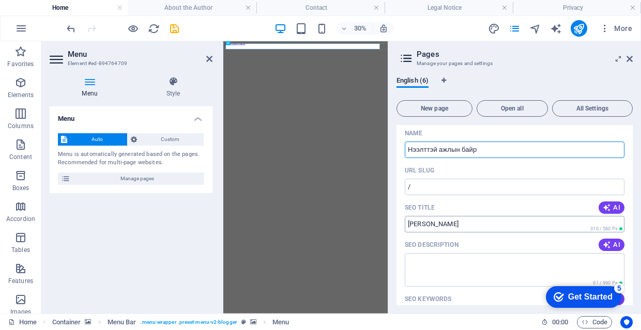
type input "Нээлттэй ажлын байр"
click at [477, 182] on input "/" at bounding box center [515, 187] width 220 height 17
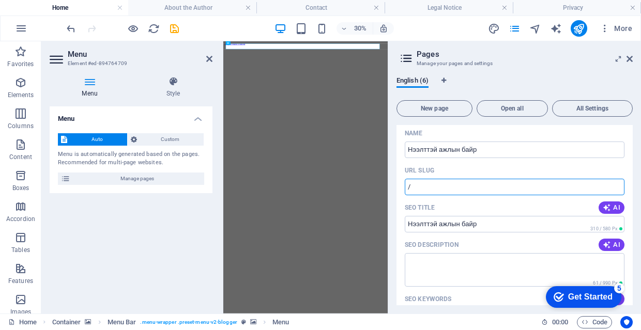
click at [482, 180] on input "/" at bounding box center [515, 187] width 220 height 17
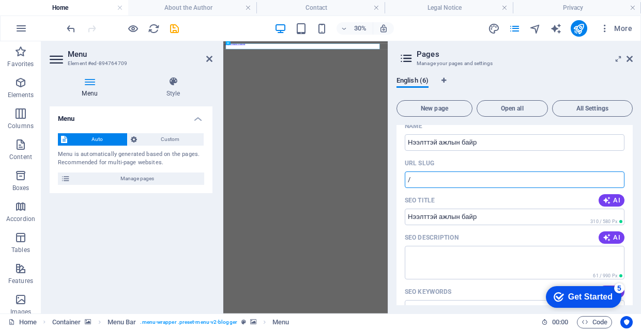
click at [408, 175] on input "/" at bounding box center [515, 180] width 220 height 17
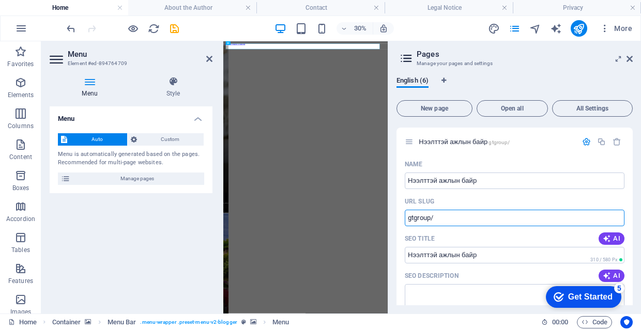
scroll to position [889, 0]
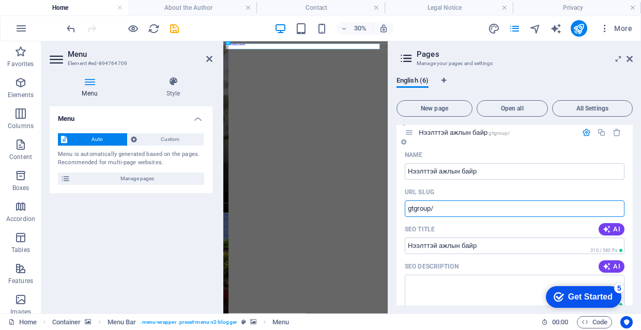
click at [494, 208] on input "gtgroup/" at bounding box center [515, 208] width 220 height 17
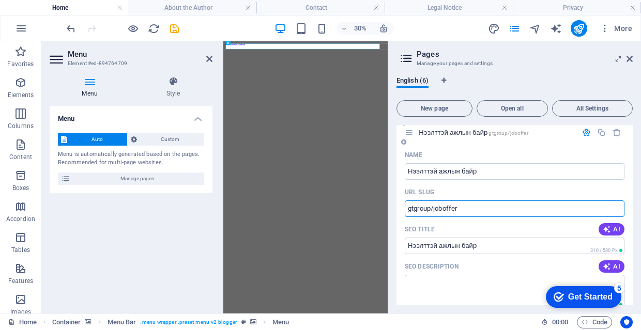
type input "gtgroup/joboffer"
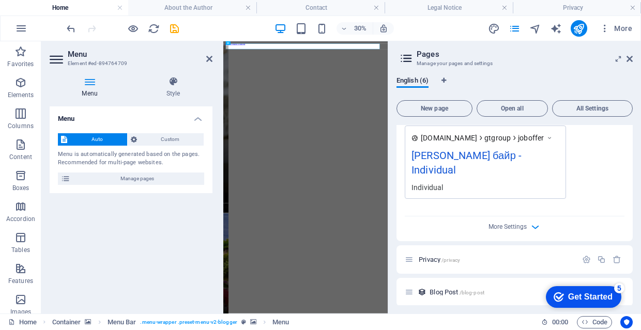
scroll to position [1199, 0]
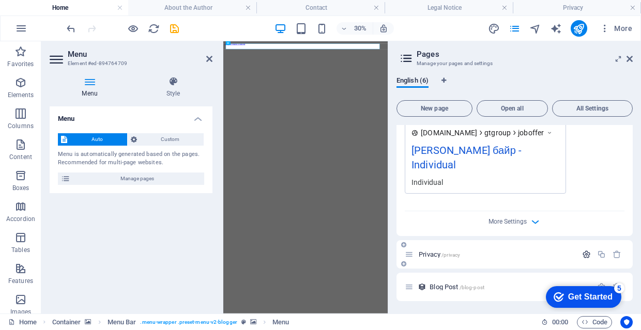
click at [583, 252] on icon "button" at bounding box center [586, 254] width 9 height 9
click at [493, 296] on input "Privacy" at bounding box center [515, 293] width 220 height 17
type input "hk"
type input "/hk"
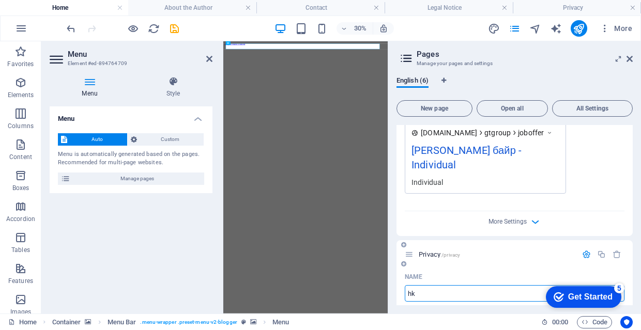
type input "hk"
type input "h"
type input "/"
type input "х"
type input "хо"
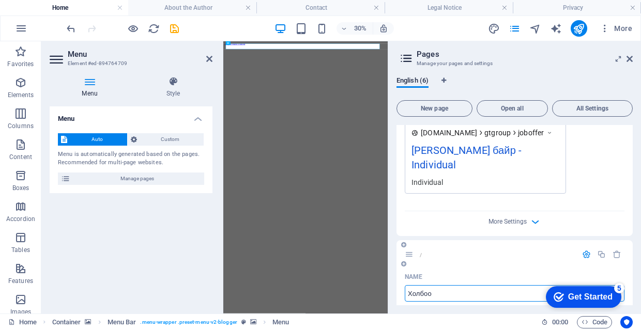
type input "Холбоо б"
type input "Холбоо"
type input "Холбоо барих"
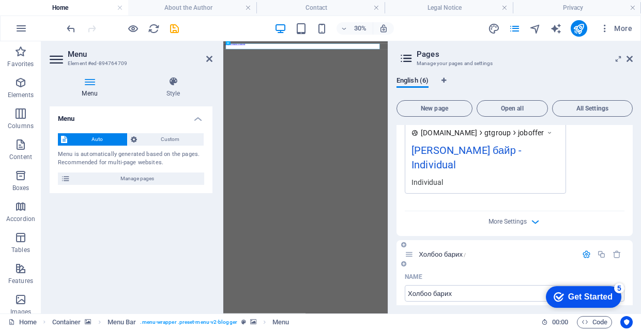
click at [521, 322] on input "/" at bounding box center [515, 330] width 220 height 17
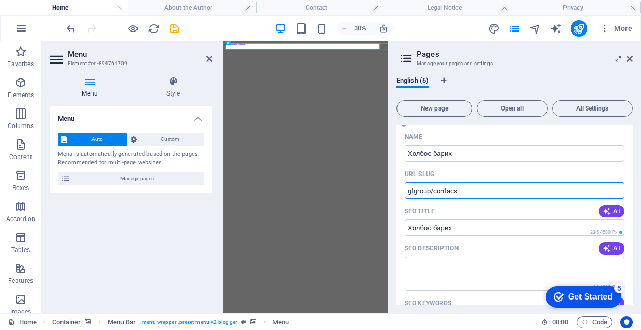
type input "gtgroup/contacs"
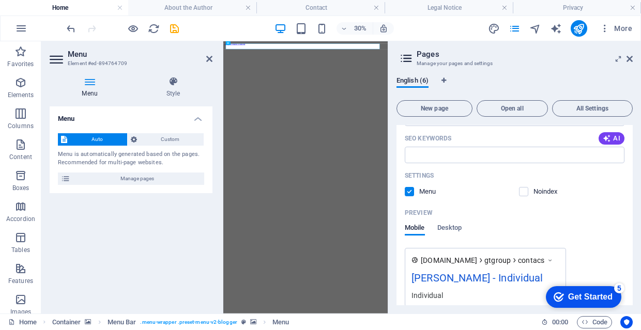
scroll to position [1433, 0]
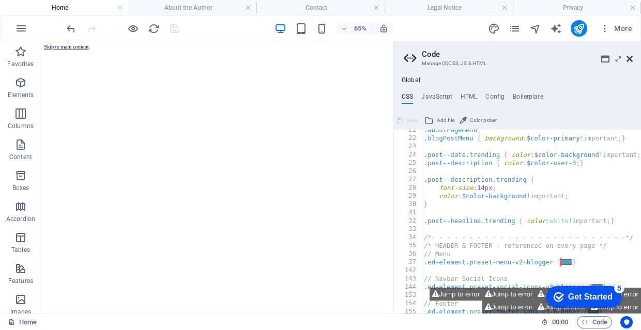
click at [632, 58] on icon at bounding box center [629, 59] width 6 height 8
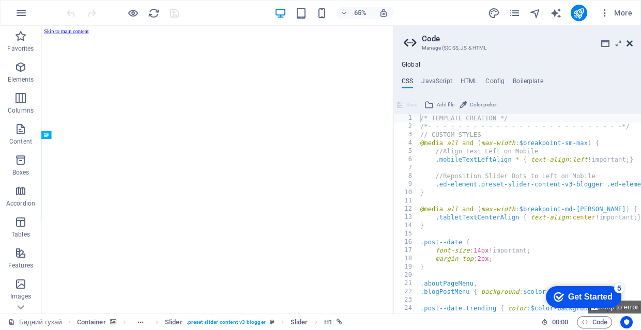
click at [628, 43] on icon at bounding box center [629, 43] width 6 height 8
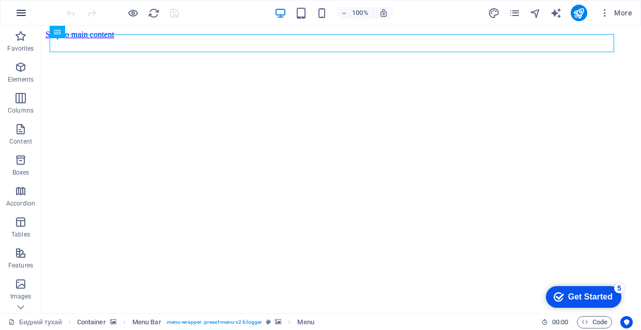
click at [28, 15] on button "button" at bounding box center [21, 13] width 25 height 25
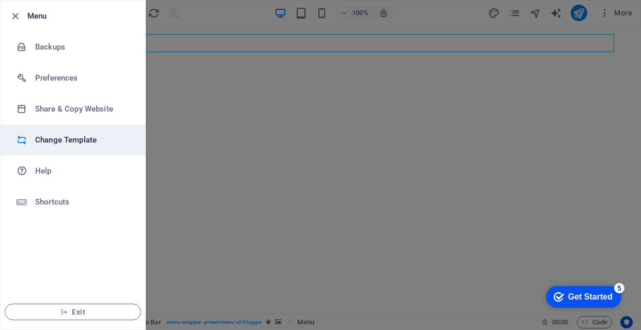
click at [83, 136] on h6 "Change Template" at bounding box center [83, 140] width 96 height 12
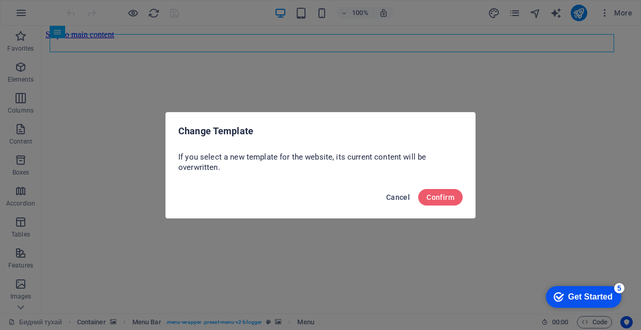
click at [399, 199] on span "Cancel" at bounding box center [398, 197] width 24 height 8
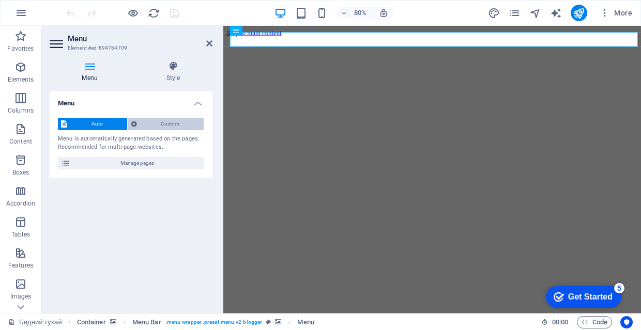
click at [175, 127] on span "Custom" at bounding box center [170, 124] width 61 height 12
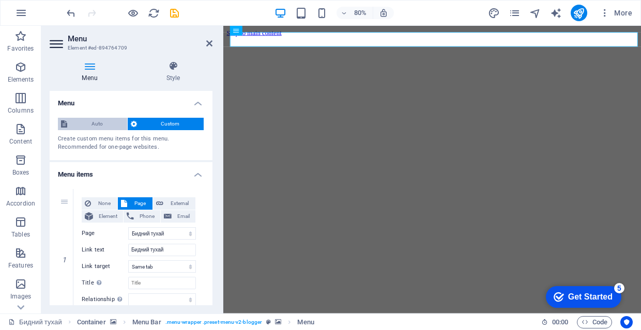
click at [105, 127] on span "Auto" at bounding box center [97, 124] width 54 height 12
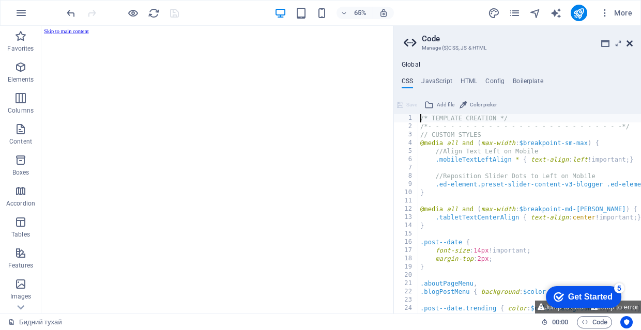
click at [630, 43] on icon at bounding box center [629, 43] width 6 height 8
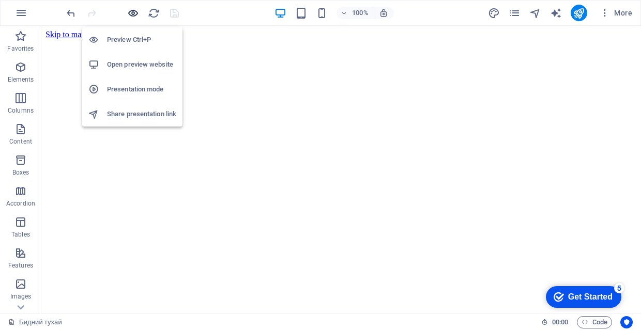
click at [134, 12] on icon "button" at bounding box center [133, 13] width 12 height 12
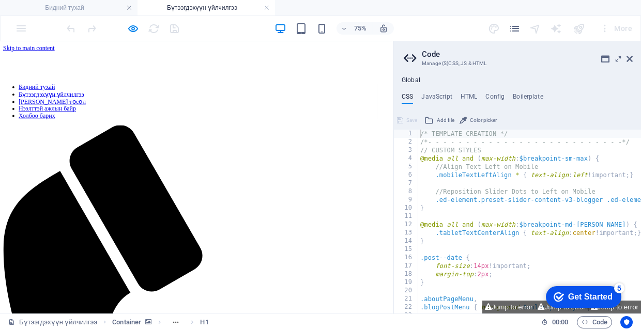
click at [254, 98] on nav "Бидний тухай Бүтээгдэхүүн үйлчилгээ [PERSON_NAME] ажлын [PERSON_NAME]" at bounding box center [253, 122] width 499 height 48
click at [256, 98] on nav "Бидний тухай Бүтээгдэхүүн үйлчилгээ [PERSON_NAME] ажлын [PERSON_NAME]" at bounding box center [253, 122] width 499 height 48
click at [262, 98] on nav "Бидний тухай Бүтээгдэхүүн үйлчилгээ [PERSON_NAME] ажлын [PERSON_NAME]" at bounding box center [253, 122] width 499 height 48
click at [80, 7] on h4 "Бидний тухай" at bounding box center [68, 7] width 137 height 11
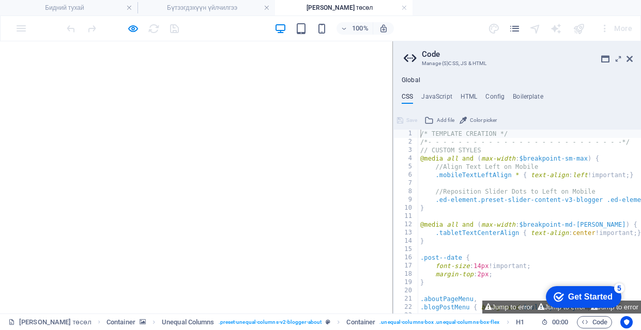
click at [629, 34] on div "More" at bounding box center [615, 28] width 41 height 17
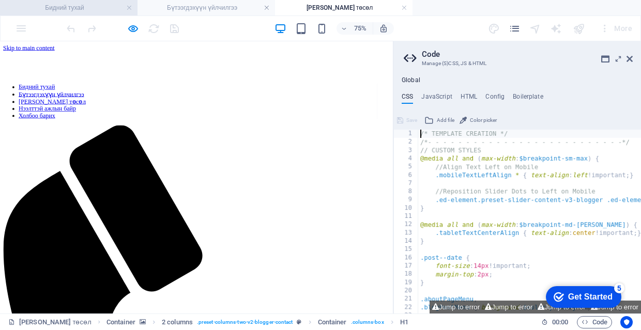
click at [96, 8] on h4 "Бидний тухай" at bounding box center [68, 7] width 137 height 11
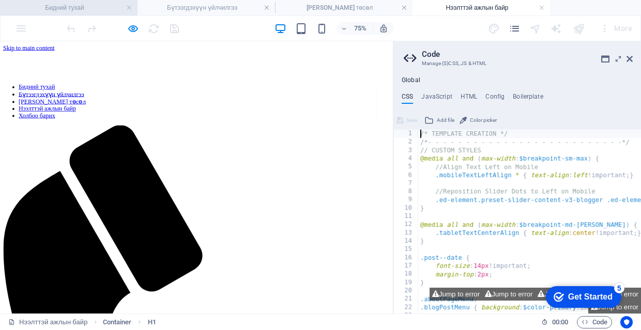
click at [88, 8] on h4 "Бидний тухай" at bounding box center [68, 7] width 137 height 11
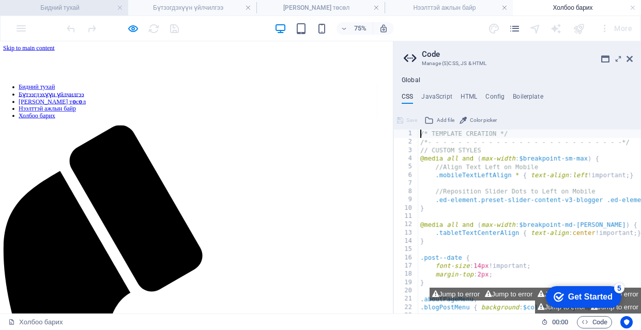
click at [80, 9] on h4 "Бидний тухай" at bounding box center [64, 7] width 128 height 11
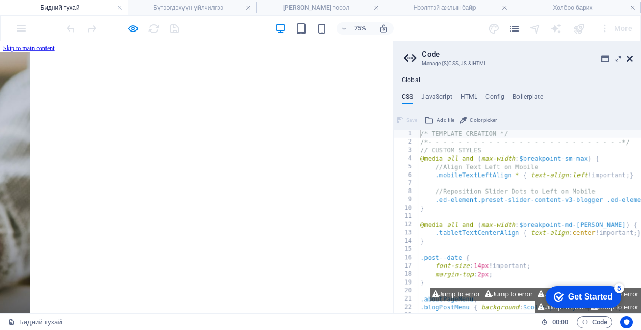
click at [631, 60] on icon at bounding box center [629, 59] width 6 height 8
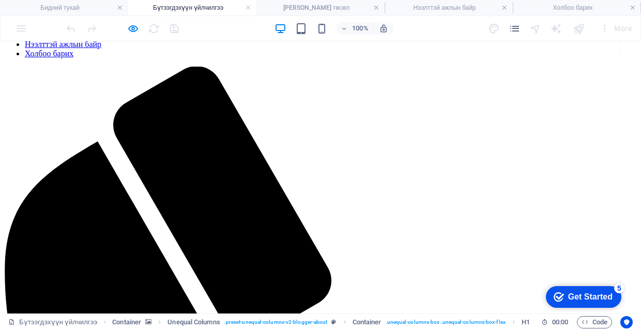
scroll to position [91, 0]
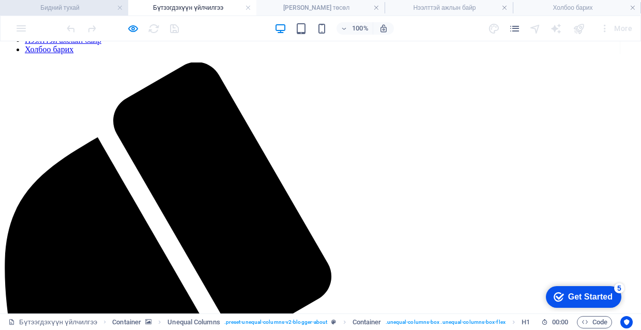
click at [75, 10] on h4 "Бидний тухай" at bounding box center [64, 7] width 128 height 11
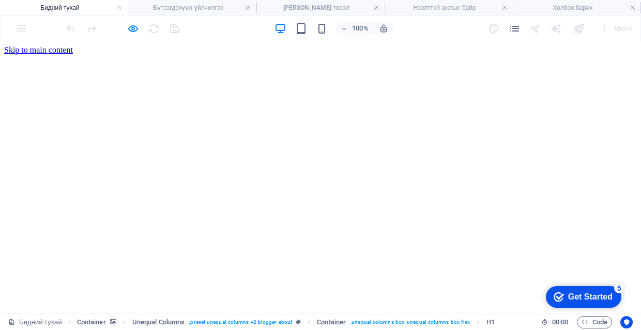
scroll to position [0, 0]
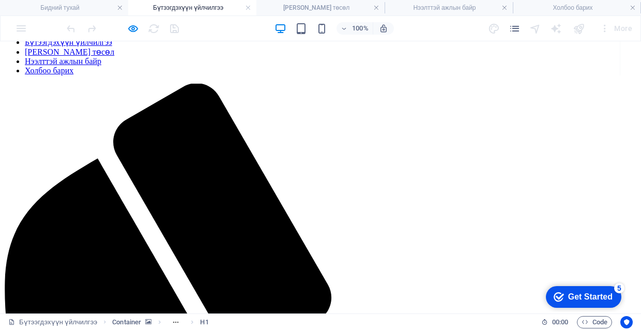
scroll to position [39, 0]
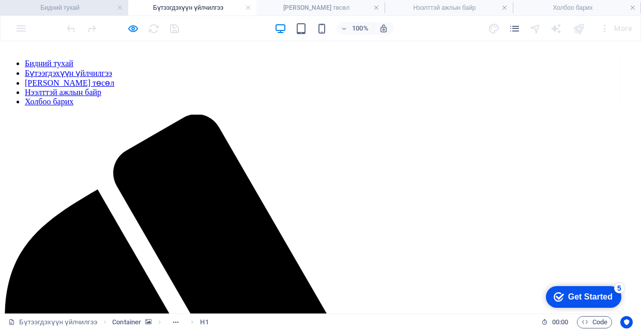
click at [94, 7] on h4 "Бидний тухай" at bounding box center [64, 7] width 128 height 11
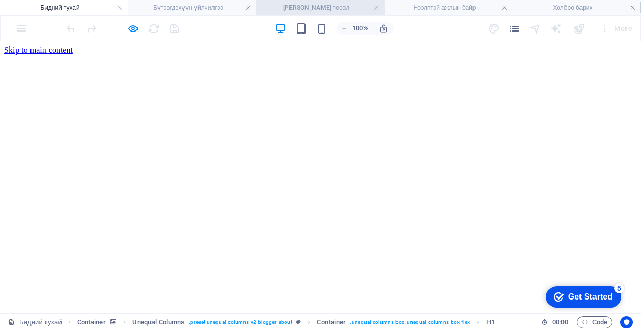
click at [315, 9] on h4 "[PERSON_NAME] төсөл" at bounding box center [320, 7] width 128 height 11
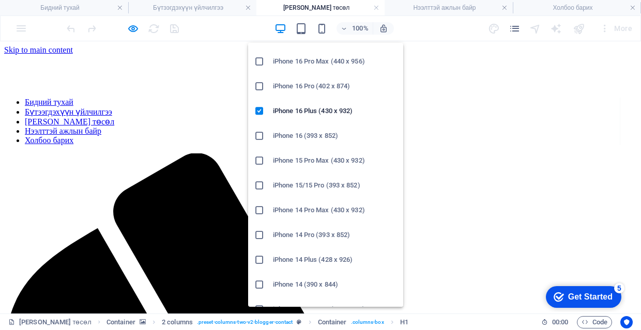
scroll to position [20, 0]
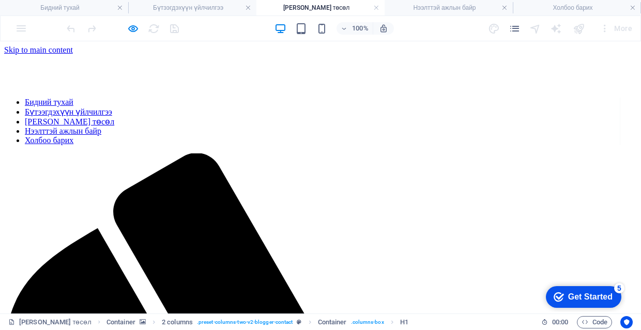
click at [459, 98] on nav "Бидний тухай Бүтээгдэхүүн үйлчилгээ [PERSON_NAME] ажлын [PERSON_NAME]" at bounding box center [312, 122] width 616 height 48
click at [89, 6] on h4 "Бидний тухай" at bounding box center [64, 7] width 128 height 11
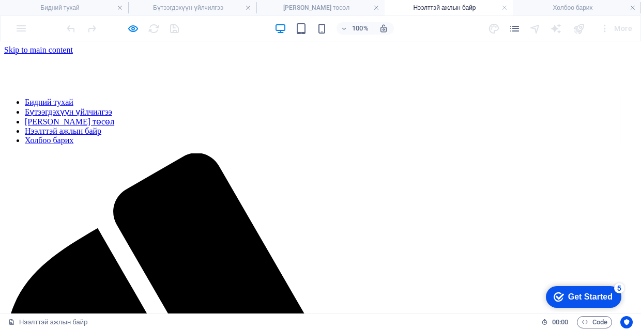
click at [550, 98] on nav "Бидний тухай Бүтээгдэхүүн үйлчилгээ [PERSON_NAME] ажлын [PERSON_NAME]" at bounding box center [312, 122] width 616 height 48
click at [78, 5] on h4 "Бидний тухай" at bounding box center [64, 7] width 128 height 11
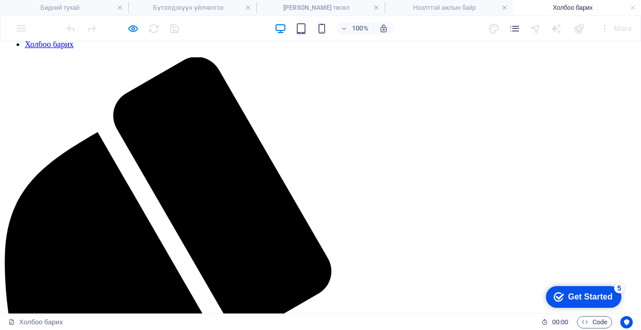
scroll to position [1, 0]
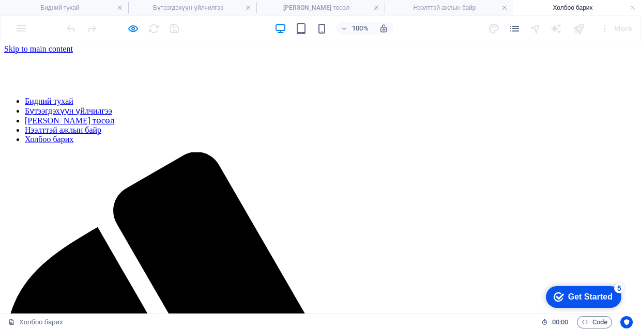
drag, startPoint x: 10, startPoint y: 134, endPoint x: 255, endPoint y: 128, distance: 245.0
drag, startPoint x: 255, startPoint y: 128, endPoint x: 26, endPoint y: 131, distance: 228.9
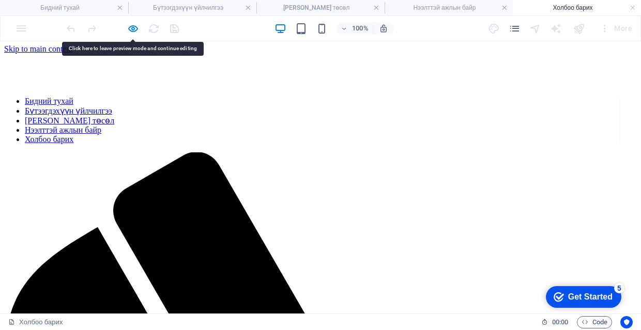
drag, startPoint x: 26, startPoint y: 131, endPoint x: 231, endPoint y: 134, distance: 205.1
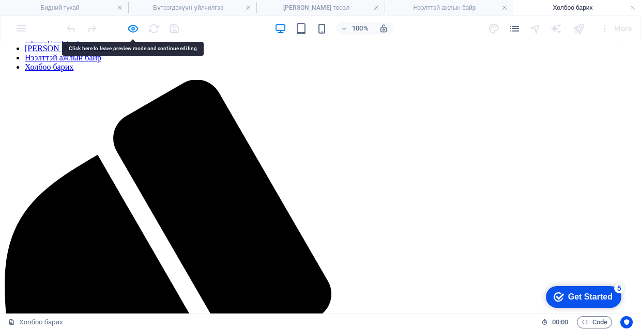
scroll to position [72, 0]
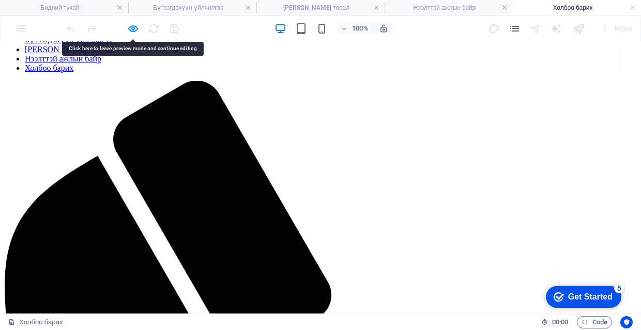
drag, startPoint x: 298, startPoint y: 213, endPoint x: 152, endPoint y: 213, distance: 145.2
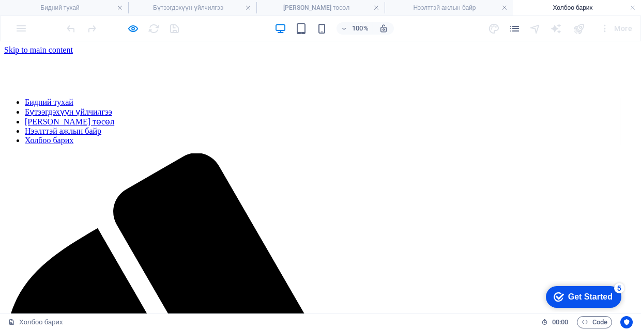
scroll to position [0, 0]
click at [80, 8] on h4 "Бидний тухай" at bounding box center [64, 7] width 128 height 11
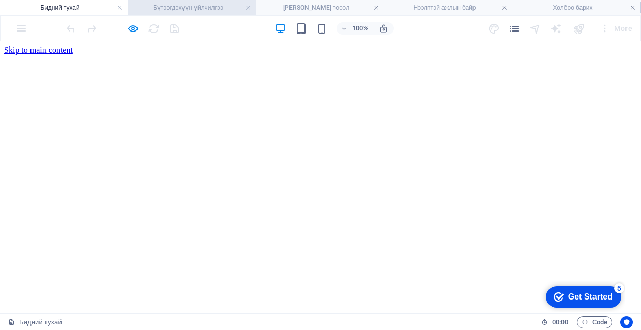
click at [207, 10] on h4 "Бүтээгдэхүүн үйлчилгээ" at bounding box center [192, 7] width 128 height 11
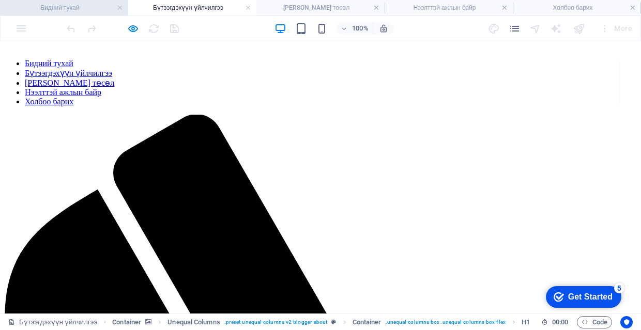
click at [94, 5] on h4 "Бидний тухай" at bounding box center [64, 7] width 128 height 11
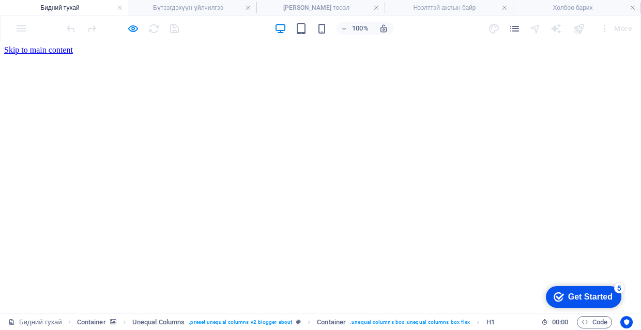
scroll to position [68, 0]
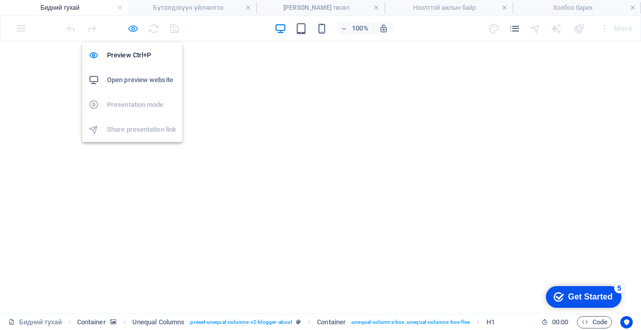
click at [130, 29] on icon "button" at bounding box center [133, 29] width 12 height 12
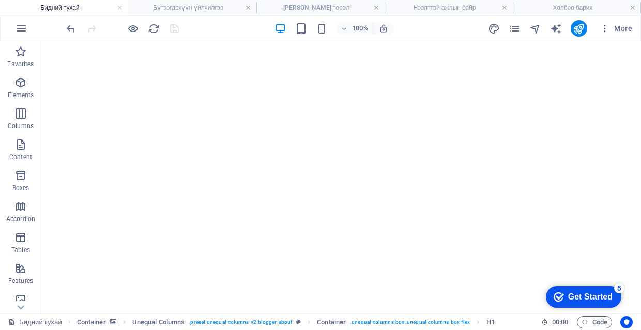
click at [191, 30] on div "100% More" at bounding box center [350, 28] width 571 height 17
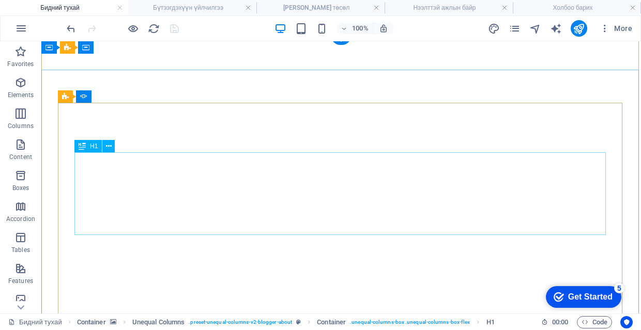
scroll to position [0, 0]
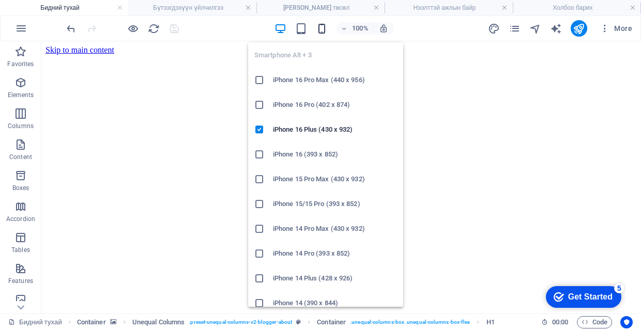
click at [321, 23] on icon "button" at bounding box center [322, 29] width 12 height 12
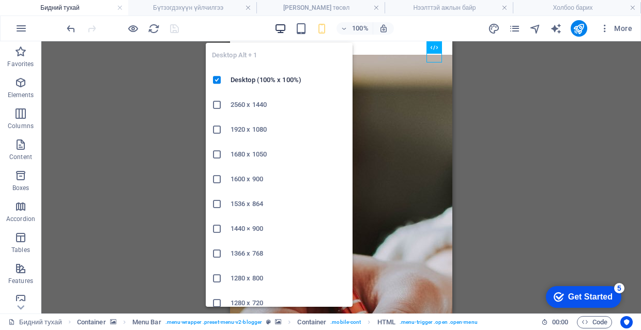
click at [278, 23] on icon "button" at bounding box center [280, 29] width 12 height 12
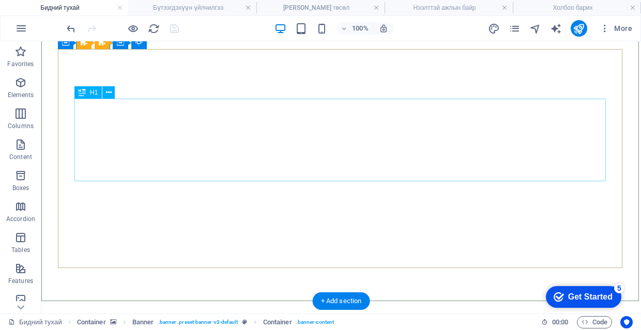
scroll to position [64, 0]
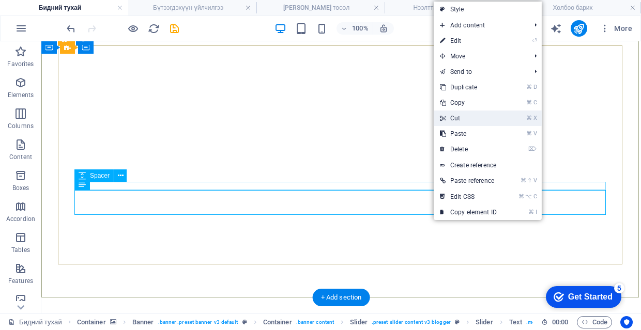
click at [482, 114] on link "⌘ X Cut" at bounding box center [468, 119] width 69 height 16
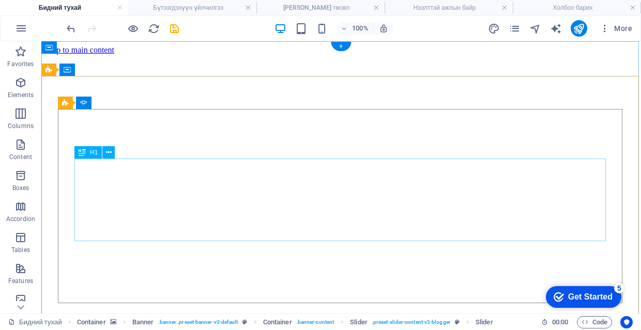
scroll to position [0, 0]
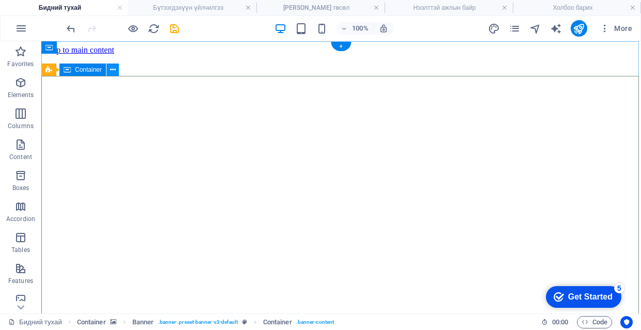
click at [110, 68] on icon at bounding box center [113, 70] width 6 height 11
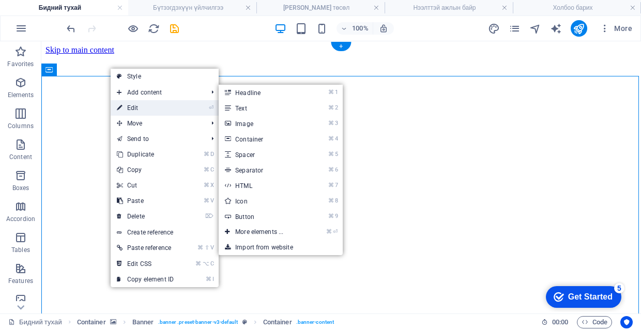
click at [146, 105] on link "⏎ Edit" at bounding box center [145, 108] width 69 height 16
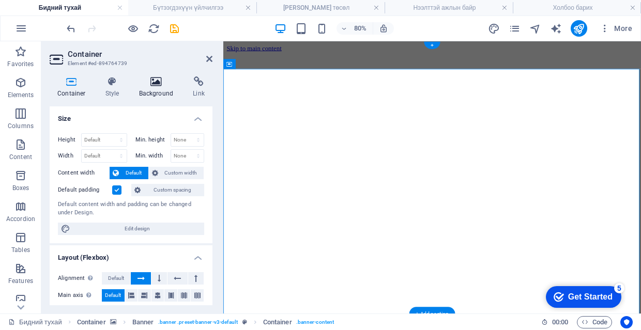
click at [153, 89] on h4 "Background" at bounding box center [158, 87] width 54 height 22
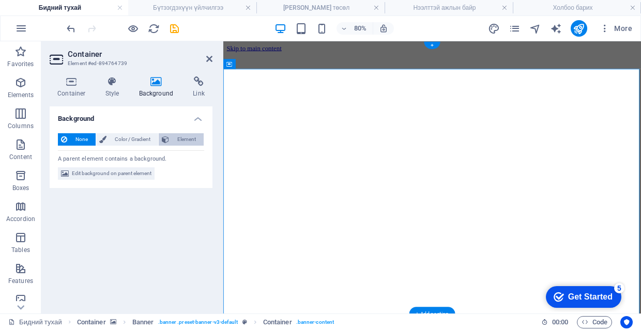
click at [180, 137] on span "Element" at bounding box center [186, 139] width 28 height 12
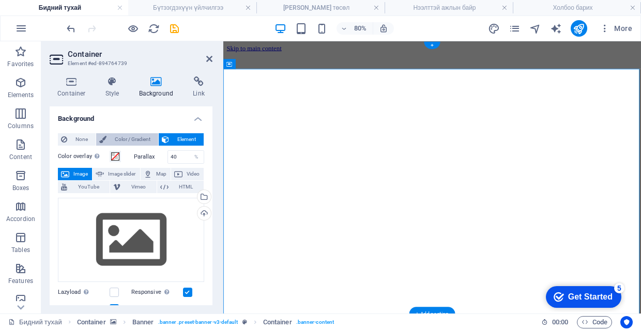
click at [132, 139] on span "Color / Gradient" at bounding box center [132, 139] width 45 height 12
click at [83, 87] on h4 "Container" at bounding box center [74, 87] width 48 height 22
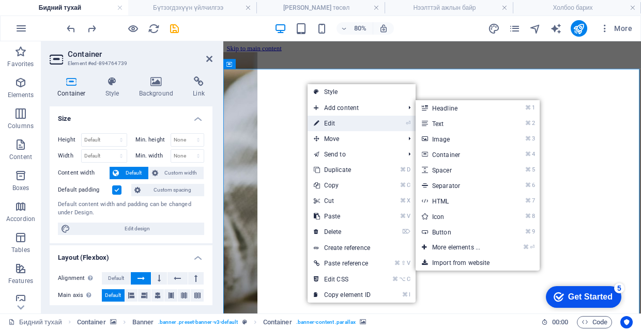
click at [342, 120] on link "⏎ Edit" at bounding box center [341, 124] width 69 height 16
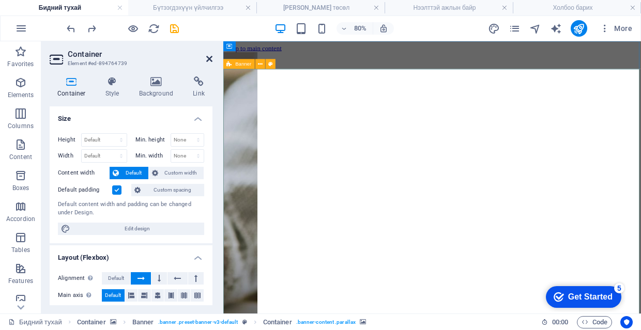
drag, startPoint x: 207, startPoint y: 61, endPoint x: 197, endPoint y: 41, distance: 21.7
click at [207, 61] on icon at bounding box center [209, 59] width 6 height 8
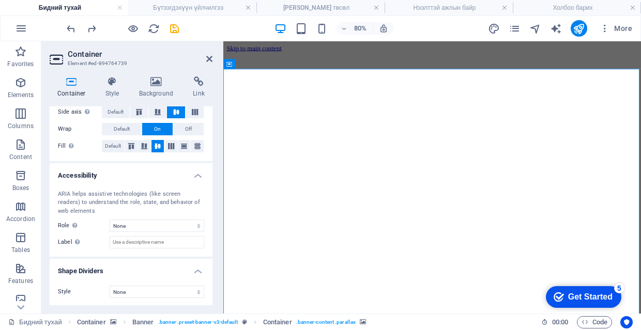
scroll to position [200, 0]
click at [160, 86] on icon at bounding box center [156, 81] width 50 height 10
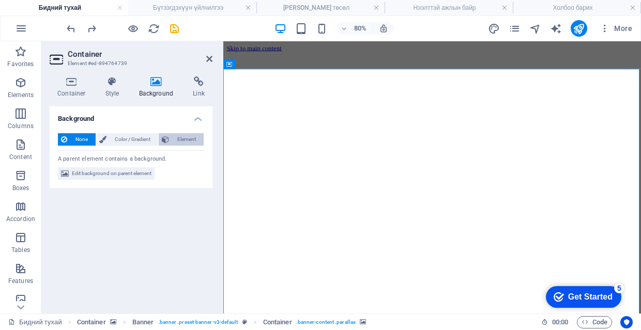
click at [172, 134] on span "Element" at bounding box center [186, 139] width 28 height 12
click at [261, 66] on span "Container" at bounding box center [261, 63] width 22 height 5
click at [120, 86] on icon at bounding box center [112, 81] width 29 height 10
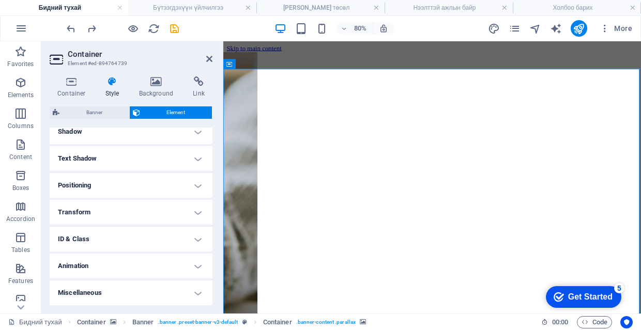
scroll to position [258, 0]
click at [205, 59] on header "Container Element #ed-894764739" at bounding box center [131, 54] width 163 height 27
click at [208, 59] on icon at bounding box center [209, 59] width 6 height 8
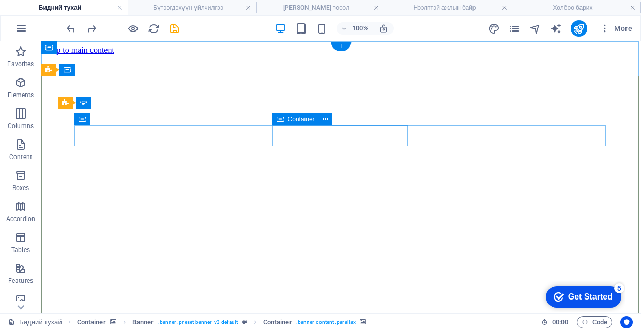
scroll to position [0, 0]
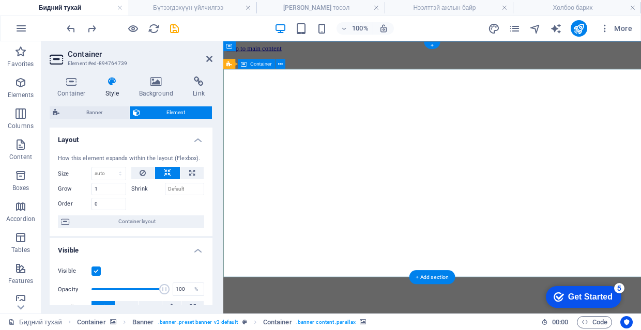
click at [211, 89] on h4 "Link" at bounding box center [198, 87] width 27 height 22
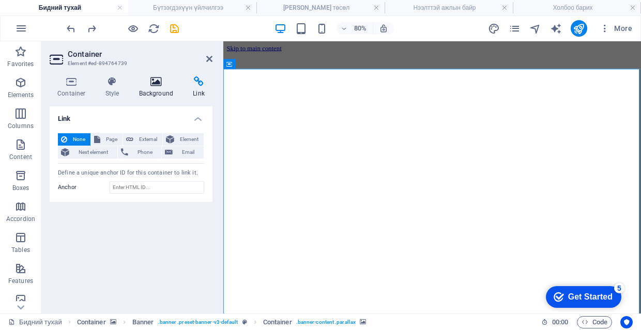
click at [152, 90] on h4 "Background" at bounding box center [158, 87] width 54 height 22
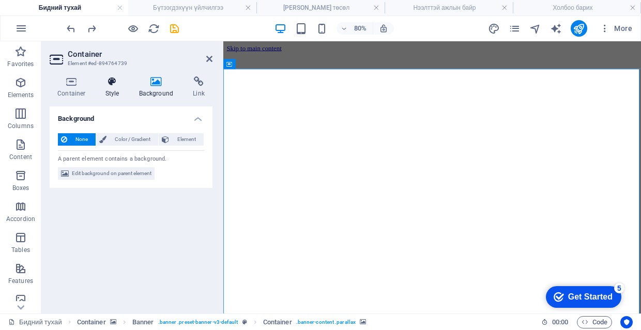
click at [114, 80] on icon at bounding box center [112, 81] width 29 height 10
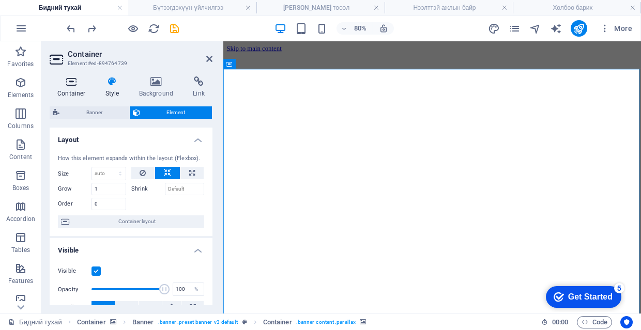
click at [84, 83] on icon at bounding box center [72, 81] width 44 height 10
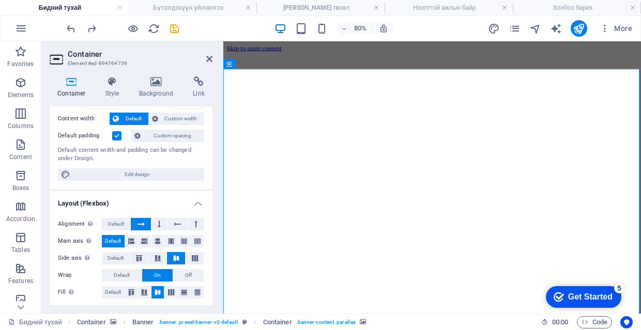
scroll to position [8, 0]
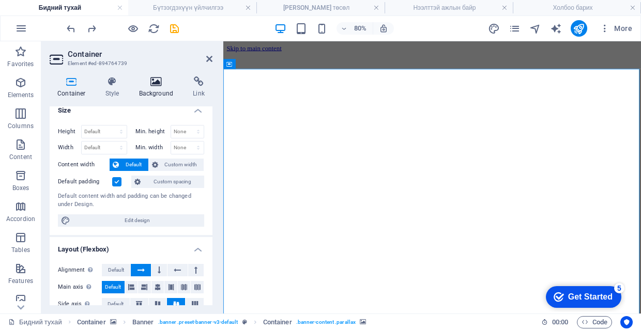
click at [164, 86] on icon at bounding box center [156, 81] width 50 height 10
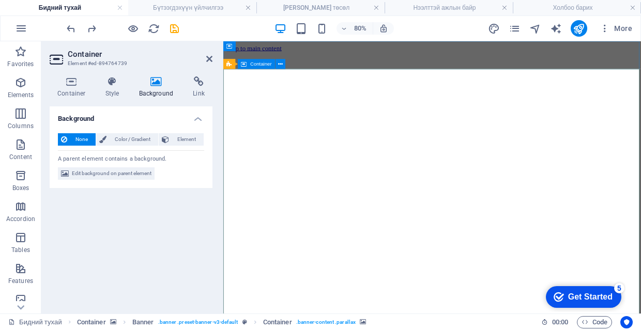
click at [146, 174] on span "Edit background on parent element" at bounding box center [112, 173] width 80 height 12
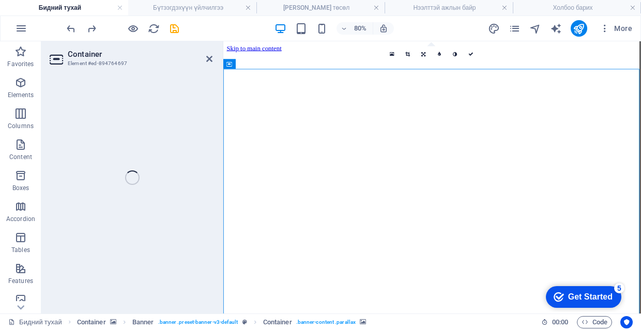
select select "ms"
select select "s"
select select "progressive"
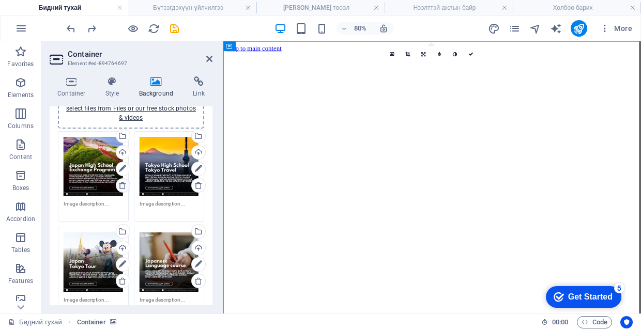
scroll to position [107, 0]
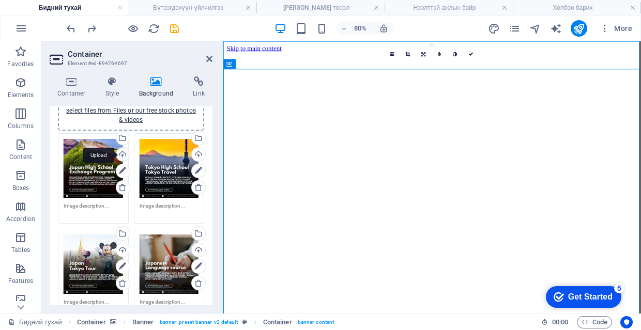
click at [122, 152] on div "Upload" at bounding box center [122, 156] width 16 height 16
click at [120, 151] on div "Upload" at bounding box center [122, 156] width 16 height 16
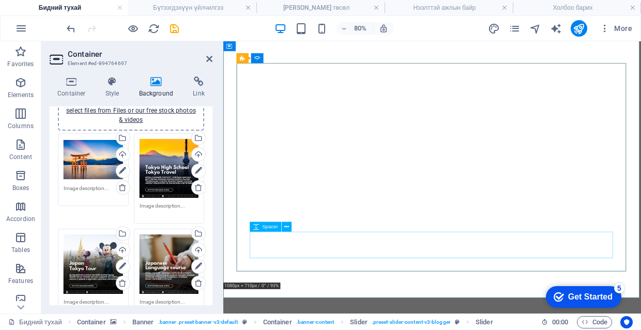
scroll to position [46, 0]
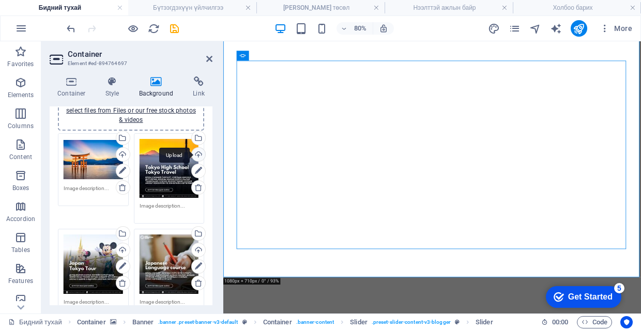
click at [198, 156] on div "Upload" at bounding box center [198, 156] width 16 height 16
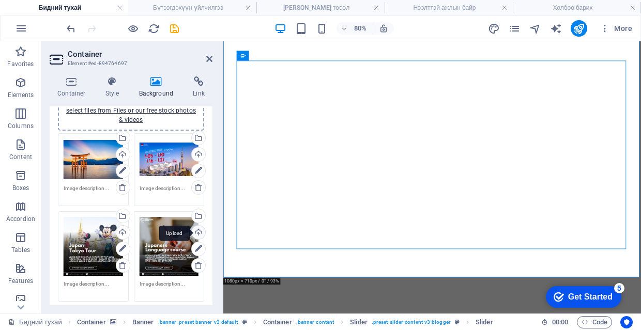
click at [199, 238] on div "Upload" at bounding box center [198, 234] width 16 height 16
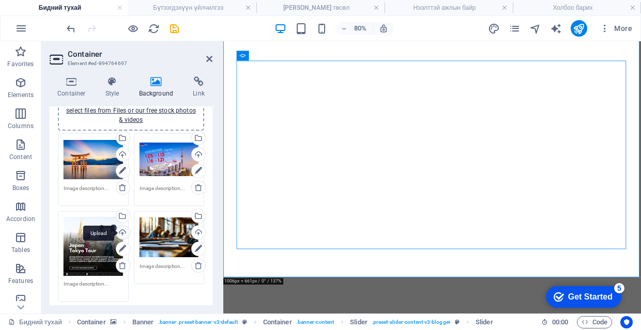
click at [122, 233] on div "Upload" at bounding box center [122, 234] width 16 height 16
click at [123, 231] on div "Upload" at bounding box center [122, 234] width 16 height 16
click at [120, 236] on div "Upload" at bounding box center [122, 234] width 16 height 16
click at [198, 152] on div "Upload" at bounding box center [198, 156] width 16 height 16
click at [120, 229] on div "Upload" at bounding box center [122, 234] width 16 height 16
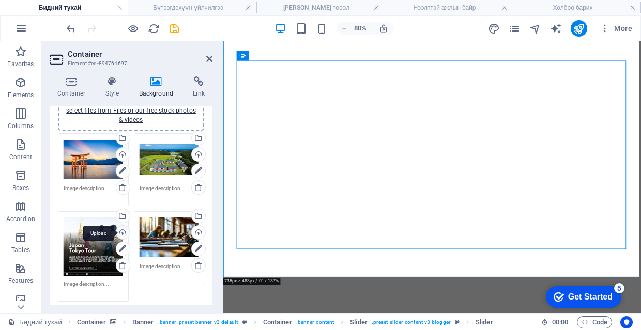
click at [121, 235] on div "Upload" at bounding box center [122, 234] width 16 height 16
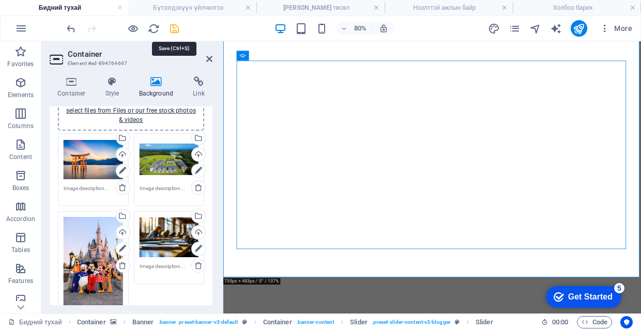
click at [179, 26] on icon "save" at bounding box center [174, 29] width 12 height 12
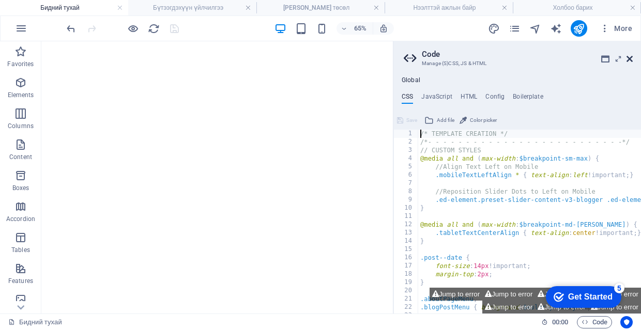
click at [631, 58] on icon at bounding box center [629, 59] width 6 height 8
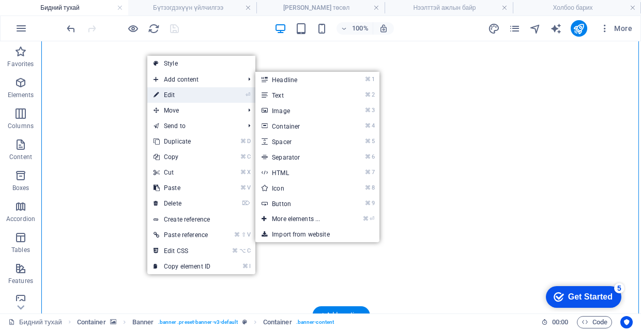
click at [185, 92] on link "⏎ Edit" at bounding box center [181, 95] width 69 height 16
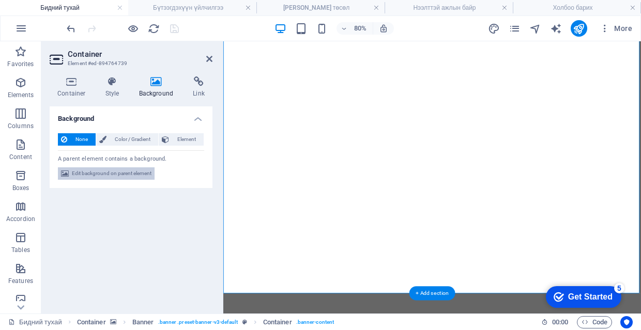
click at [129, 170] on span "Edit background on parent element" at bounding box center [112, 173] width 80 height 12
select select "ms"
select select "s"
select select "progressive"
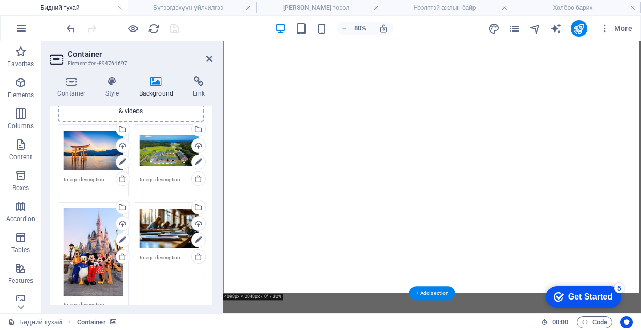
scroll to position [126, 0]
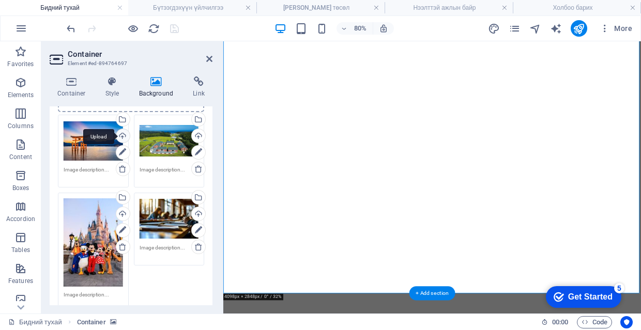
click at [122, 133] on div "Upload" at bounding box center [122, 137] width 16 height 16
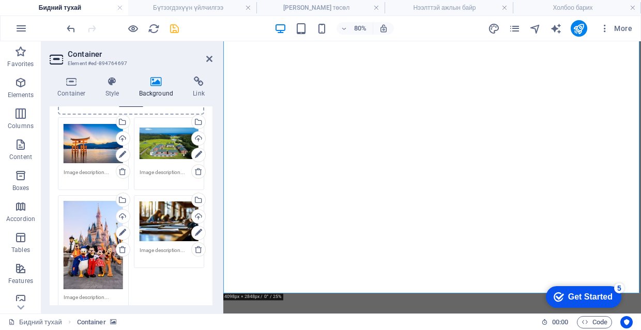
scroll to position [122, 0]
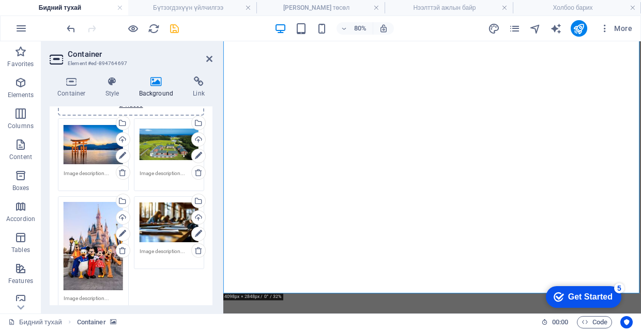
click at [97, 146] on div "Drag files here, click to choose files or select files from Files or our free s…" at bounding box center [93, 144] width 59 height 41
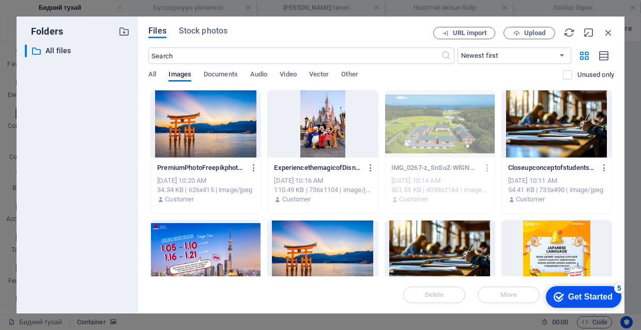
scroll to position [3, 0]
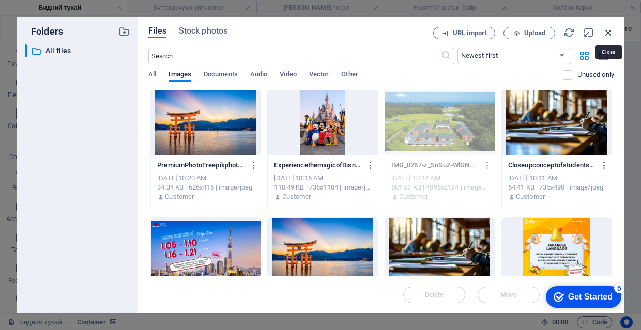
click at [611, 33] on icon "button" at bounding box center [607, 32] width 11 height 11
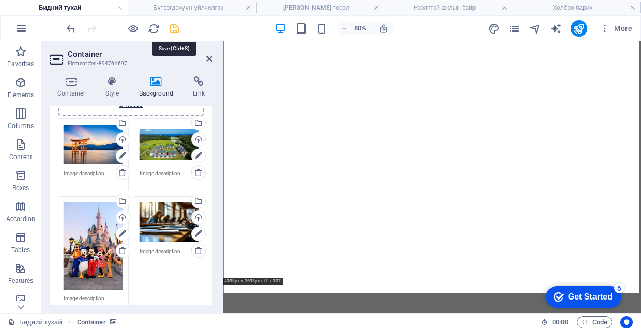
click at [173, 28] on icon "save" at bounding box center [174, 29] width 12 height 12
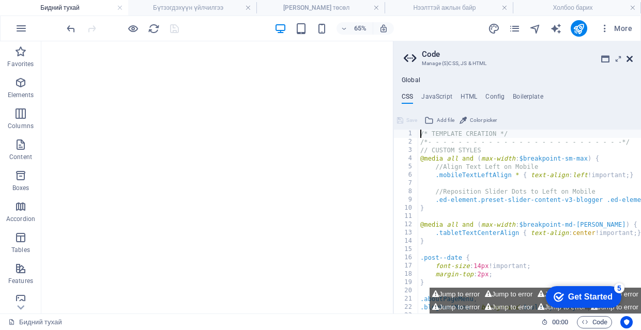
click at [630, 57] on icon at bounding box center [629, 59] width 6 height 8
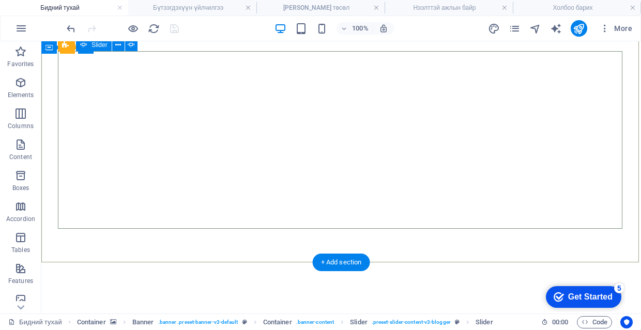
scroll to position [58, 0]
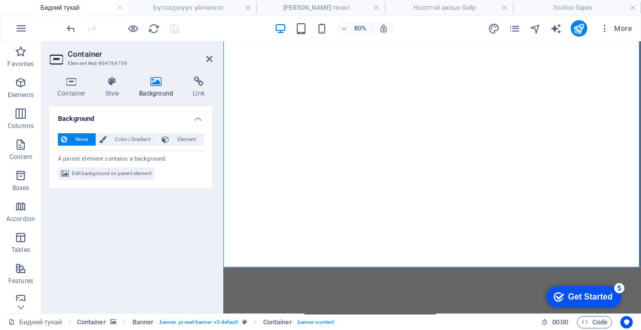
click at [163, 255] on div "Background None Color / Gradient Element Stretch background to full-width Color…" at bounding box center [131, 205] width 163 height 199
click at [254, 261] on button at bounding box center [258, 262] width 10 height 10
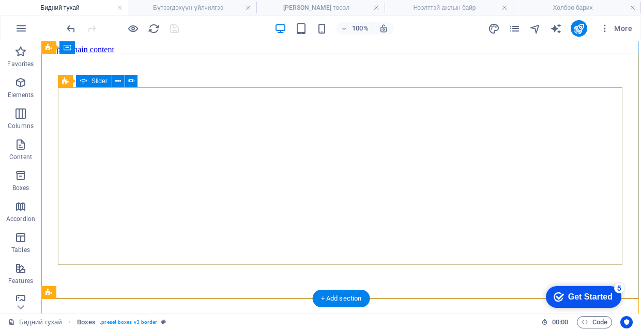
scroll to position [32, 0]
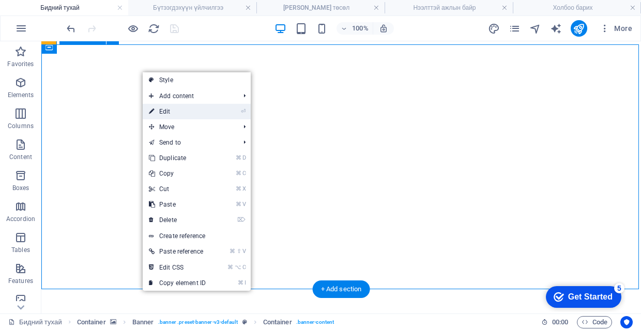
click at [214, 113] on li "⏎ Edit" at bounding box center [197, 112] width 108 height 16
click at [168, 112] on link "⏎ Edit" at bounding box center [177, 112] width 69 height 16
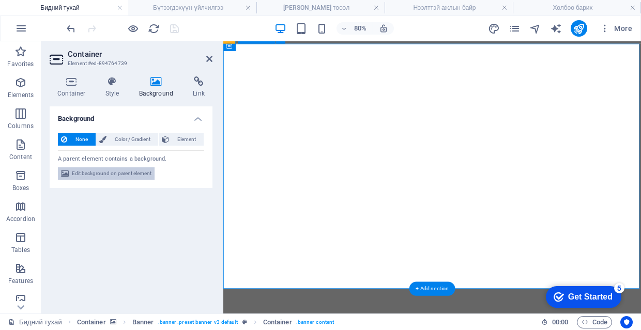
click at [127, 173] on span "Edit background on parent element" at bounding box center [112, 173] width 80 height 12
select select "ms"
select select "s"
select select "progressive"
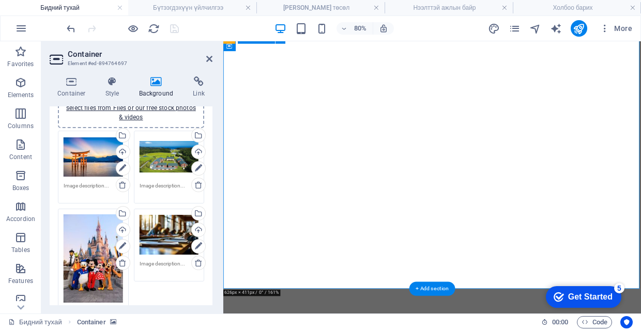
scroll to position [137, 0]
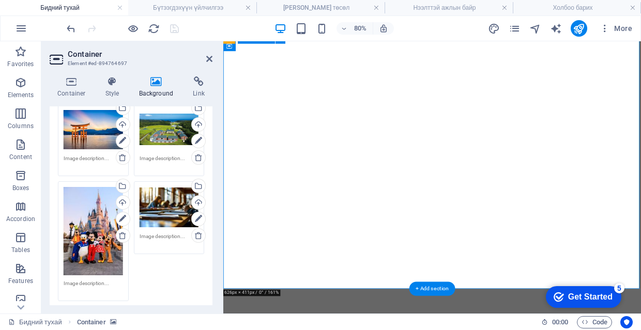
click at [168, 137] on div "Drag files here, click to choose files or select files from Files or our free s…" at bounding box center [169, 129] width 59 height 41
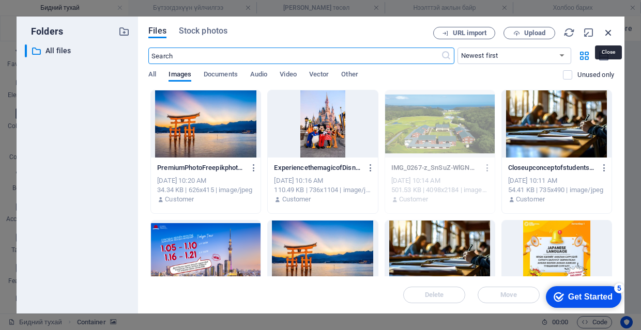
click at [608, 33] on icon "button" at bounding box center [607, 32] width 11 height 11
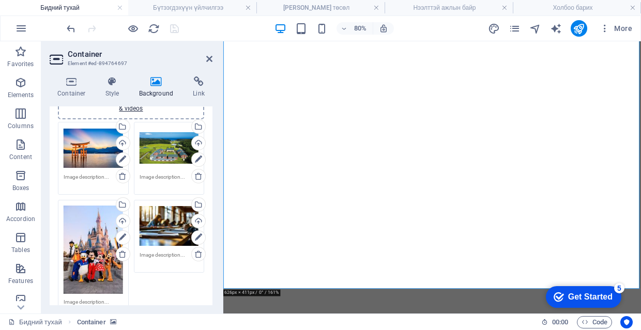
scroll to position [115, 0]
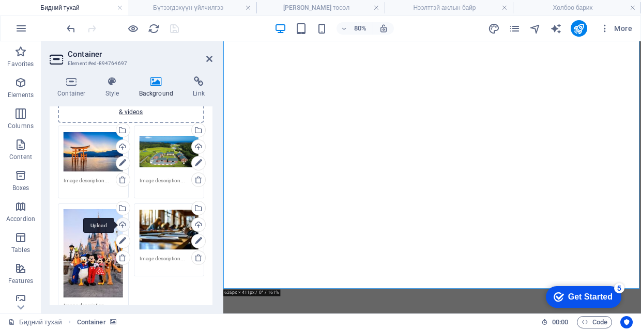
click at [123, 221] on div "Upload" at bounding box center [122, 226] width 16 height 16
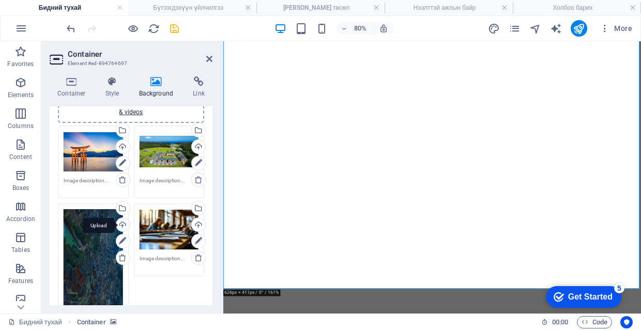
click at [124, 225] on div "Upload" at bounding box center [122, 226] width 16 height 16
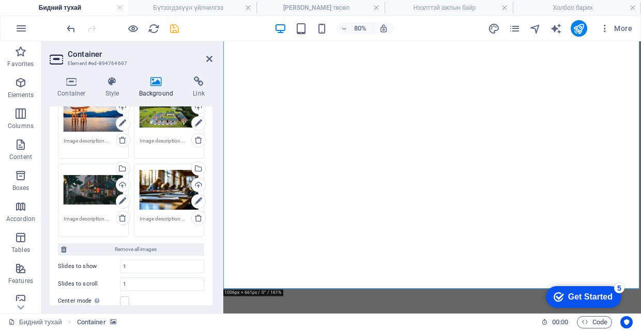
scroll to position [134, 0]
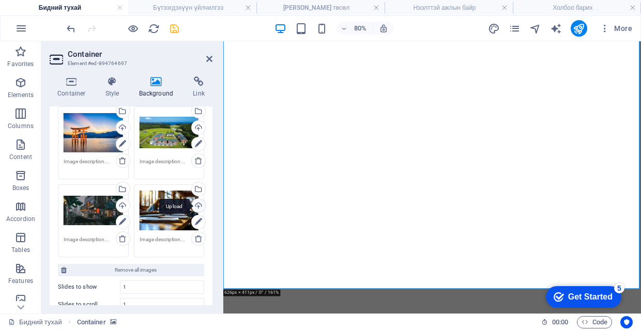
click at [195, 206] on div "Upload" at bounding box center [198, 207] width 16 height 16
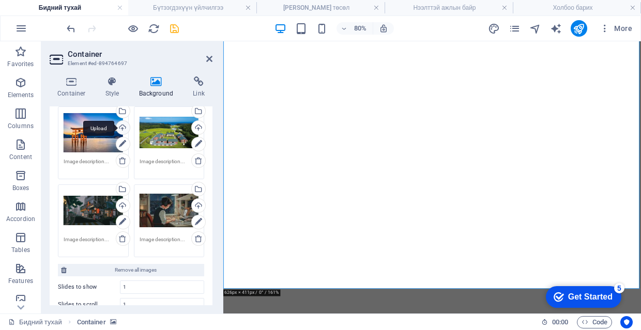
click at [120, 130] on div "Upload" at bounding box center [122, 129] width 16 height 16
click at [123, 124] on div "Upload" at bounding box center [122, 129] width 16 height 16
click at [125, 133] on div "Upload" at bounding box center [122, 129] width 16 height 16
click at [123, 125] on div "Upload" at bounding box center [122, 129] width 16 height 16
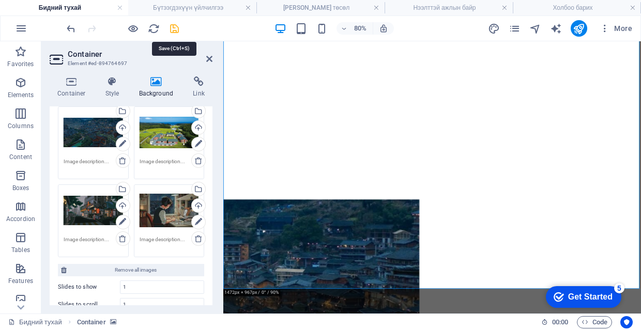
click at [176, 32] on icon "save" at bounding box center [174, 29] width 12 height 12
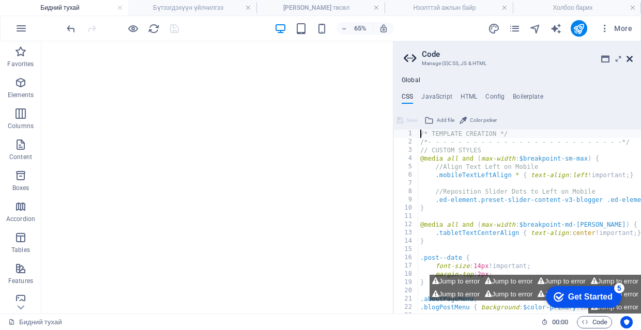
click at [630, 59] on icon at bounding box center [629, 59] width 6 height 8
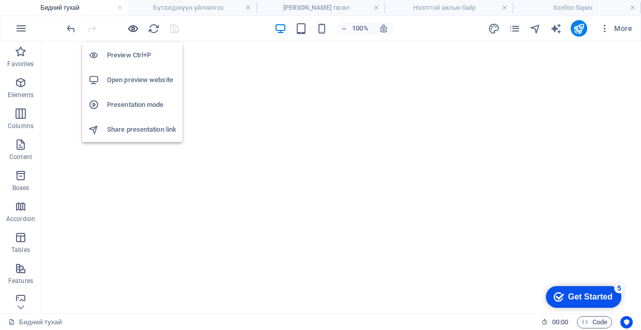
click at [135, 31] on icon "button" at bounding box center [133, 29] width 12 height 12
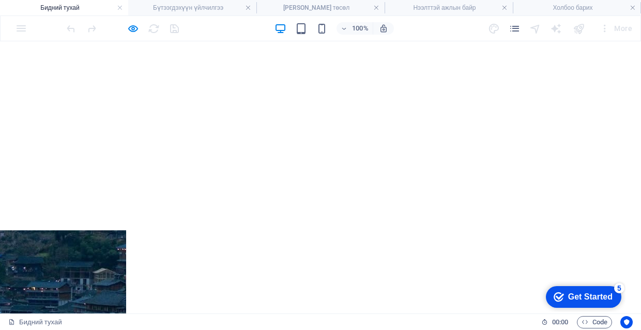
scroll to position [4, 0]
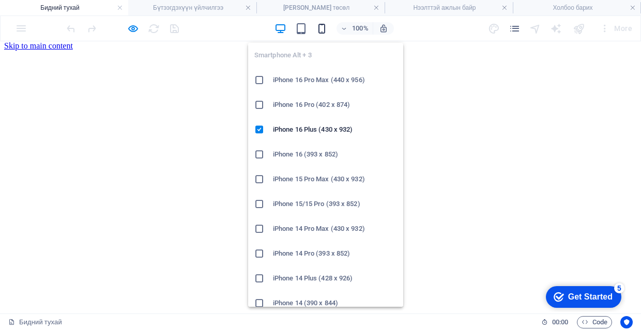
click at [323, 26] on icon "button" at bounding box center [322, 29] width 12 height 12
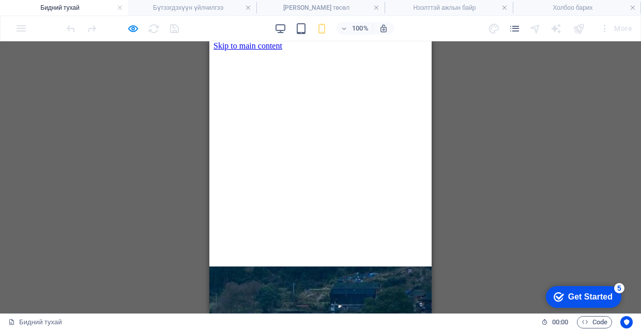
click at [503, 105] on div "Drag here to replace the existing content. Press “Ctrl” if you want to create a…" at bounding box center [320, 177] width 641 height 272
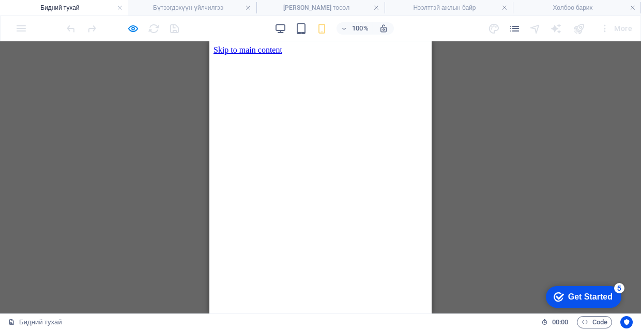
scroll to position [0, 0]
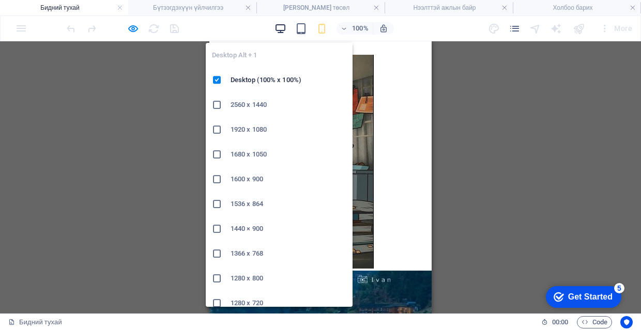
click at [281, 25] on icon "button" at bounding box center [280, 29] width 12 height 12
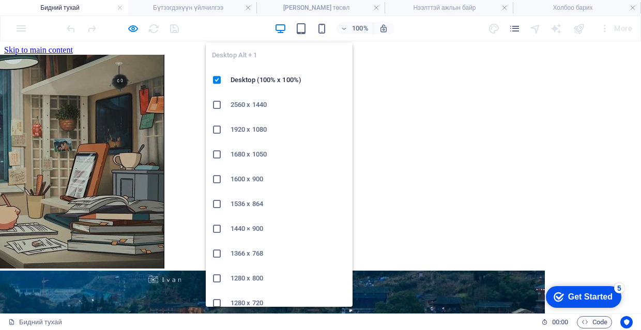
click at [278, 32] on icon "button" at bounding box center [280, 29] width 12 height 12
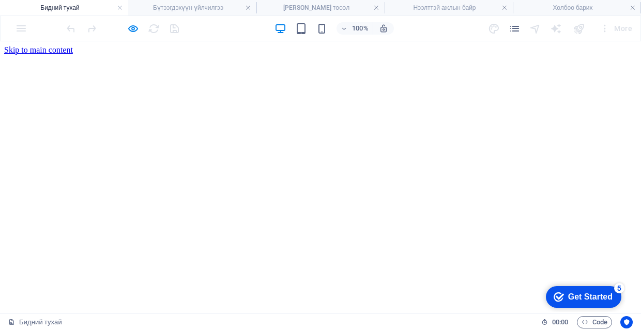
click at [457, 34] on div "100% More" at bounding box center [350, 28] width 571 height 17
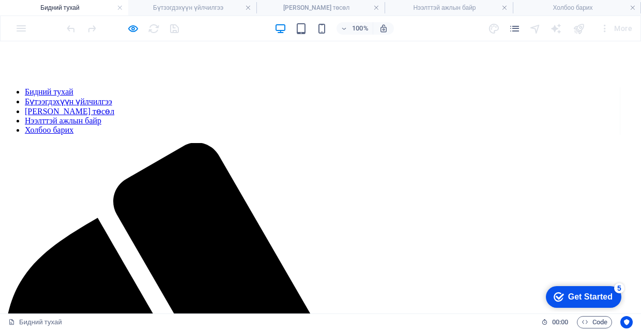
scroll to position [31, 0]
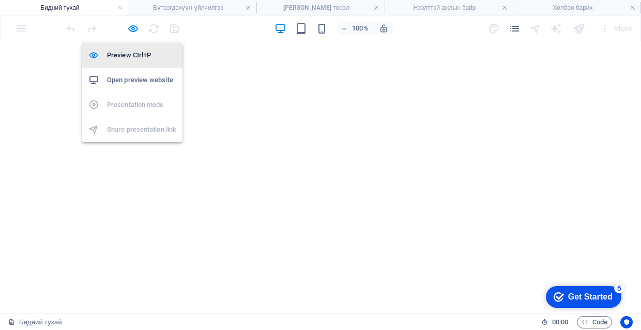
click at [132, 24] on icon "button" at bounding box center [133, 29] width 12 height 12
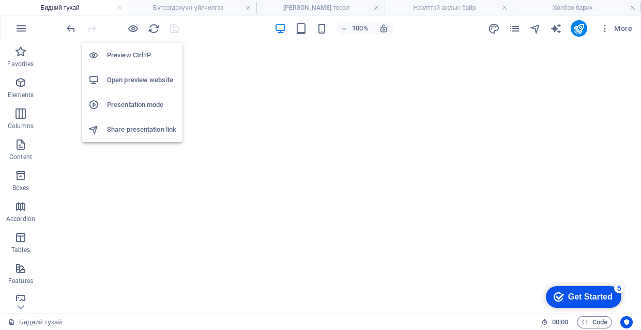
click at [140, 56] on h6 "Preview Ctrl+P" at bounding box center [141, 55] width 69 height 12
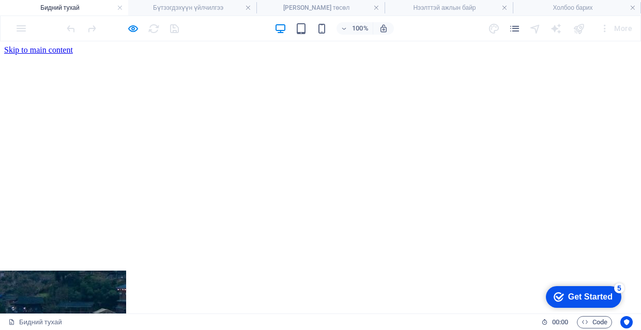
scroll to position [0, 0]
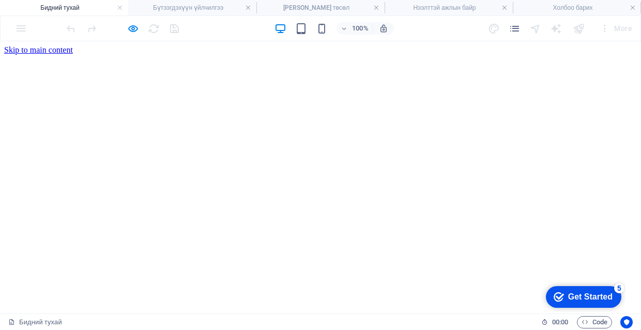
click at [136, 23] on icon "button" at bounding box center [133, 29] width 12 height 12
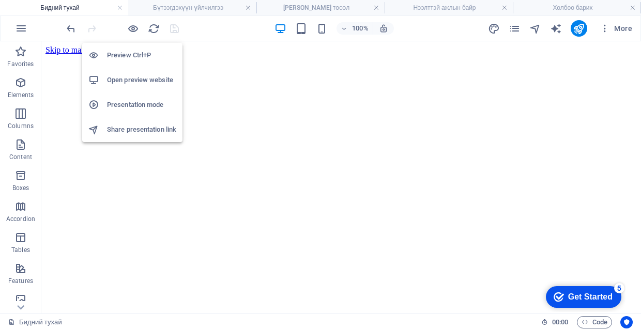
click at [98, 61] on li "Preview Ctrl+P" at bounding box center [132, 55] width 100 height 25
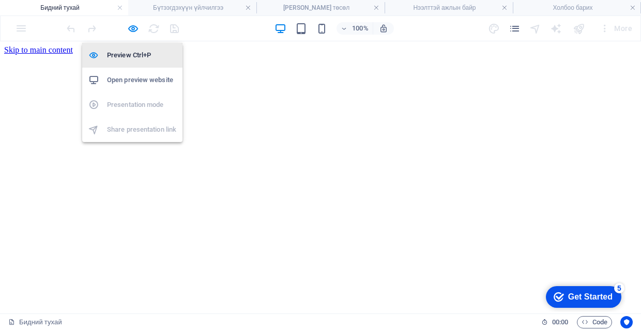
click at [98, 61] on li "Preview Ctrl+P" at bounding box center [132, 55] width 100 height 25
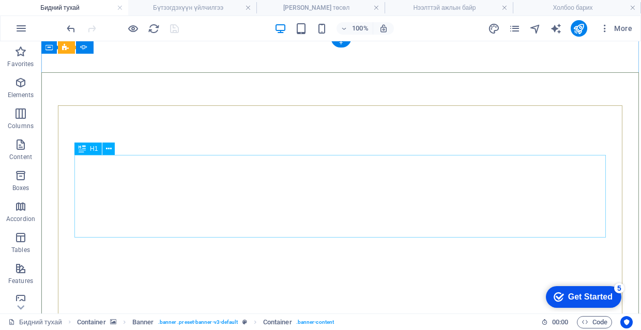
scroll to position [4, 0]
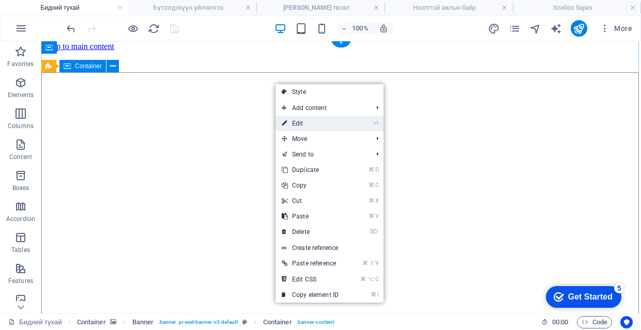
click at [353, 125] on li "⏎ Edit" at bounding box center [329, 124] width 108 height 16
click at [296, 128] on link "⏎ Edit" at bounding box center [309, 124] width 69 height 16
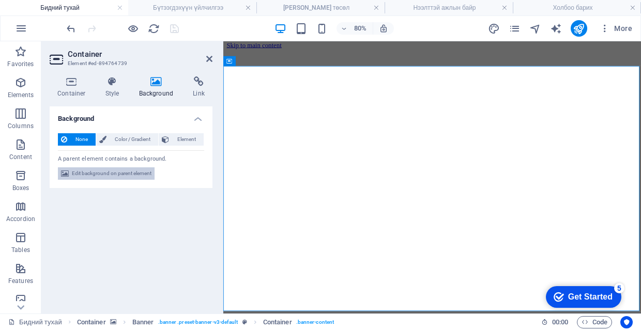
click at [81, 173] on span "Edit background on parent element" at bounding box center [112, 173] width 80 height 12
select select "ms"
select select "s"
select select "progressive"
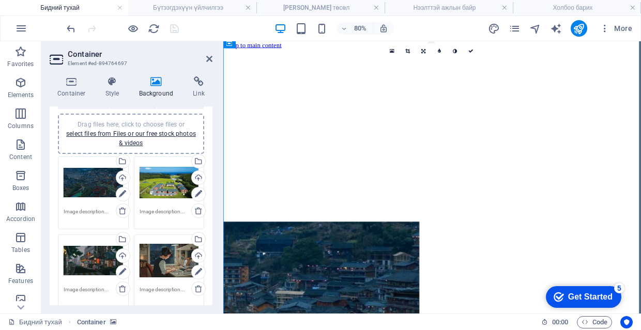
scroll to position [82, 0]
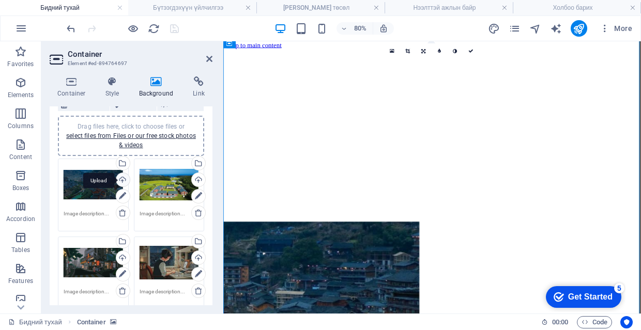
click at [126, 180] on div "Upload" at bounding box center [122, 181] width 16 height 16
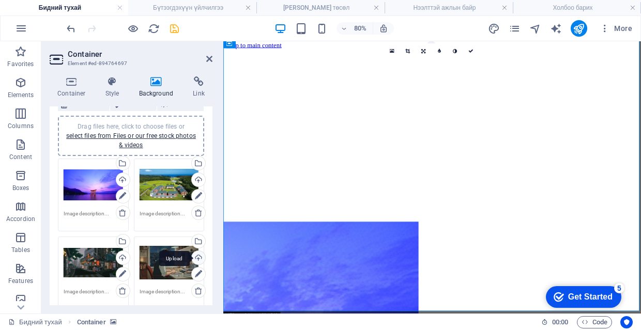
click at [198, 258] on div "Upload" at bounding box center [198, 259] width 16 height 16
click at [174, 31] on icon "save" at bounding box center [174, 29] width 12 height 12
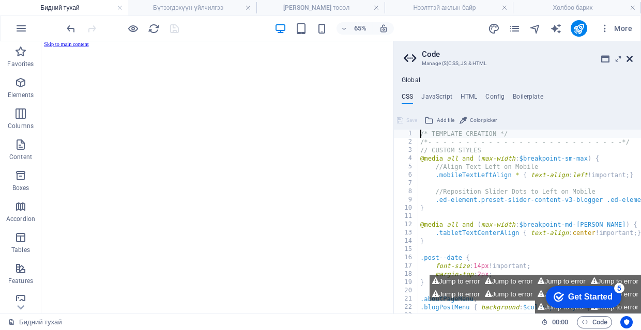
click at [628, 61] on icon at bounding box center [629, 59] width 6 height 8
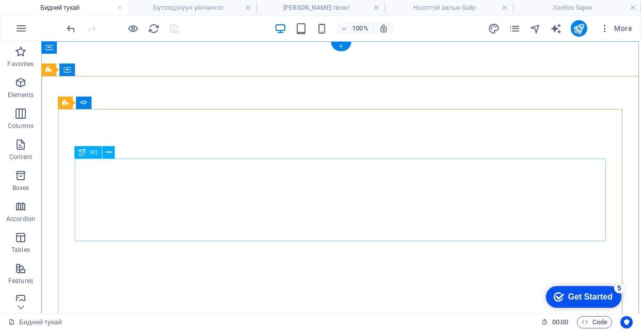
scroll to position [0, 0]
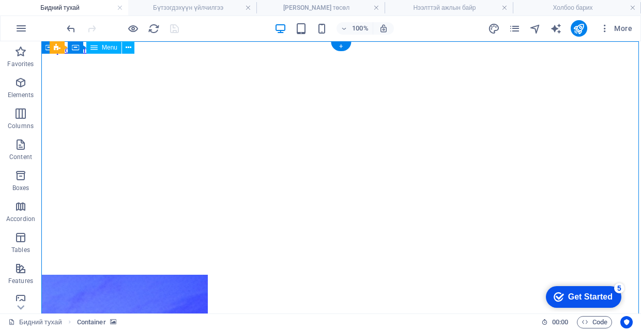
drag, startPoint x: 328, startPoint y: 56, endPoint x: 407, endPoint y: 66, distance: 79.7
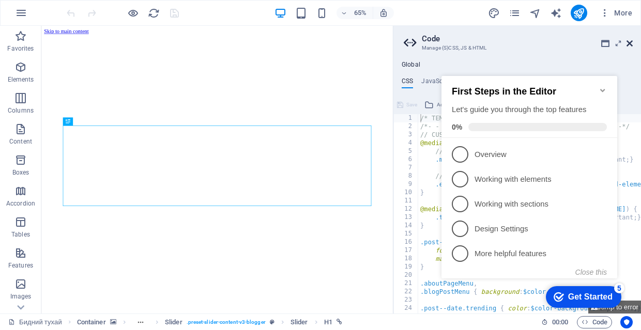
click at [630, 45] on icon at bounding box center [629, 43] width 6 height 8
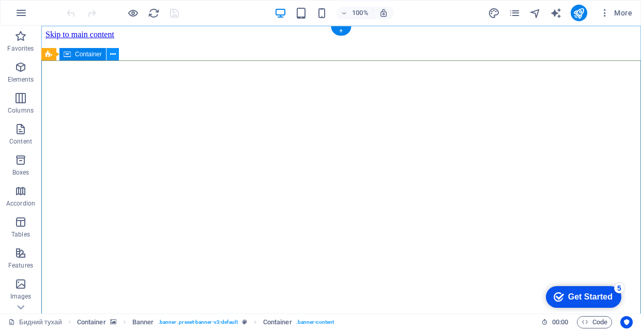
click at [113, 56] on icon at bounding box center [113, 54] width 6 height 11
drag, startPoint x: 473, startPoint y: 76, endPoint x: 354, endPoint y: 89, distance: 120.0
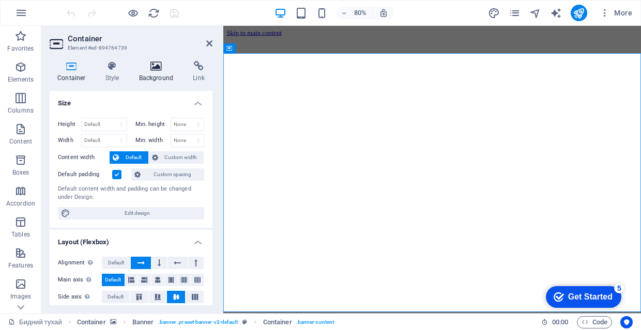
click at [147, 73] on h4 "Background" at bounding box center [158, 72] width 54 height 22
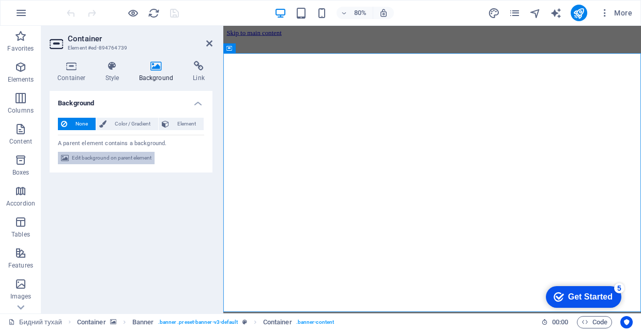
click at [131, 154] on span "Edit background on parent element" at bounding box center [112, 158] width 80 height 12
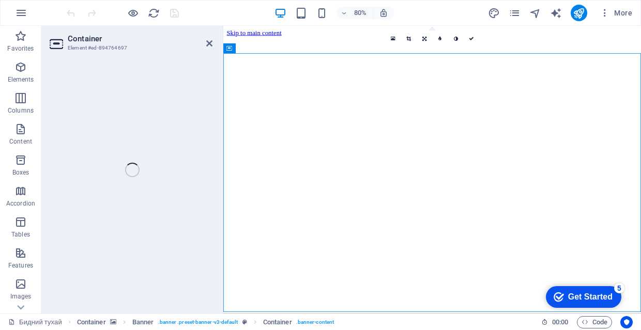
select select "ms"
select select "s"
select select "progressive"
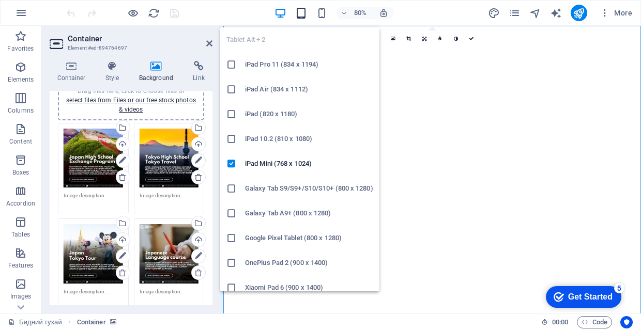
scroll to position [28, 0]
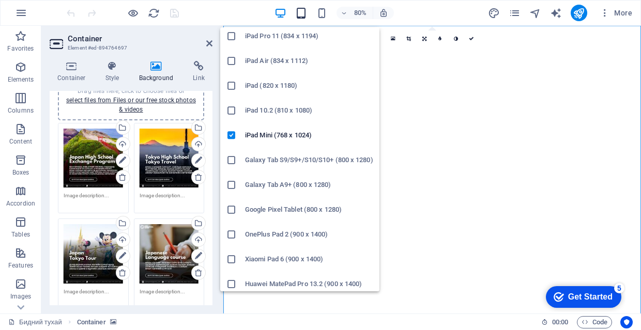
click at [299, 103] on li "iPad 10.2 (810 x 1080)" at bounding box center [299, 110] width 159 height 25
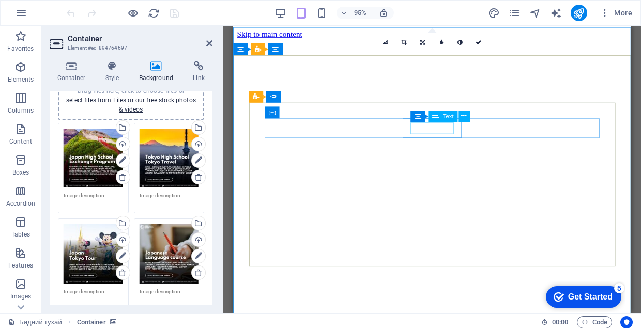
scroll to position [0, 0]
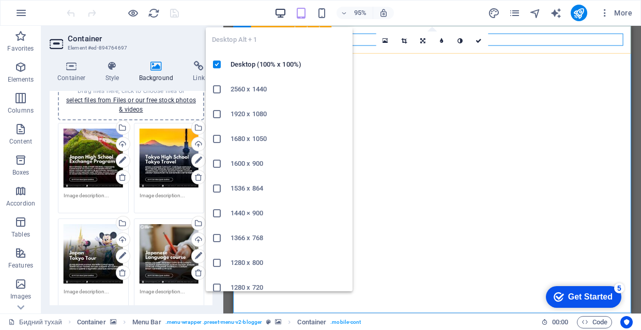
click at [281, 10] on icon "button" at bounding box center [280, 13] width 12 height 12
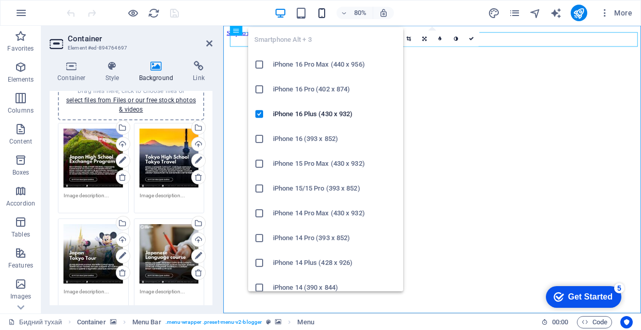
click at [323, 12] on icon "button" at bounding box center [322, 13] width 12 height 12
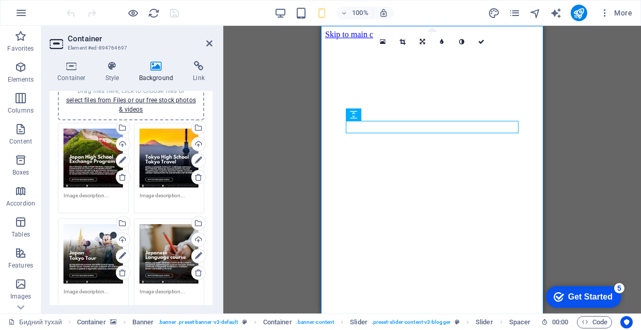
click at [496, 328] on figure at bounding box center [432, 328] width 214 height 0
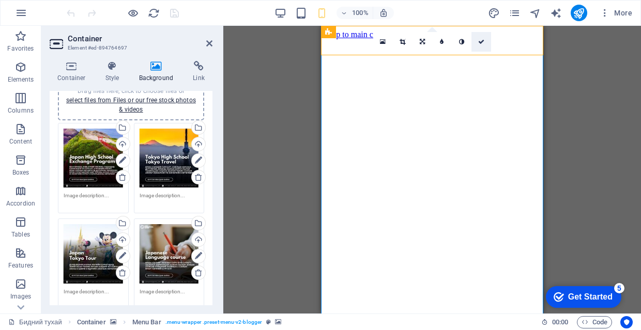
click at [482, 44] on icon at bounding box center [481, 42] width 6 height 6
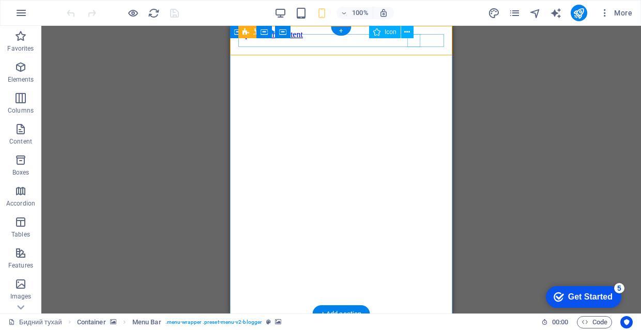
click at [438, 38] on div "HTML" at bounding box center [416, 32] width 56 height 13
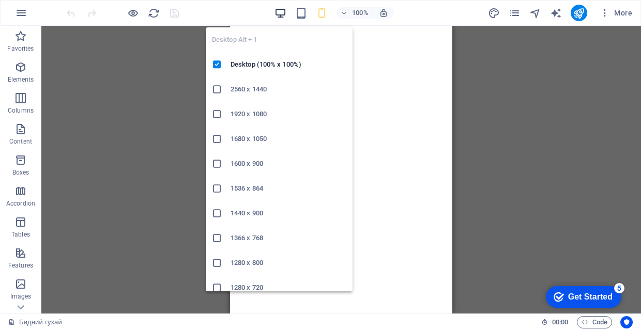
click at [284, 15] on icon "button" at bounding box center [280, 13] width 12 height 12
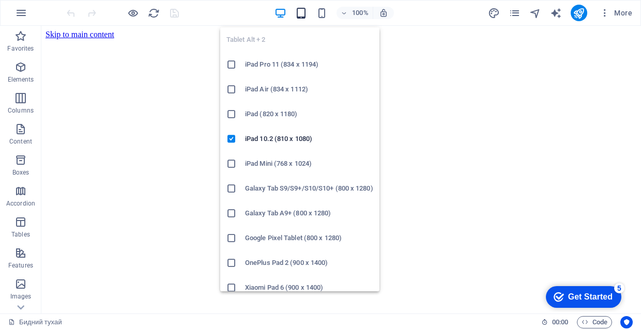
click at [301, 14] on icon "button" at bounding box center [301, 13] width 12 height 12
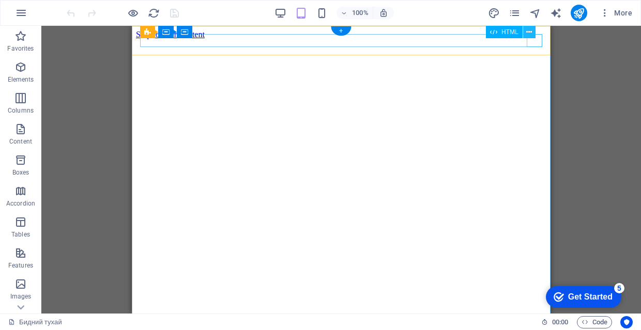
click at [530, 30] on icon at bounding box center [529, 32] width 6 height 11
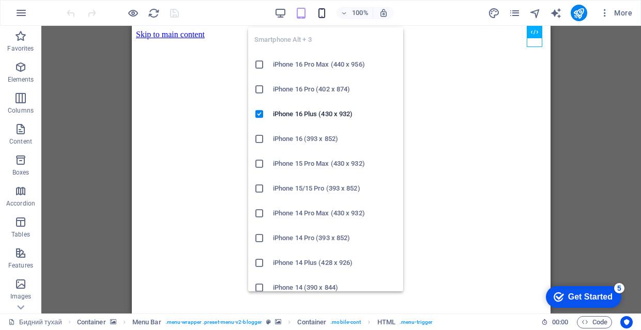
click at [323, 12] on icon "button" at bounding box center [322, 13] width 12 height 12
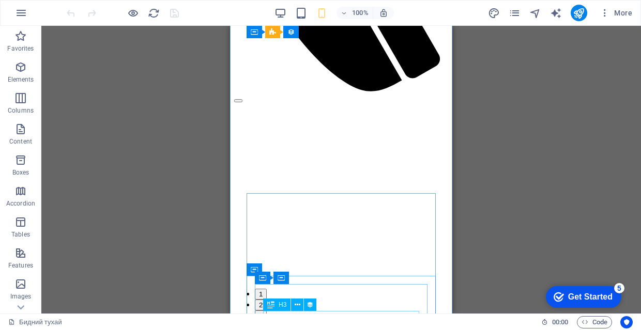
scroll to position [313, 0]
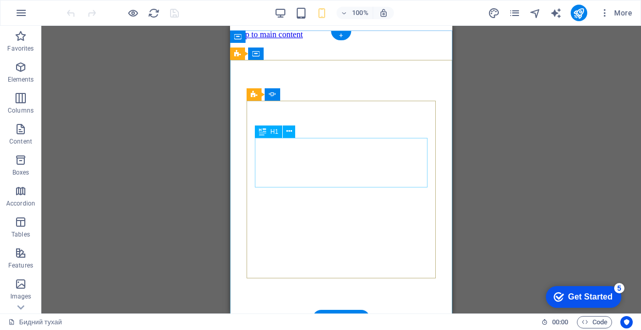
scroll to position [0, 0]
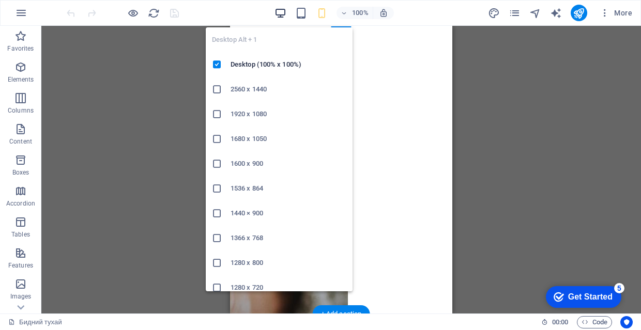
click at [282, 17] on icon "button" at bounding box center [280, 13] width 12 height 12
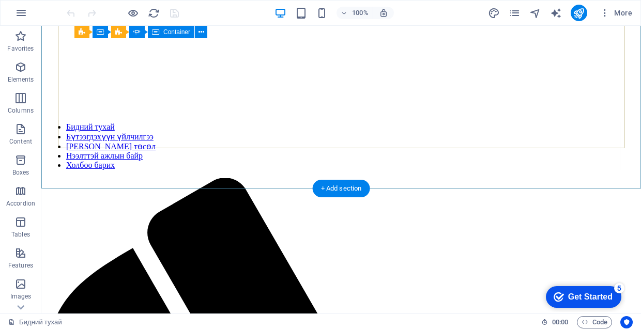
scroll to position [47, 0]
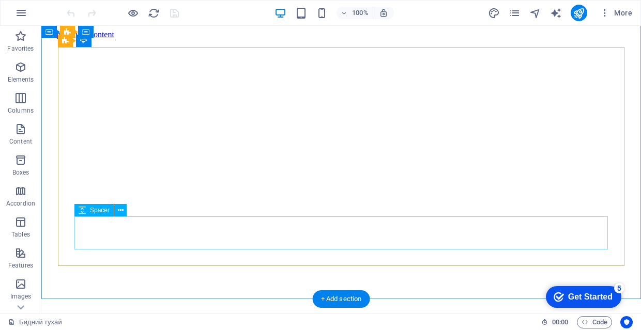
scroll to position [47, 0]
